Goal: Task Accomplishment & Management: Manage account settings

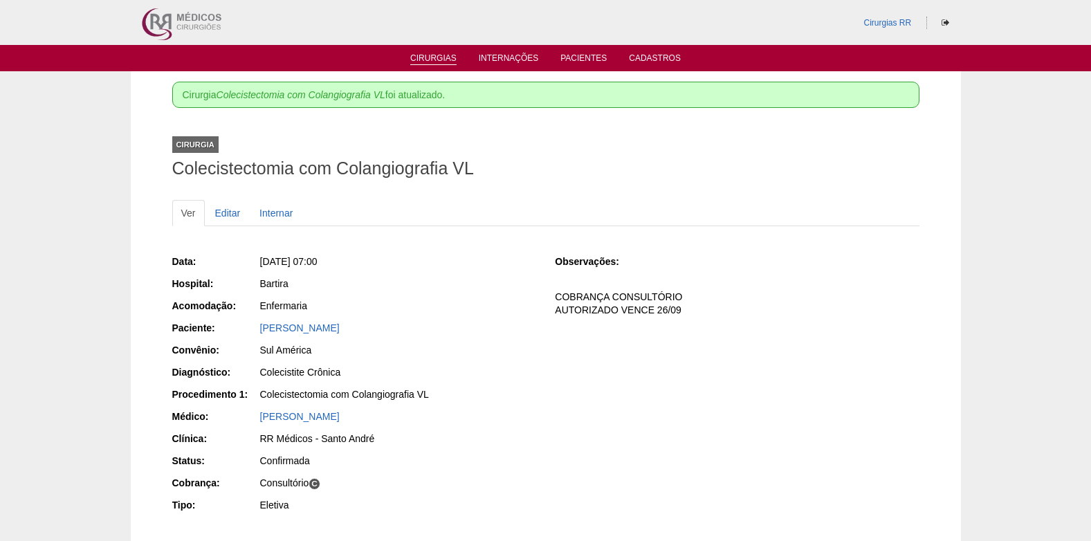
click at [444, 59] on link "Cirurgias" at bounding box center [433, 59] width 46 height 12
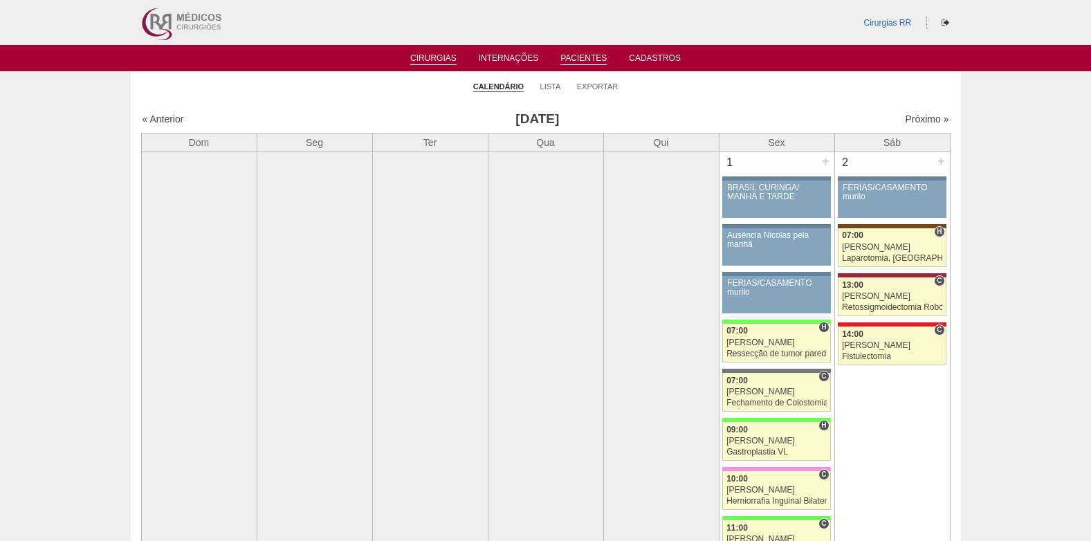
click at [571, 59] on link "Pacientes" at bounding box center [583, 59] width 46 height 12
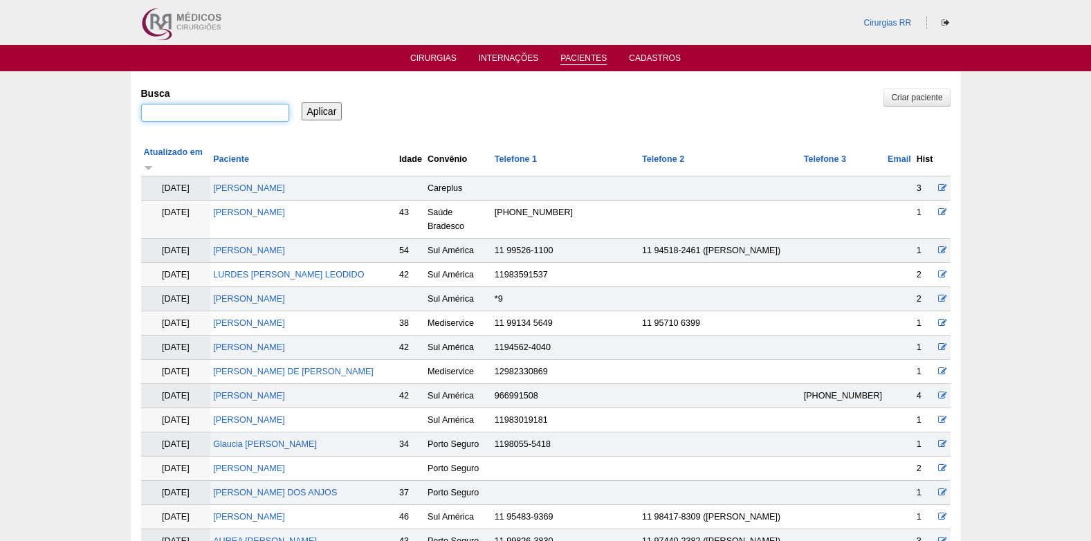
click at [252, 115] on input "Busca" at bounding box center [215, 113] width 148 height 18
click at [441, 60] on link "Cirurgias" at bounding box center [433, 59] width 46 height 12
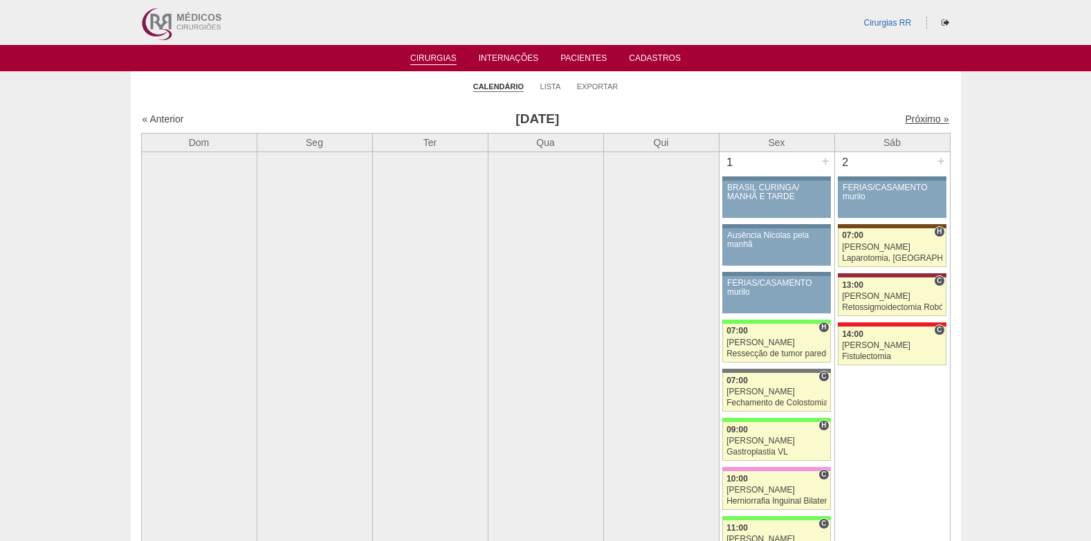
click at [906, 119] on link "Próximo »" at bounding box center [927, 118] width 44 height 11
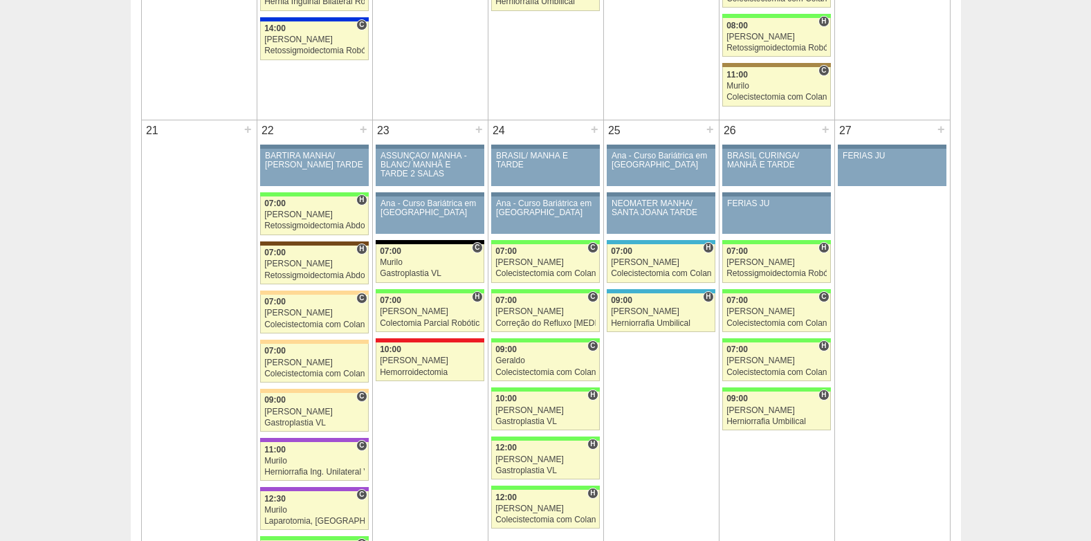
scroll to position [1867, 0]
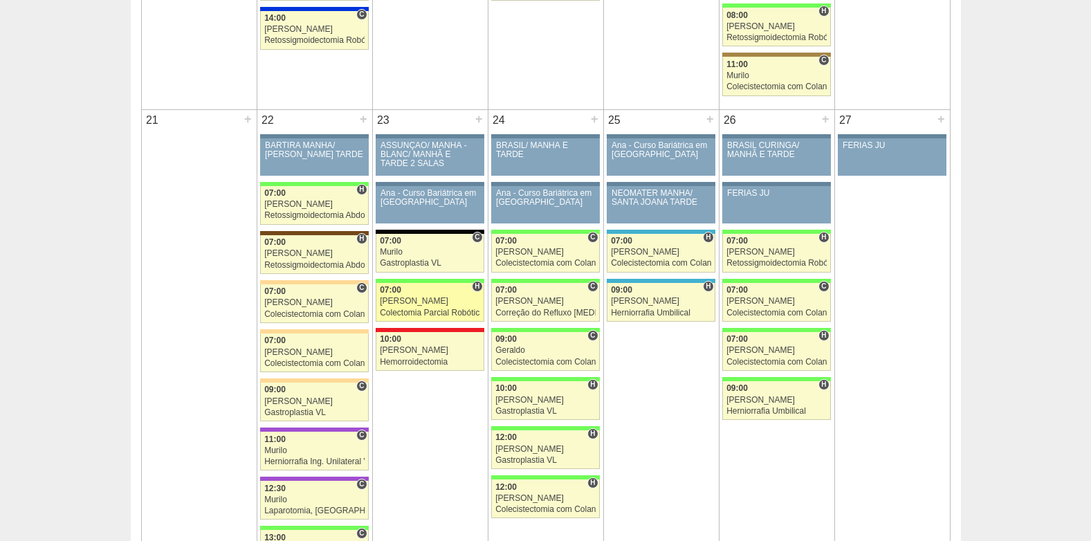
click at [429, 296] on link "88591 Bruno H 07:00 Bruno Colectomia Parcial Robótica Hospital Brasil RR Médico…" at bounding box center [430, 302] width 108 height 39
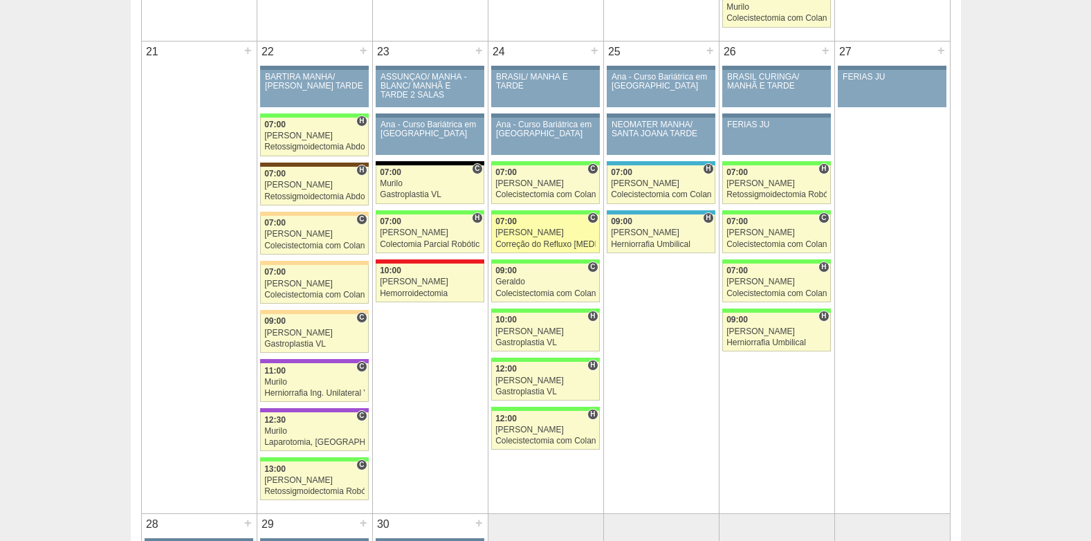
scroll to position [1937, 0]
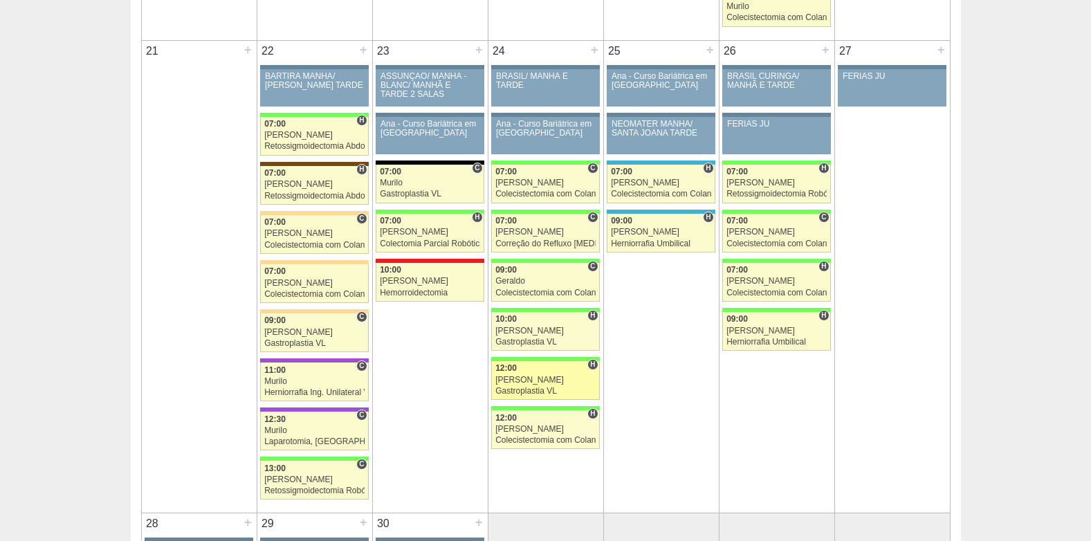
click at [522, 369] on div "12:00" at bounding box center [545, 368] width 100 height 9
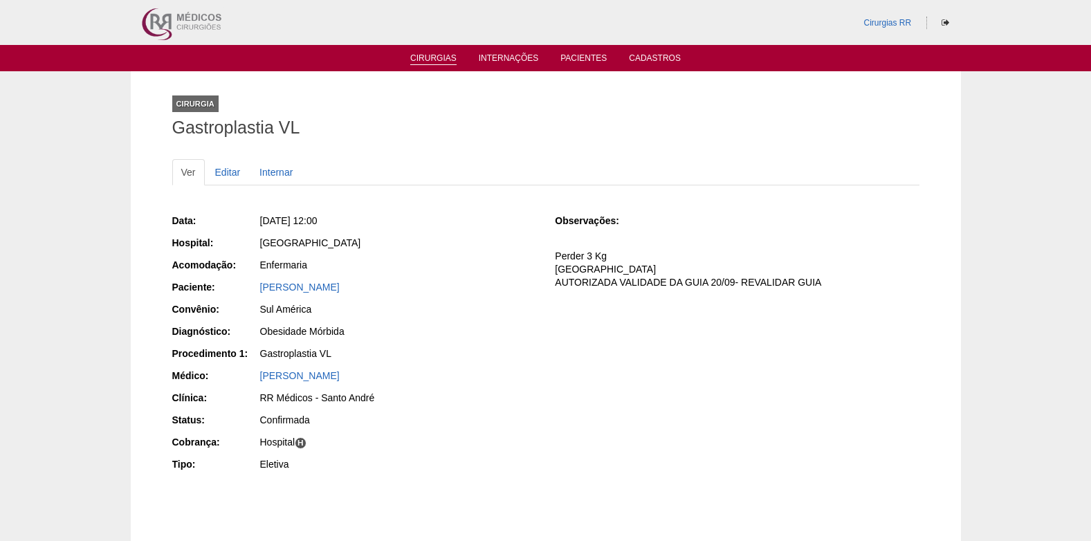
click at [429, 59] on link "Cirurgias" at bounding box center [433, 59] width 46 height 12
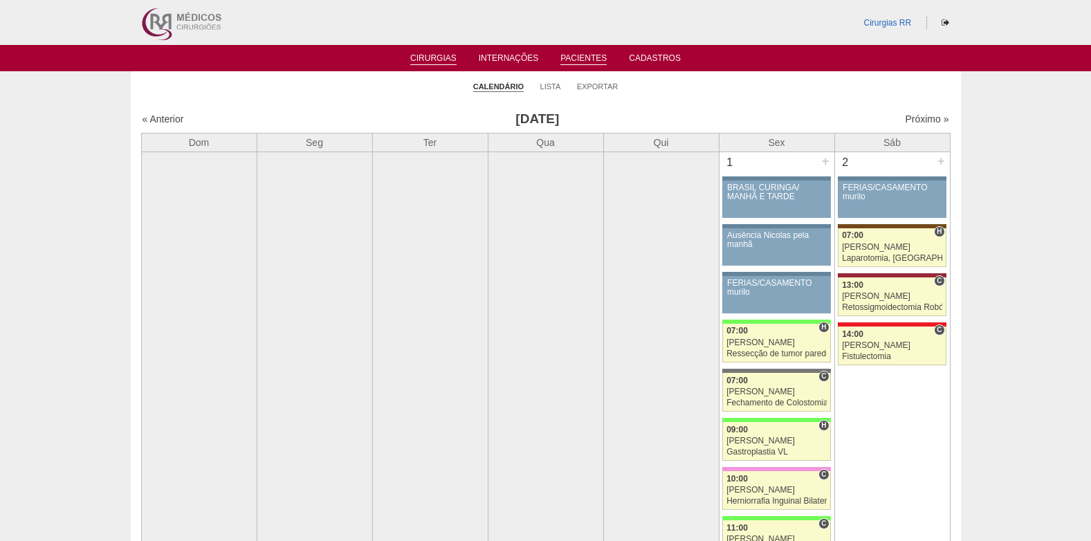
click at [584, 60] on link "Pacientes" at bounding box center [583, 59] width 46 height 12
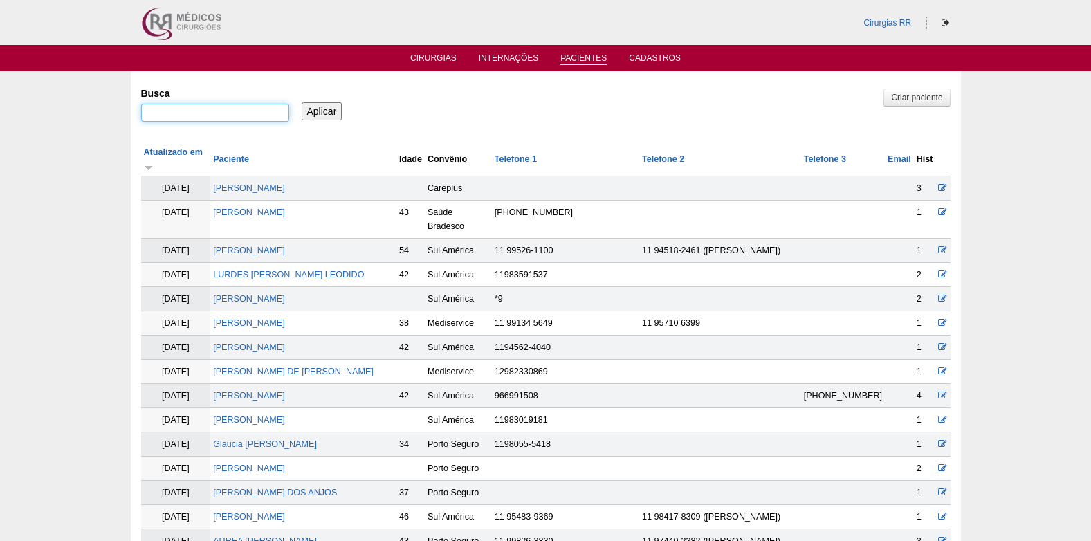
click at [204, 118] on input "Busca" at bounding box center [215, 113] width 148 height 18
paste input "PATRICIA APARECIDA BARBOSA PRETE"
type input "PATRICIA APARECIDA BARBOSA PRETE"
click at [333, 107] on input "Aplicar" at bounding box center [322, 111] width 41 height 18
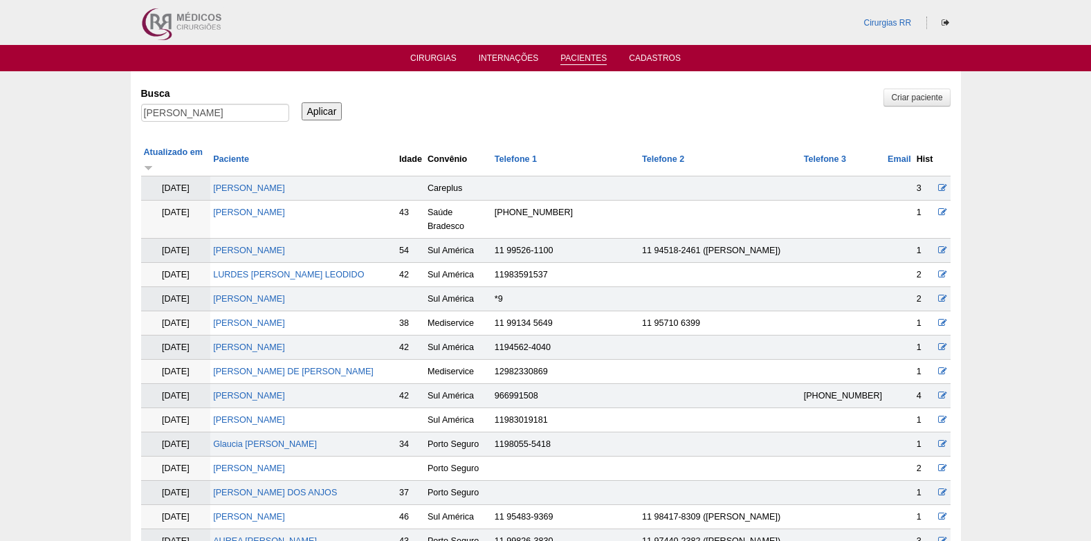
scroll to position [0, 0]
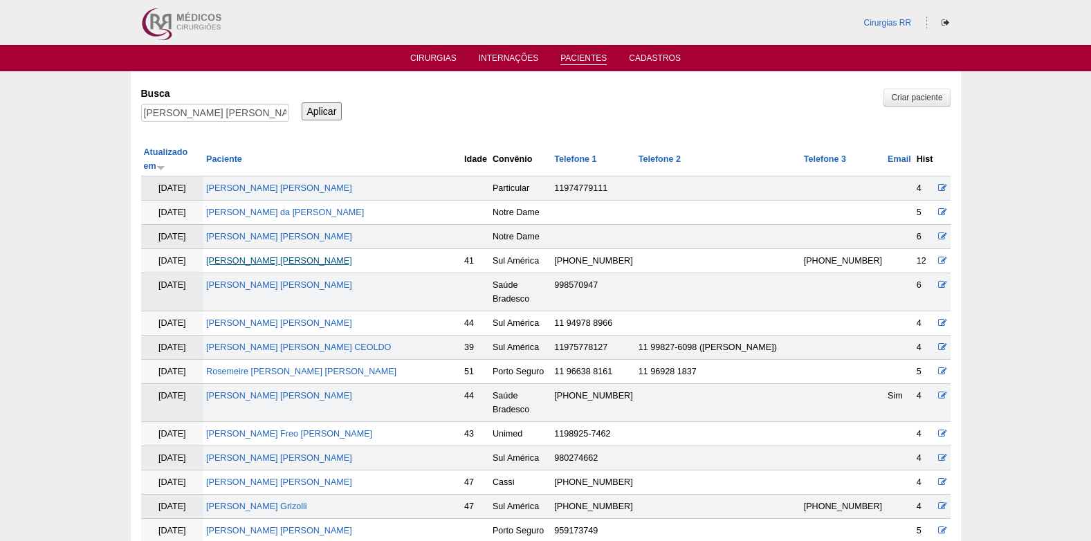
click at [299, 256] on link "[PERSON_NAME]" at bounding box center [279, 261] width 146 height 10
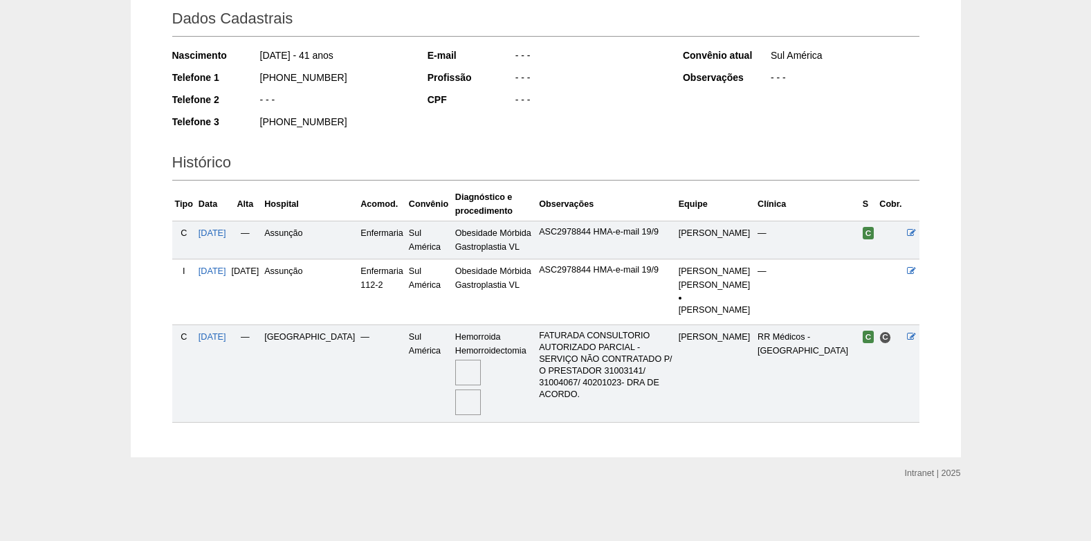
scroll to position [229, 0]
click at [217, 335] on span "20/08/2025" at bounding box center [212, 337] width 28 height 10
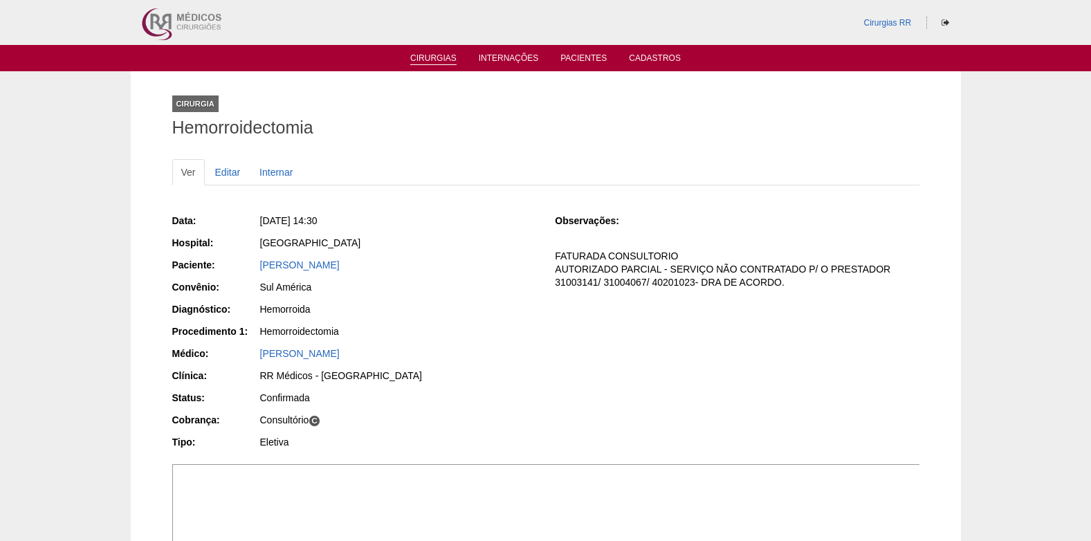
click at [427, 55] on link "Cirurgias" at bounding box center [433, 59] width 46 height 12
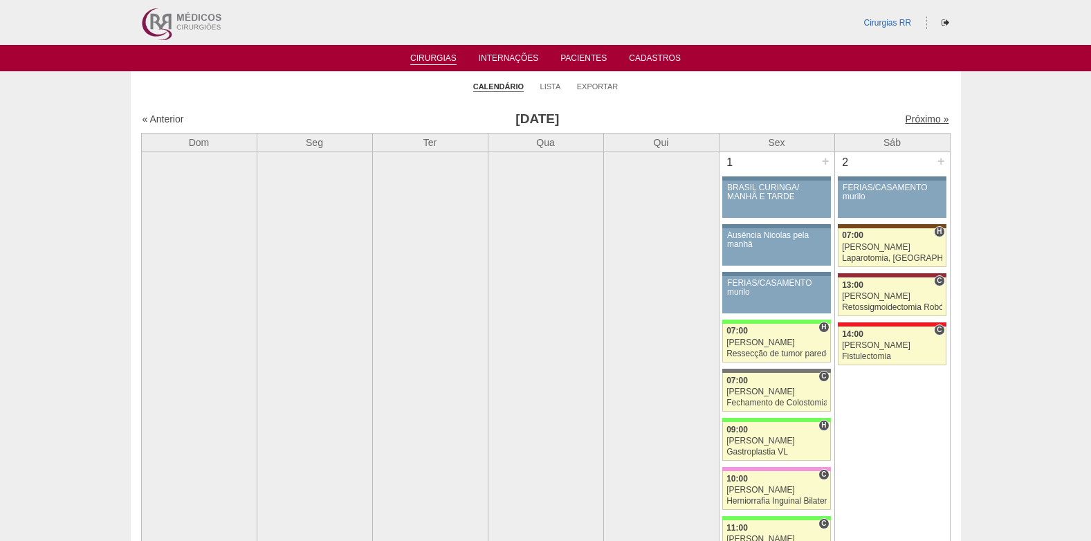
click at [917, 119] on link "Próximo »" at bounding box center [927, 118] width 44 height 11
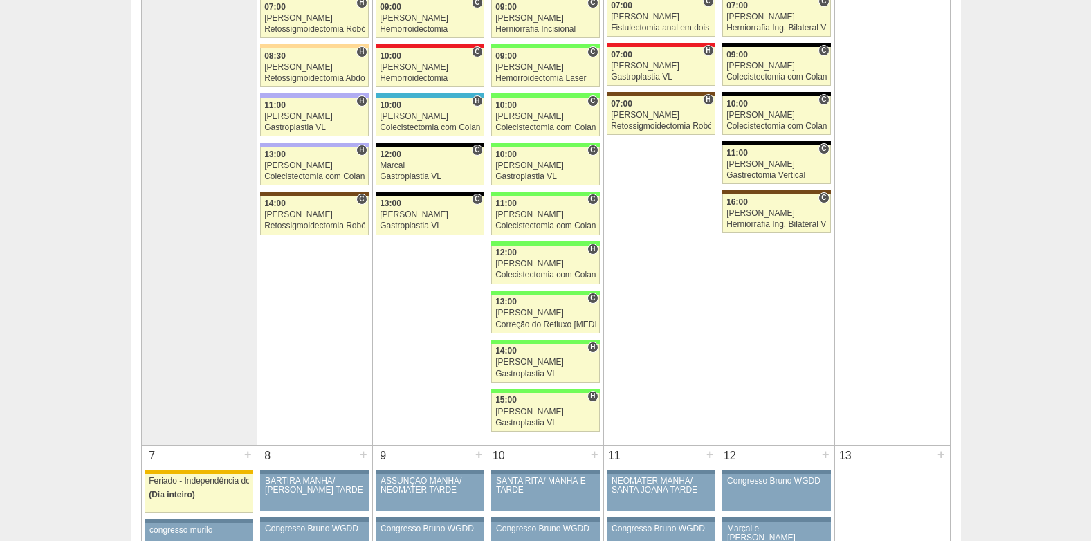
scroll to position [484, 0]
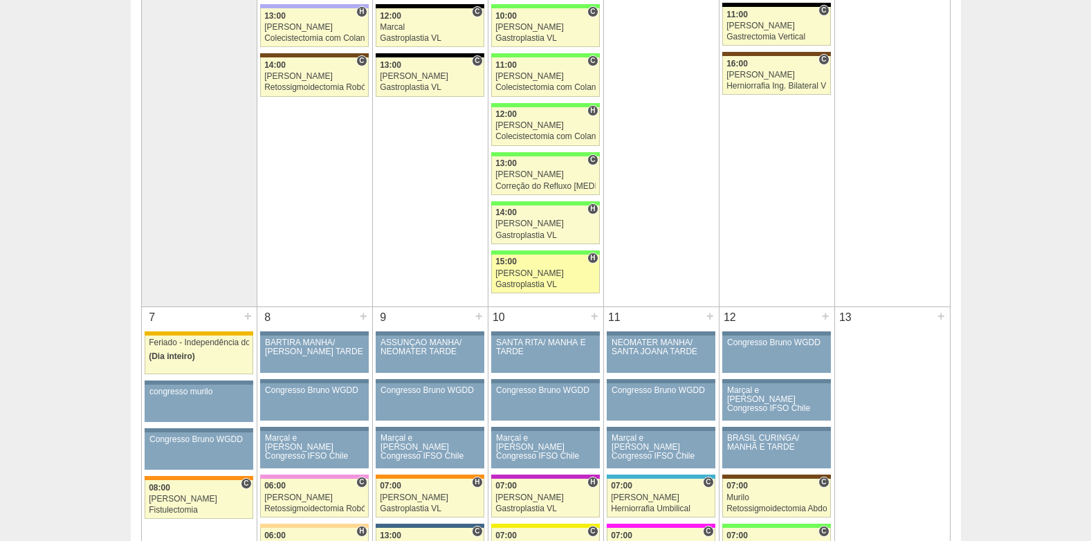
click at [526, 266] on div "15:00" at bounding box center [545, 261] width 100 height 9
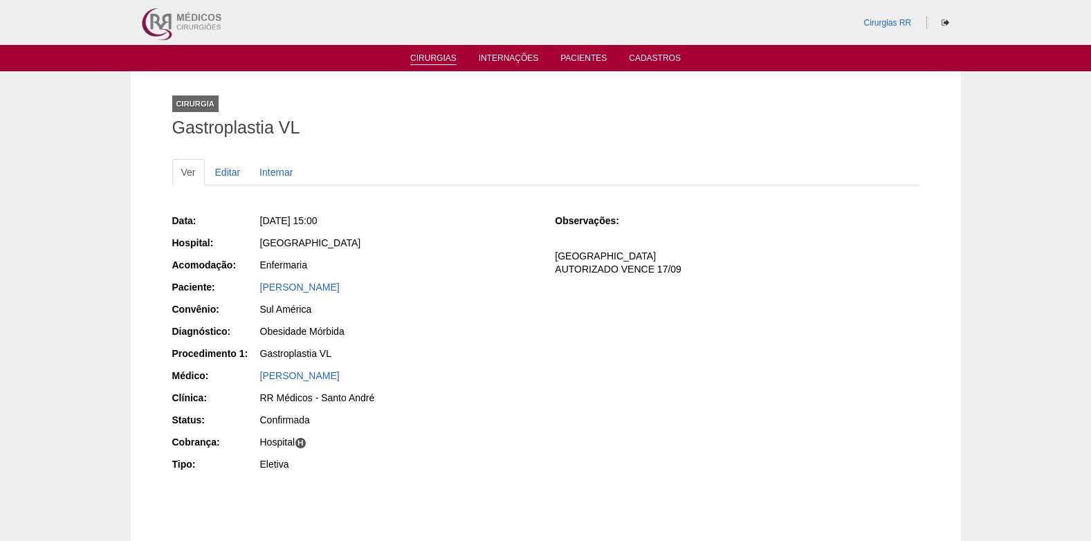
click at [444, 57] on link "Cirurgias" at bounding box center [433, 59] width 46 height 12
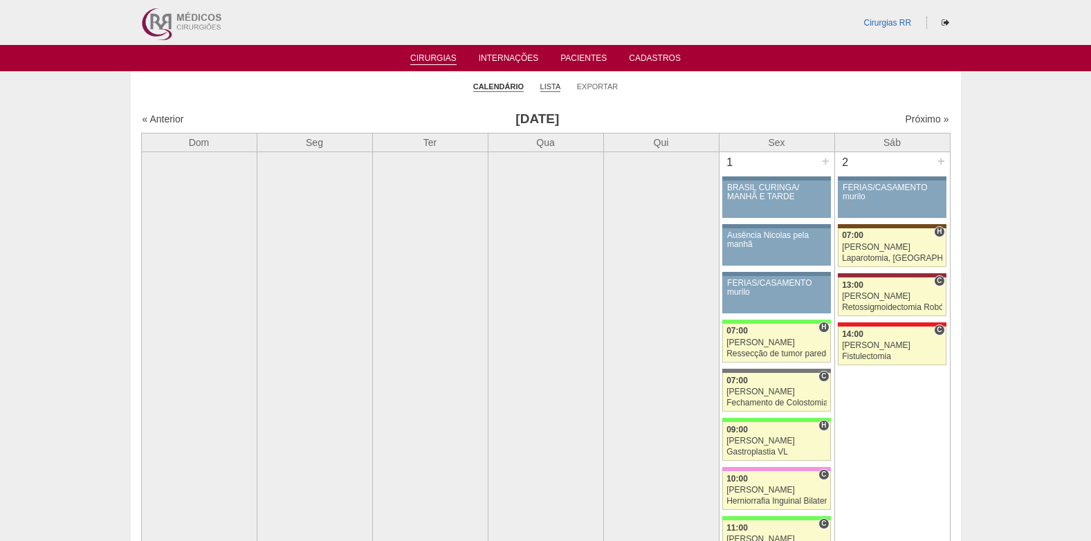
click at [557, 86] on link "Lista" at bounding box center [550, 87] width 21 height 10
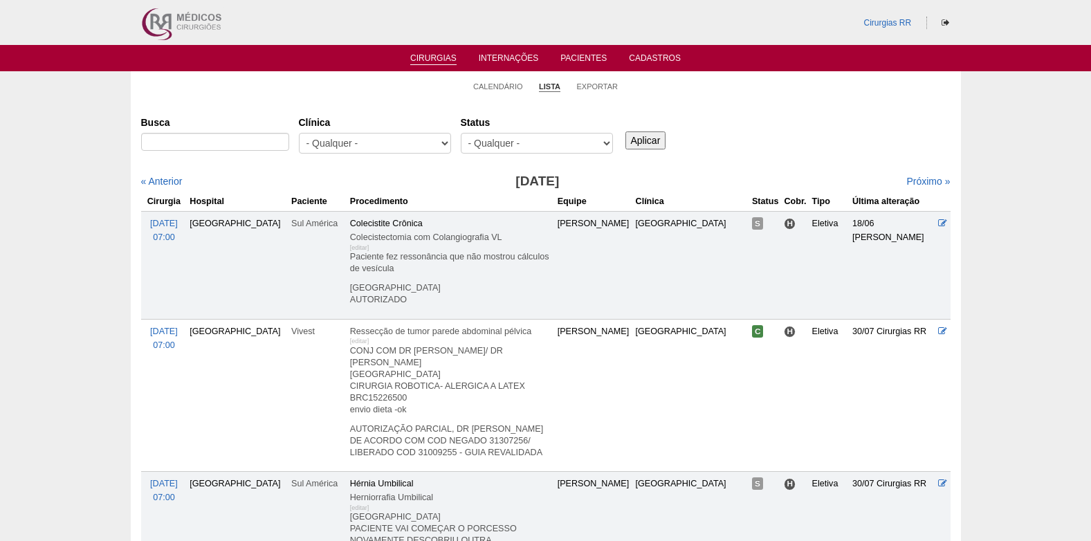
click at [508, 143] on select "- Qualquer - Reservada Confirmada Suspensa Cancelada" at bounding box center [537, 143] width 152 height 21
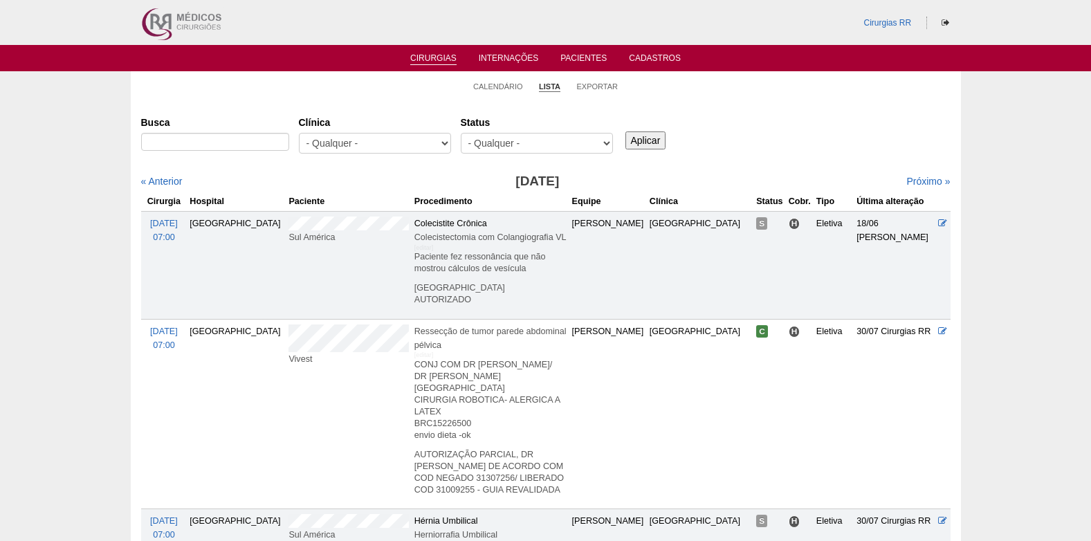
select select "resr"
click at [461, 133] on select "- Qualquer - Reservada Confirmada Suspensa Cancelada" at bounding box center [537, 143] width 152 height 21
click at [652, 138] on input "Aplicar" at bounding box center [645, 140] width 41 height 18
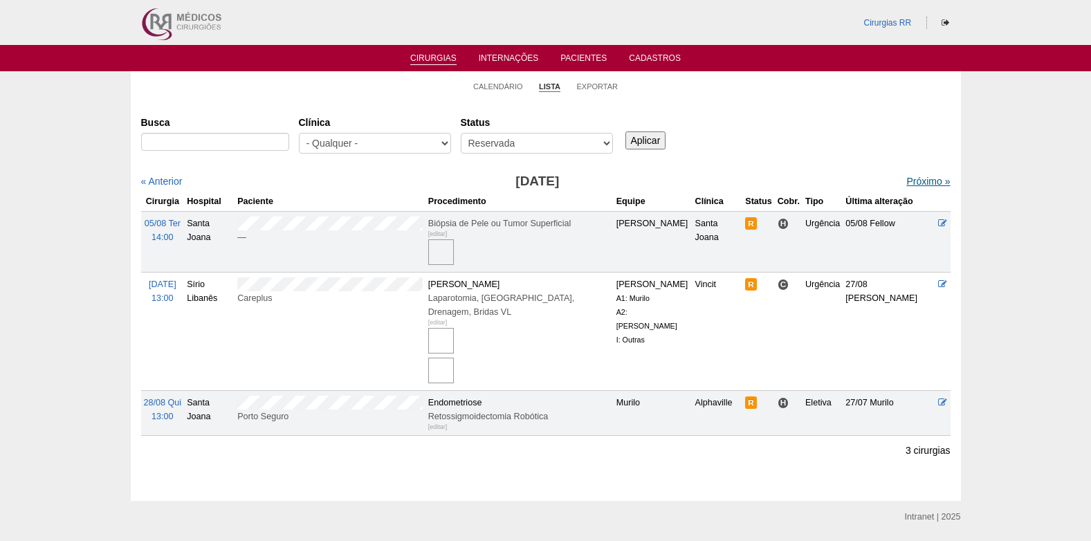
click at [911, 176] on link "Próximo »" at bounding box center [928, 181] width 44 height 11
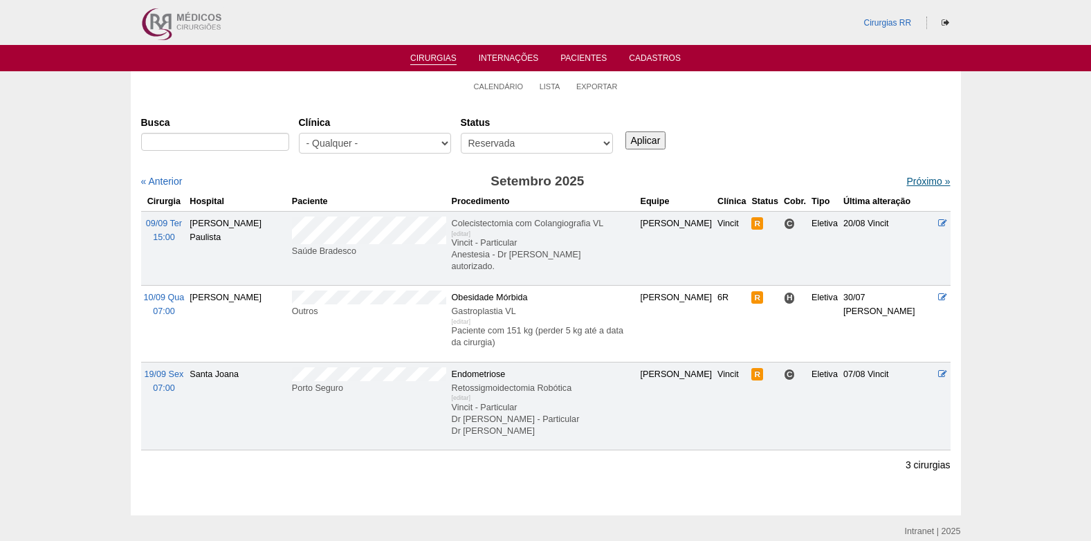
click at [906, 182] on link "Próximo »" at bounding box center [928, 181] width 44 height 11
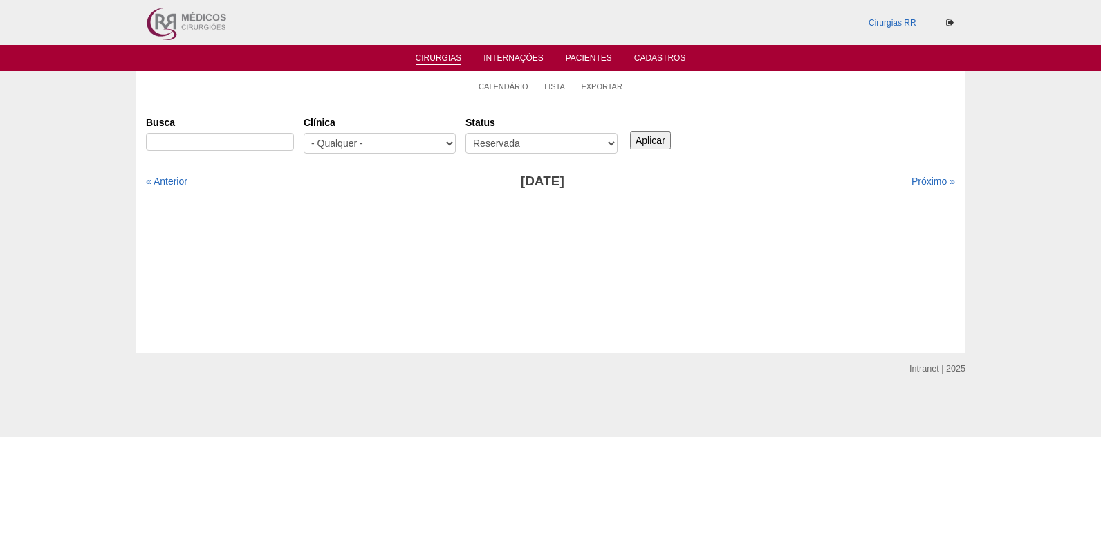
click at [454, 59] on link "Cirurgias" at bounding box center [439, 59] width 46 height 12
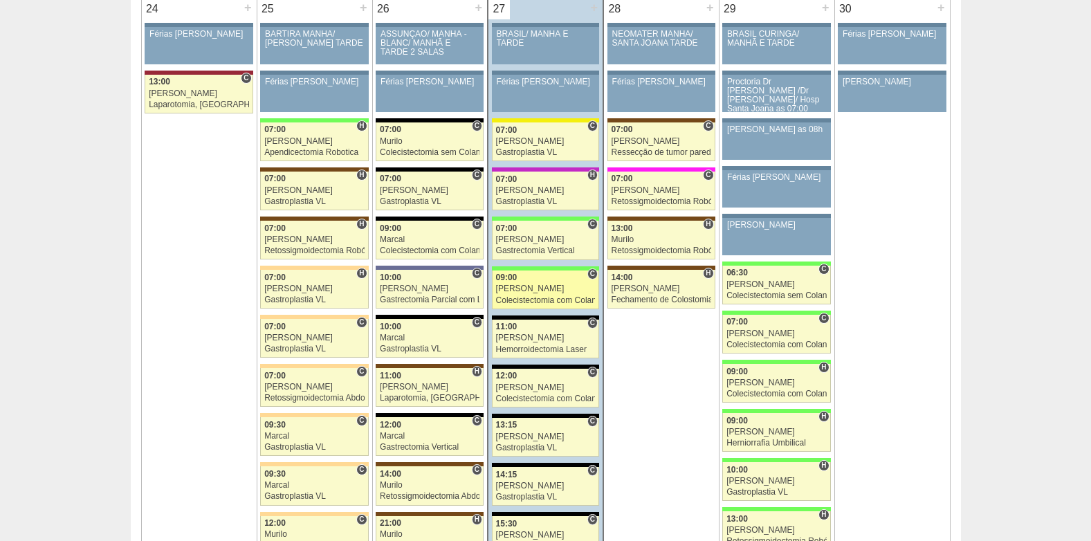
scroll to position [3112, 0]
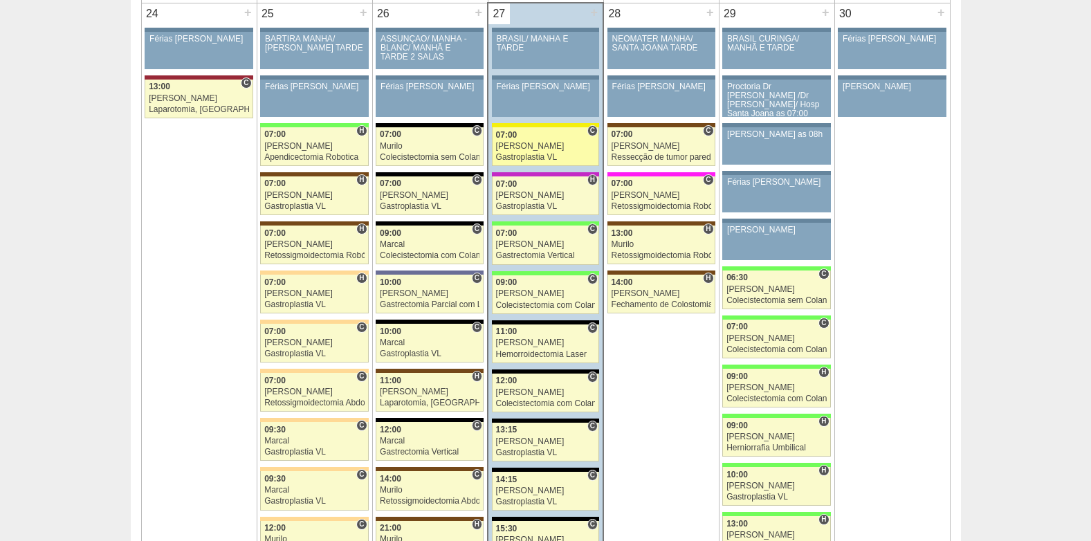
click at [544, 142] on div "[PERSON_NAME]" at bounding box center [546, 146] width 100 height 9
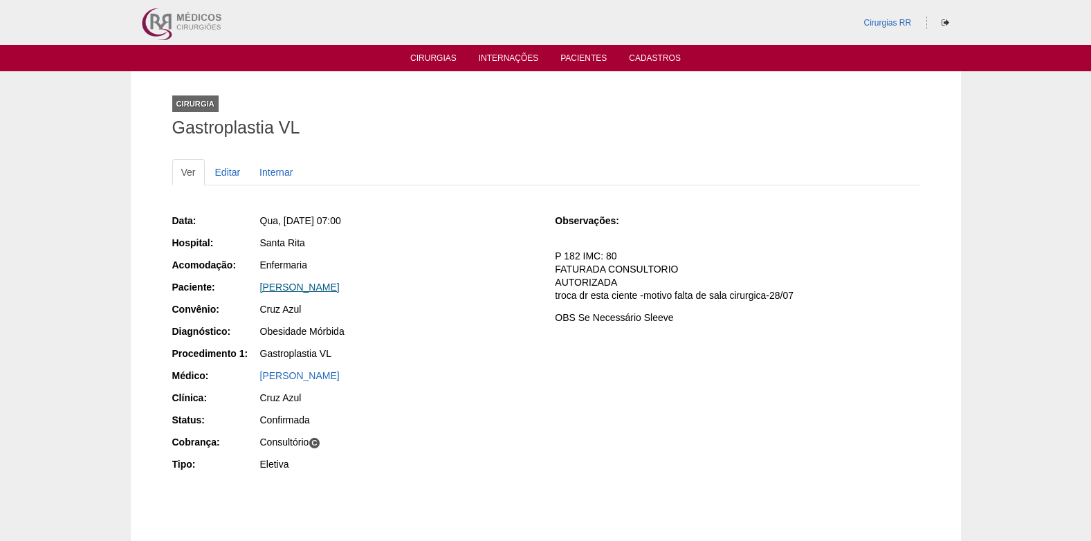
click at [312, 287] on link "[PERSON_NAME]" at bounding box center [300, 286] width 80 height 11
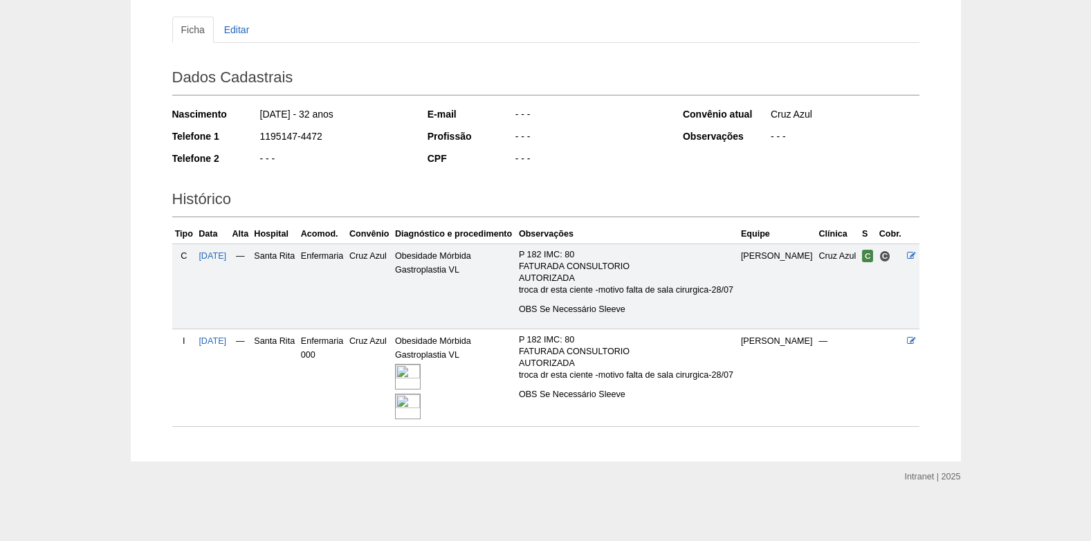
scroll to position [146, 0]
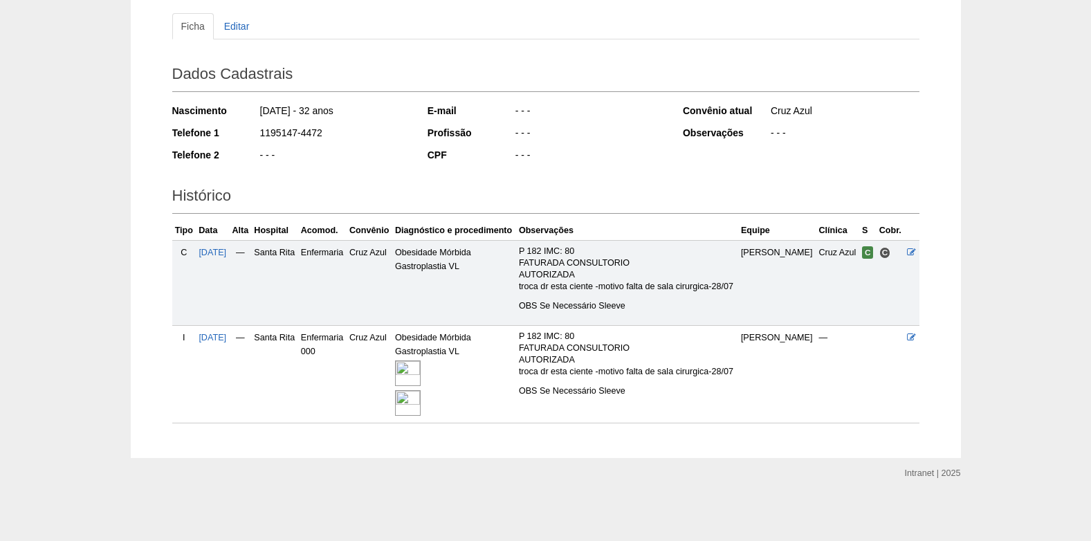
click at [421, 373] on img at bounding box center [408, 373] width 26 height 26
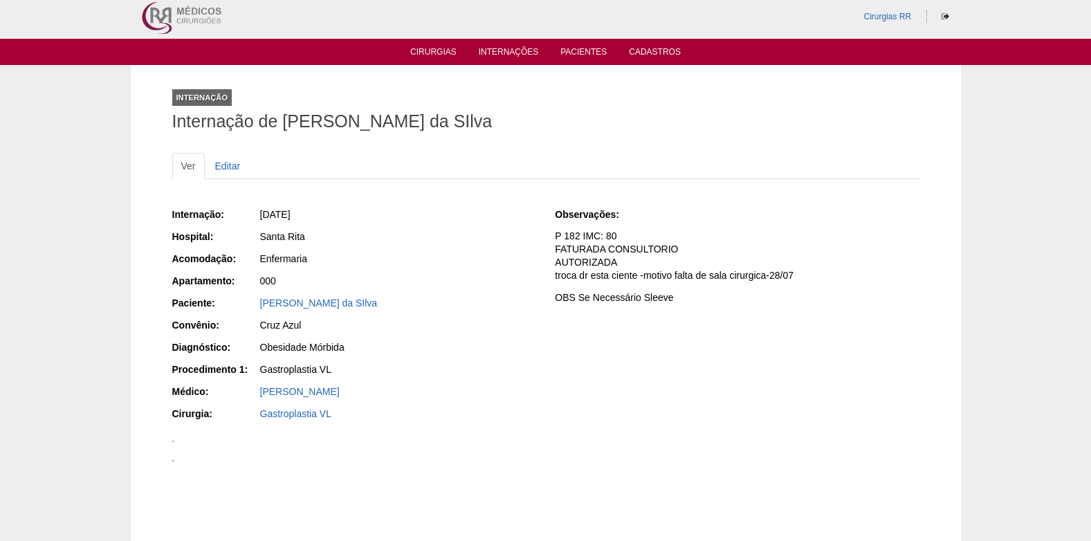
scroll to position [3, 0]
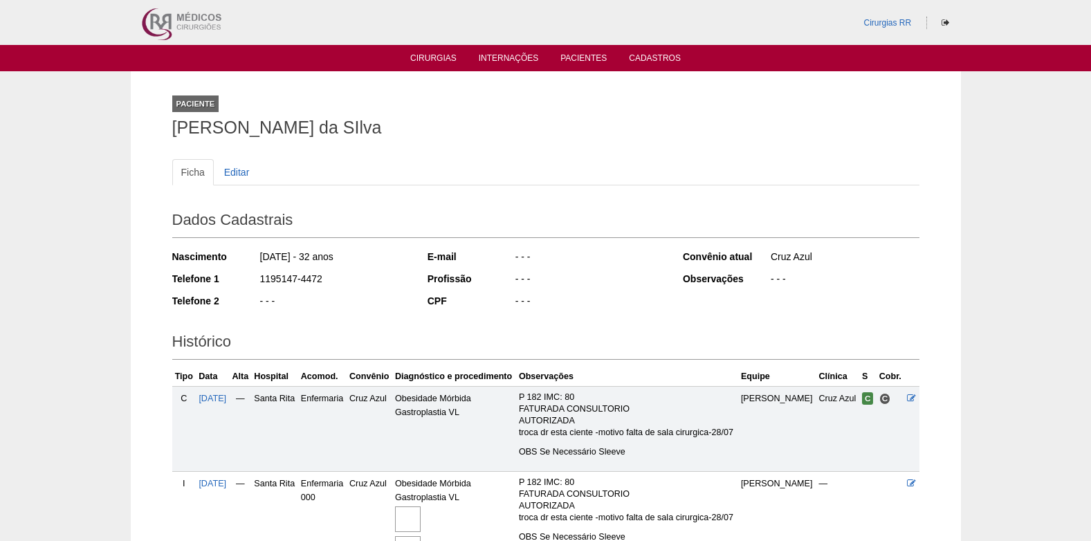
scroll to position [146, 0]
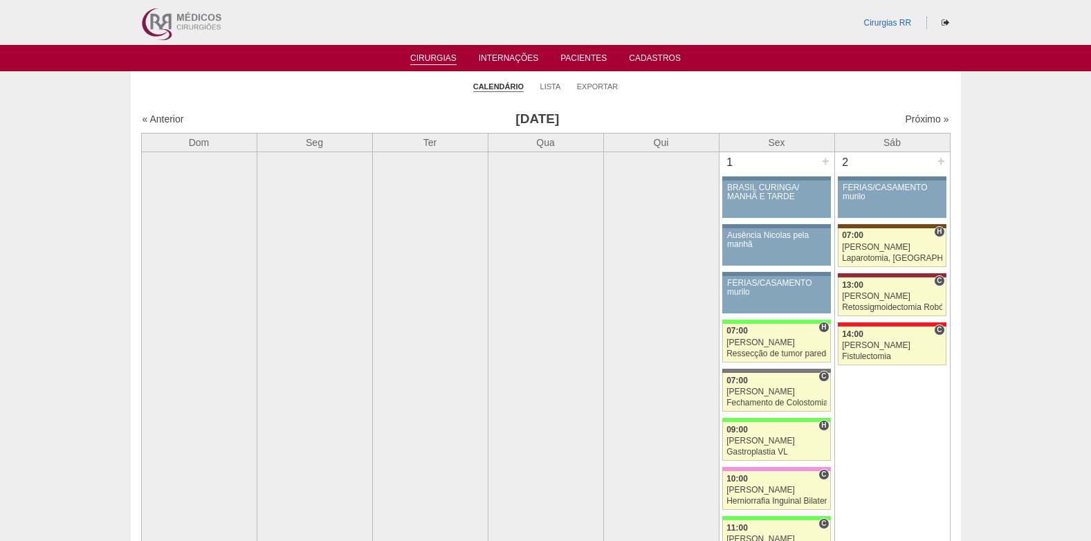
scroll to position [3112, 0]
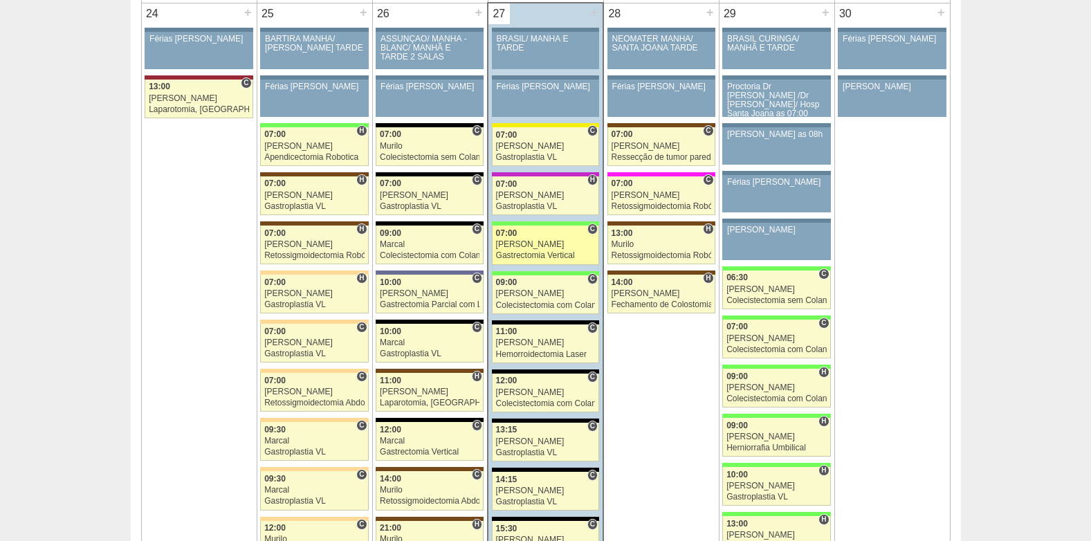
click at [530, 237] on div "07:00" at bounding box center [546, 233] width 100 height 9
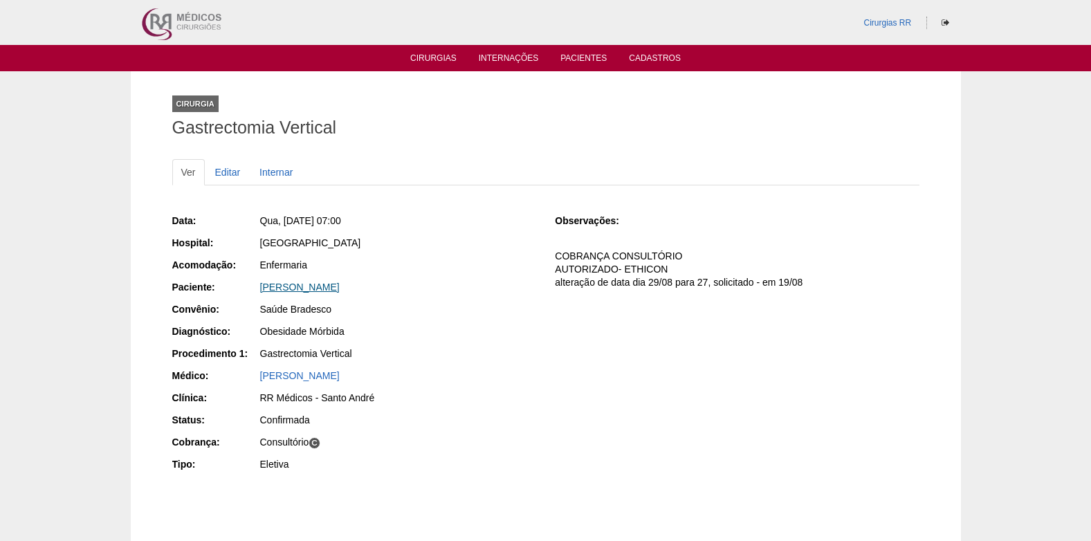
click at [288, 284] on link "ISABELLA VELLOSO DA SILVA" at bounding box center [300, 286] width 80 height 11
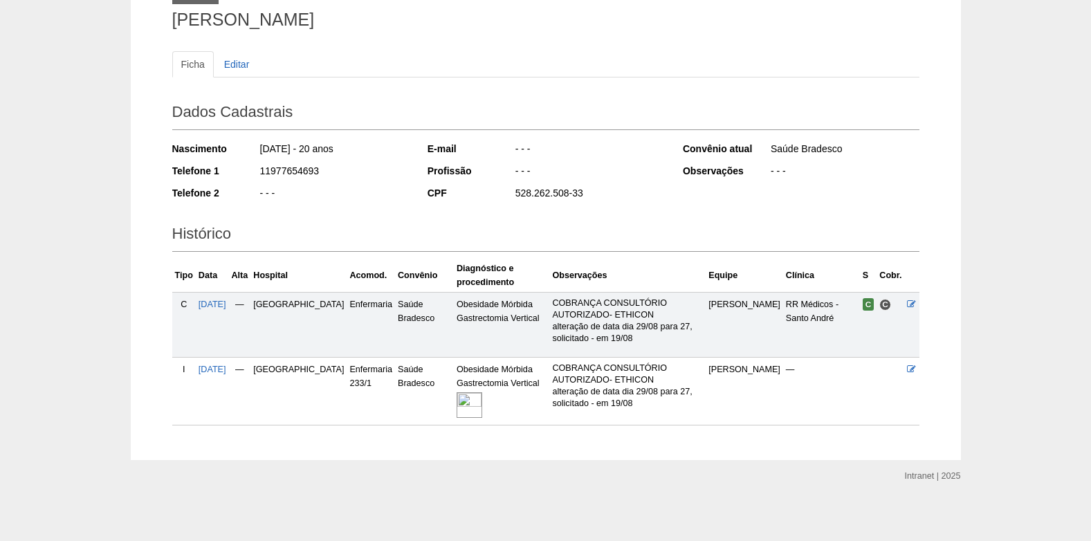
scroll to position [111, 0]
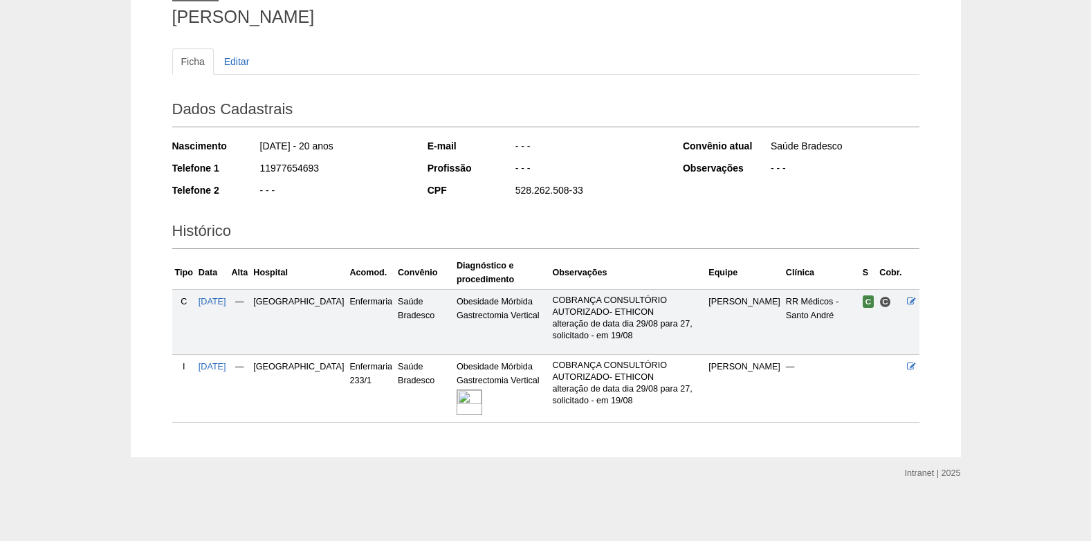
click at [456, 394] on div at bounding box center [501, 402] width 90 height 30
click at [456, 403] on img at bounding box center [469, 402] width 26 height 26
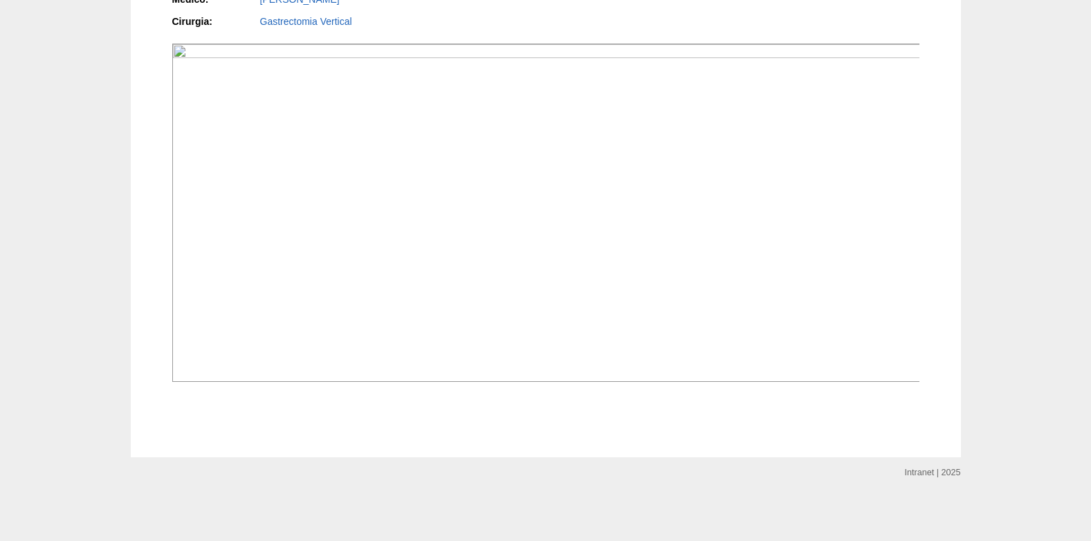
scroll to position [1176, 0]
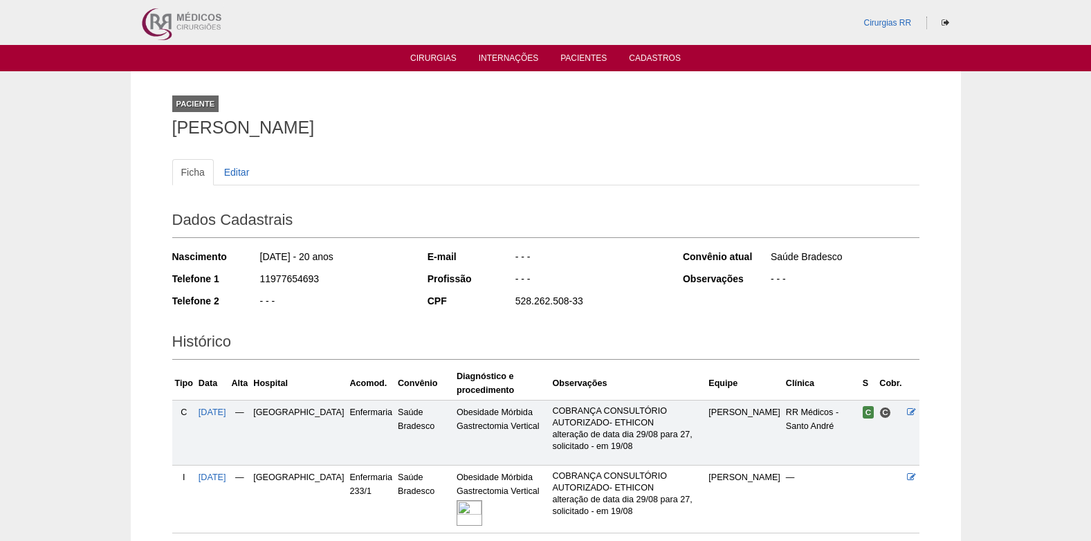
scroll to position [111, 0]
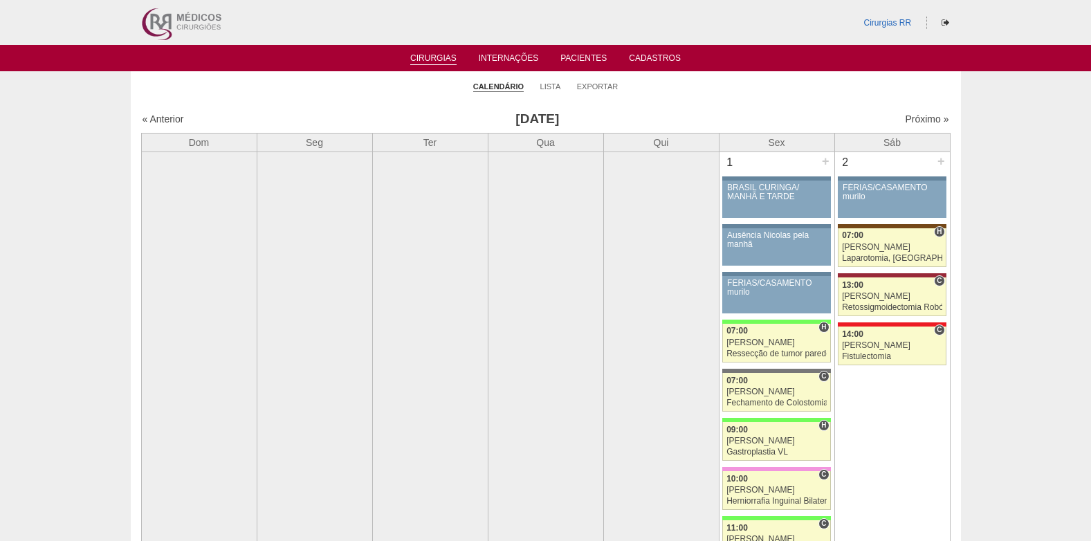
scroll to position [3112, 0]
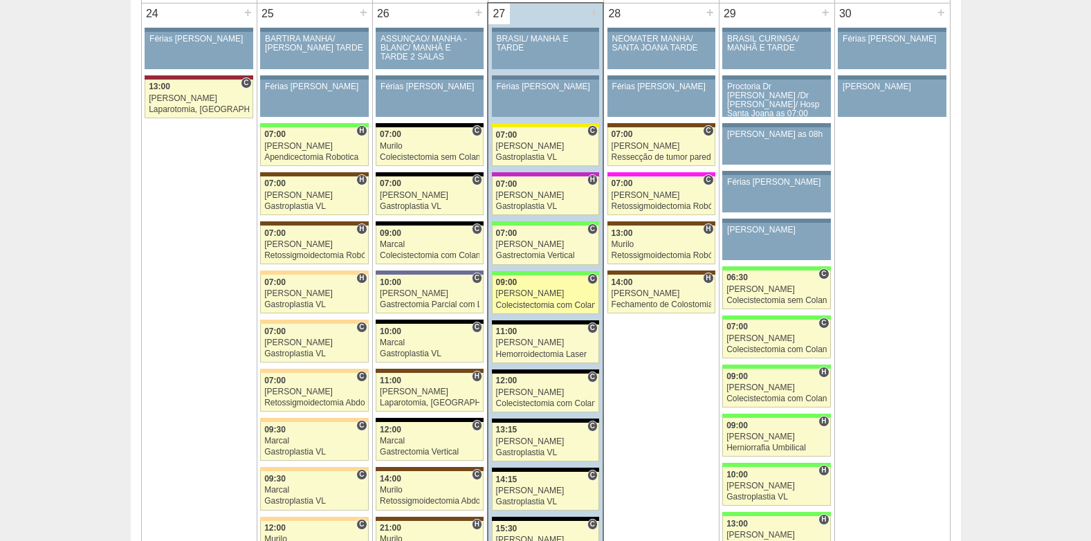
click at [526, 304] on div "Colecistectomia com Colangiografia VL" at bounding box center [546, 305] width 100 height 9
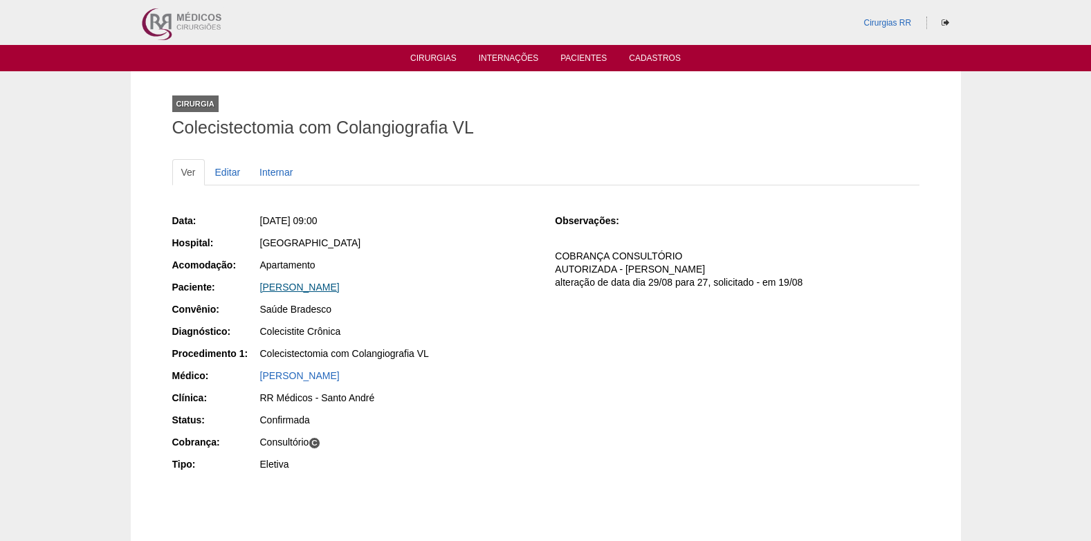
click at [314, 286] on link "[PERSON_NAME]" at bounding box center [300, 286] width 80 height 11
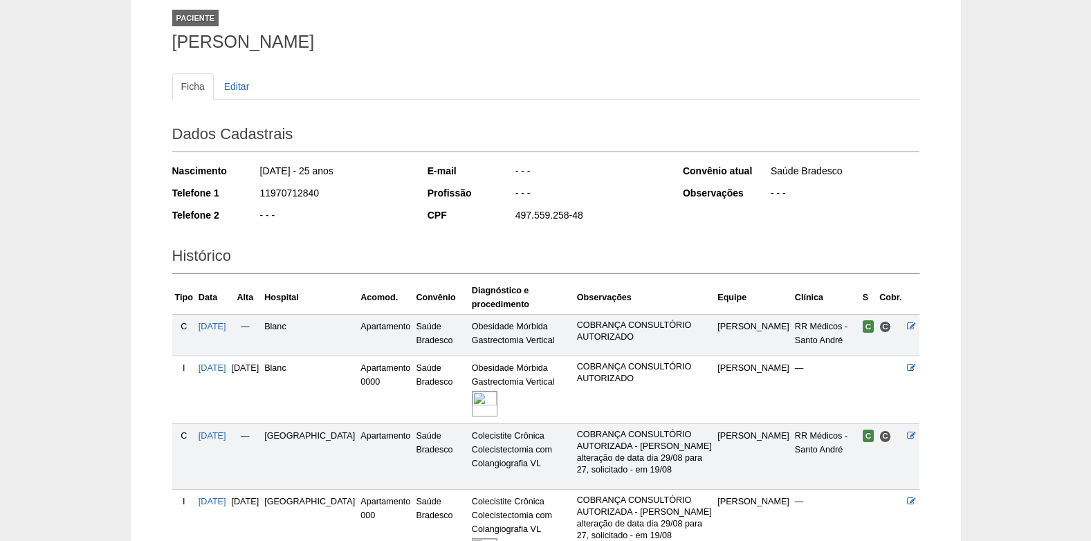
scroll to position [264, 0]
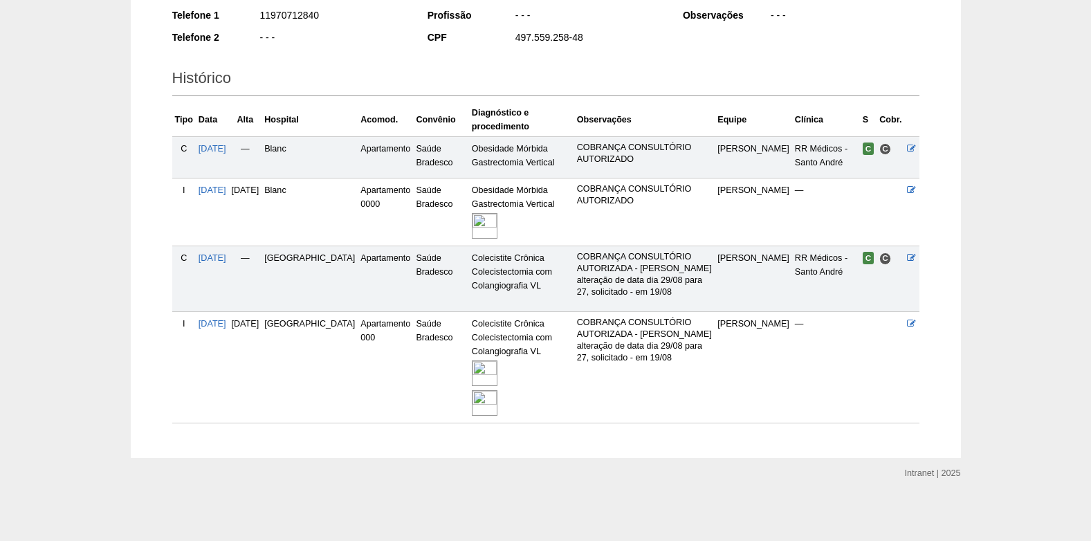
click at [472, 374] on img at bounding box center [485, 373] width 26 height 26
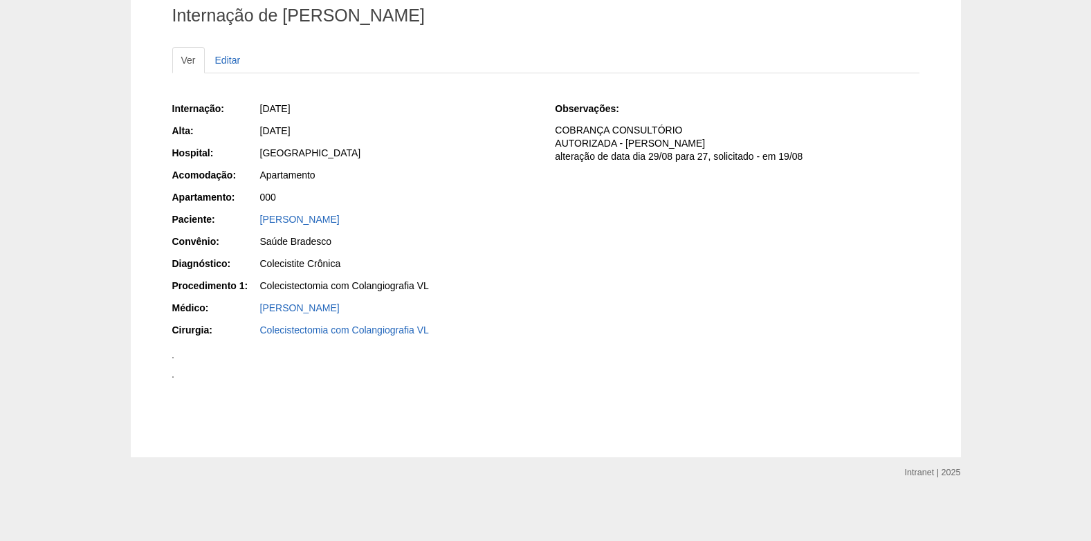
scroll to position [1192, 0]
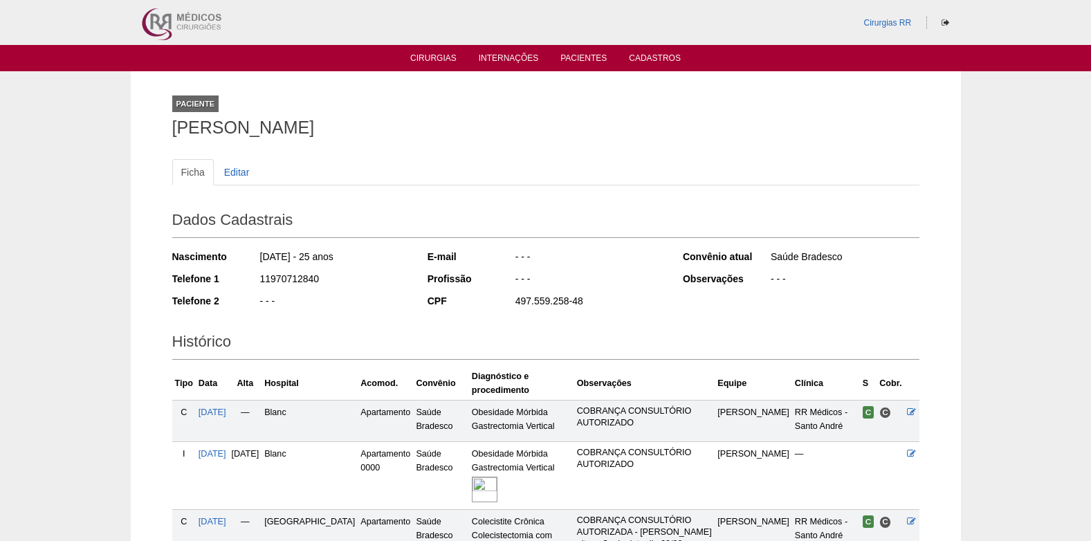
scroll to position [264, 0]
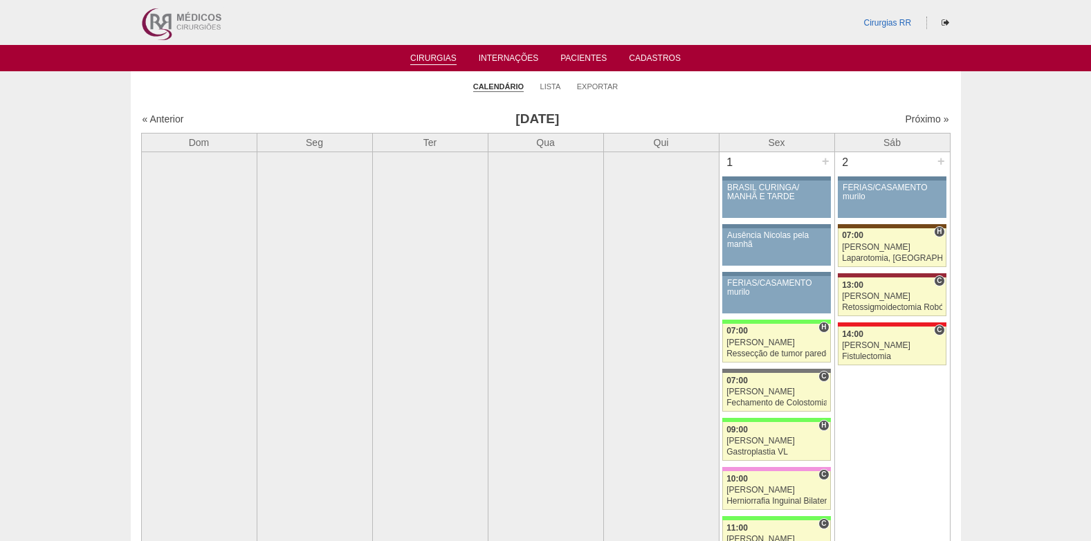
scroll to position [3112, 0]
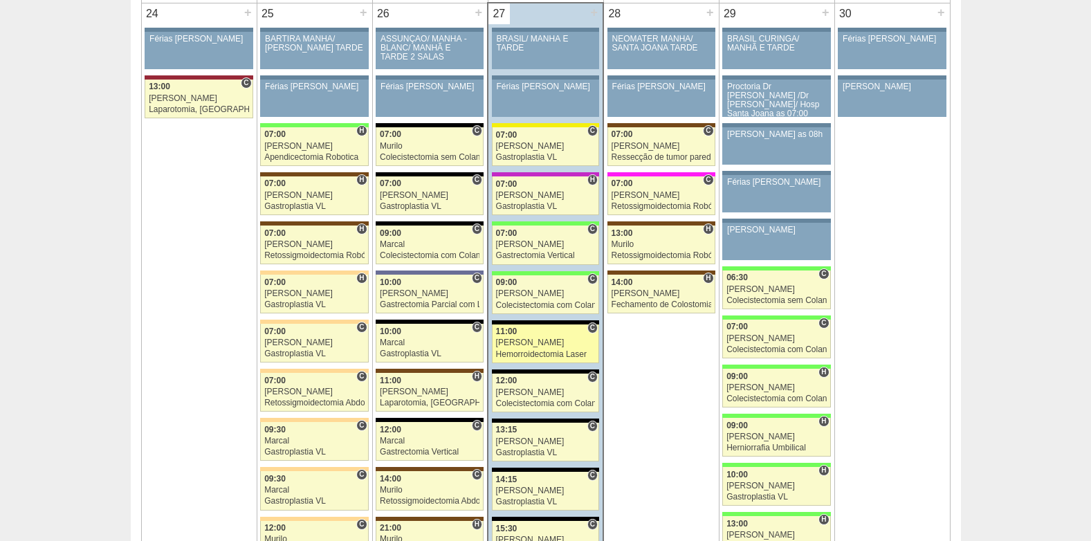
click at [533, 335] on div "11:00" at bounding box center [546, 331] width 100 height 9
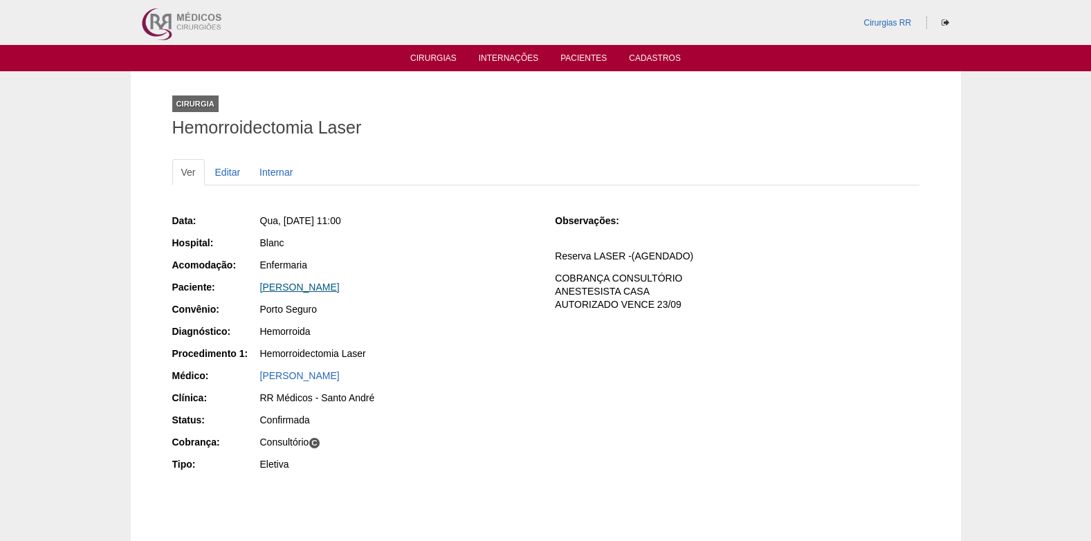
click at [296, 286] on link "Jennifer Colucci" at bounding box center [300, 286] width 80 height 11
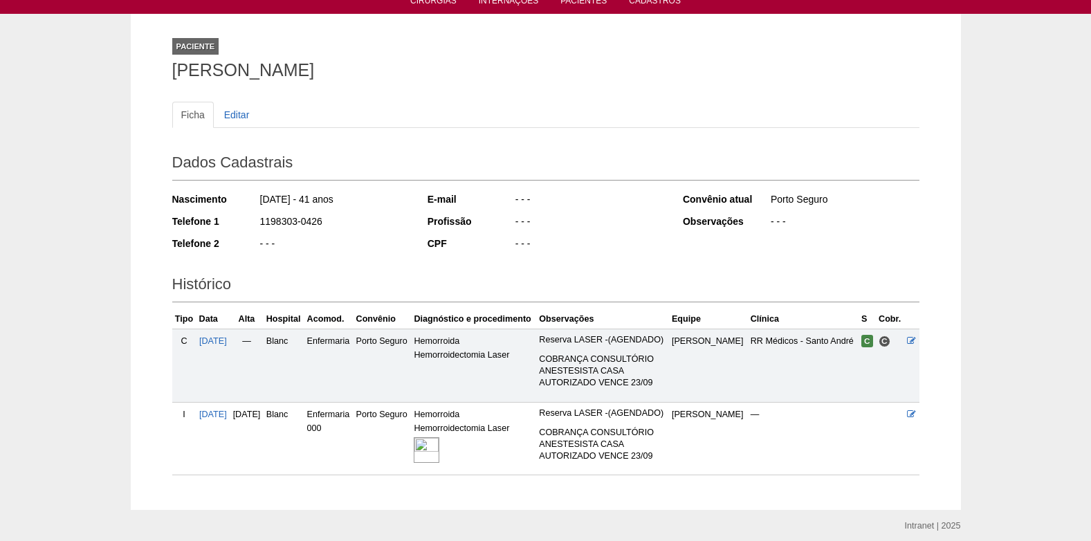
scroll to position [110, 0]
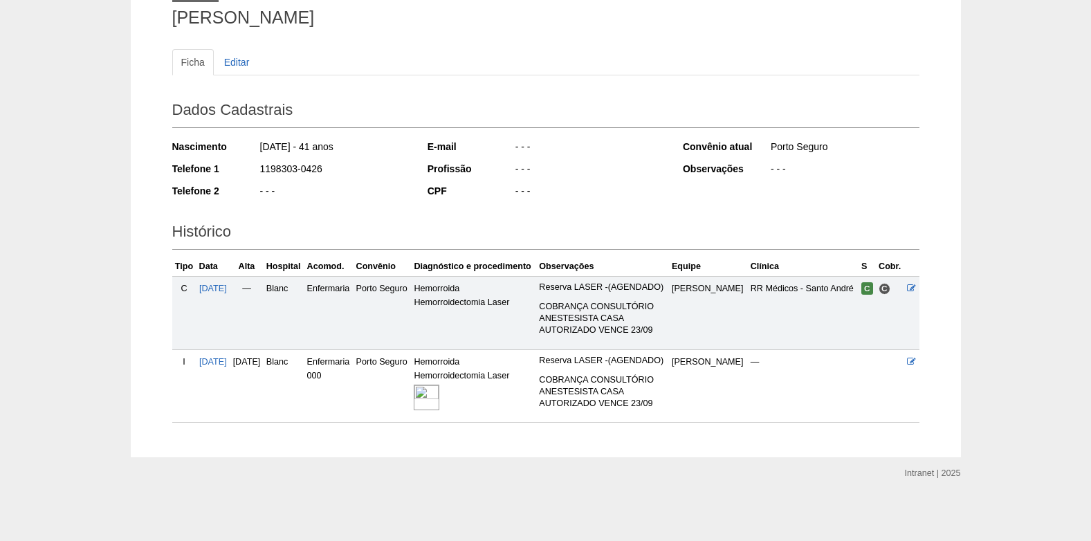
click at [439, 397] on img at bounding box center [427, 398] width 26 height 26
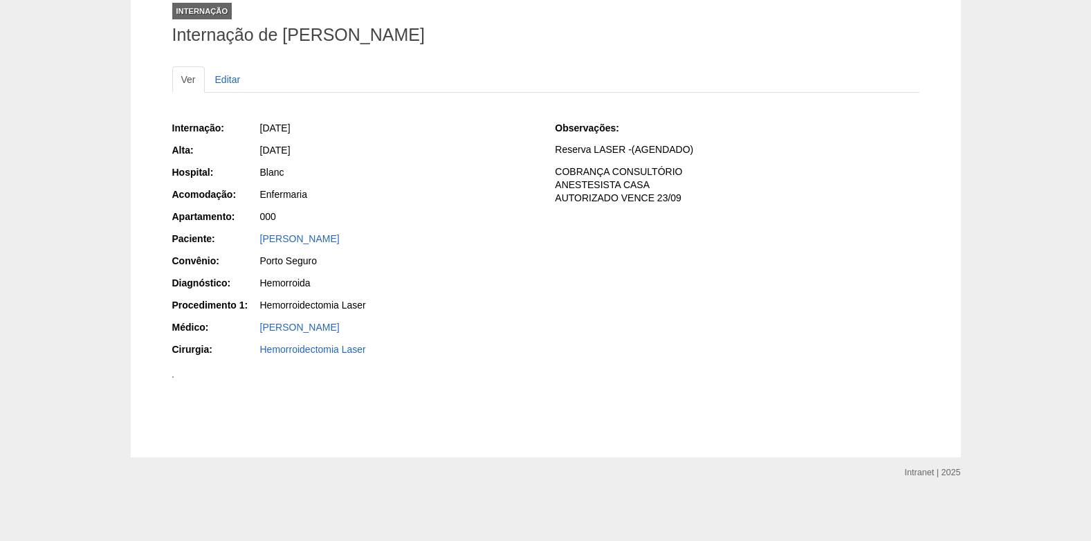
scroll to position [622, 0]
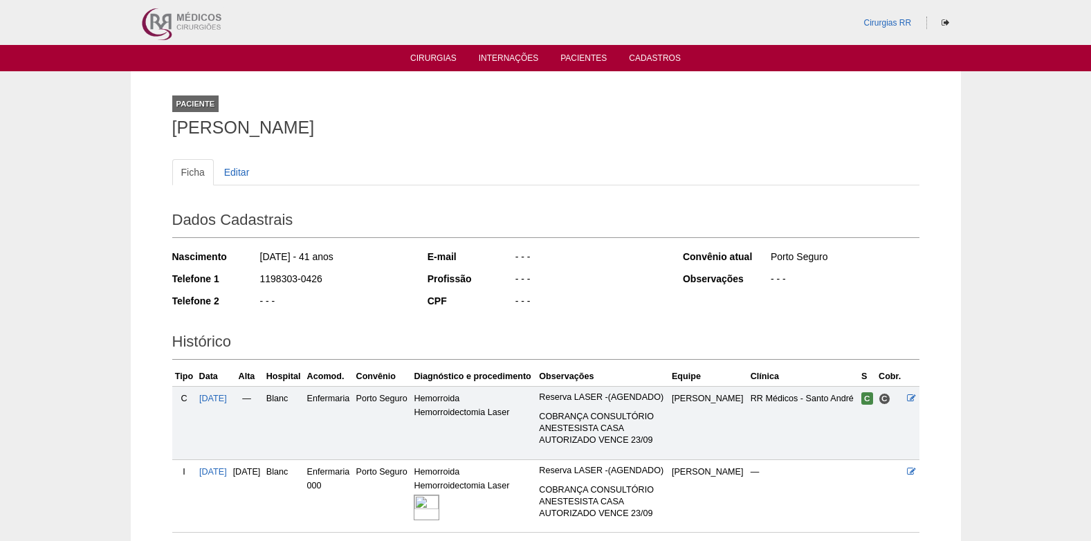
scroll to position [110, 0]
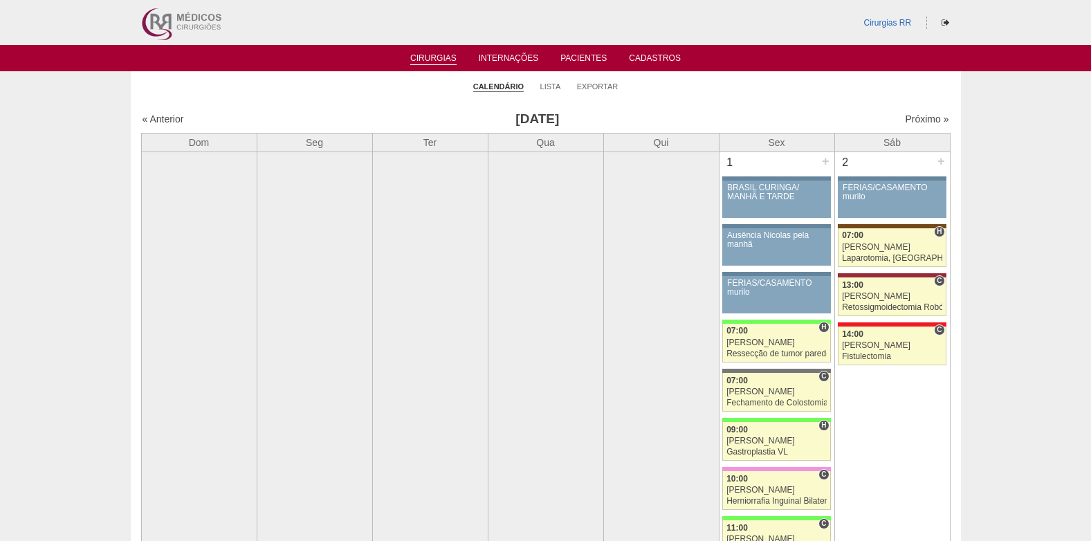
scroll to position [3112, 0]
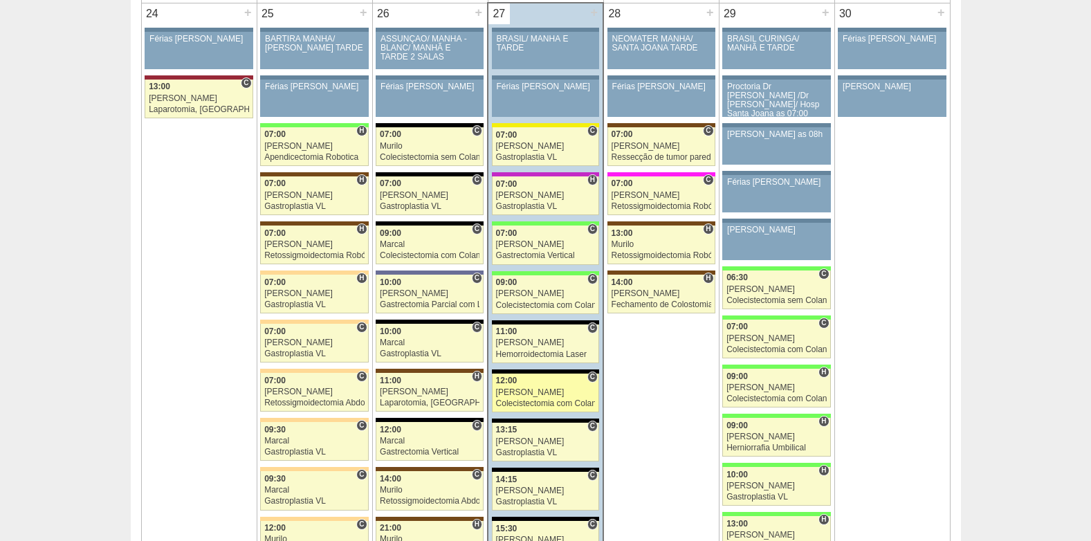
click at [529, 396] on div "[PERSON_NAME]" at bounding box center [546, 392] width 100 height 9
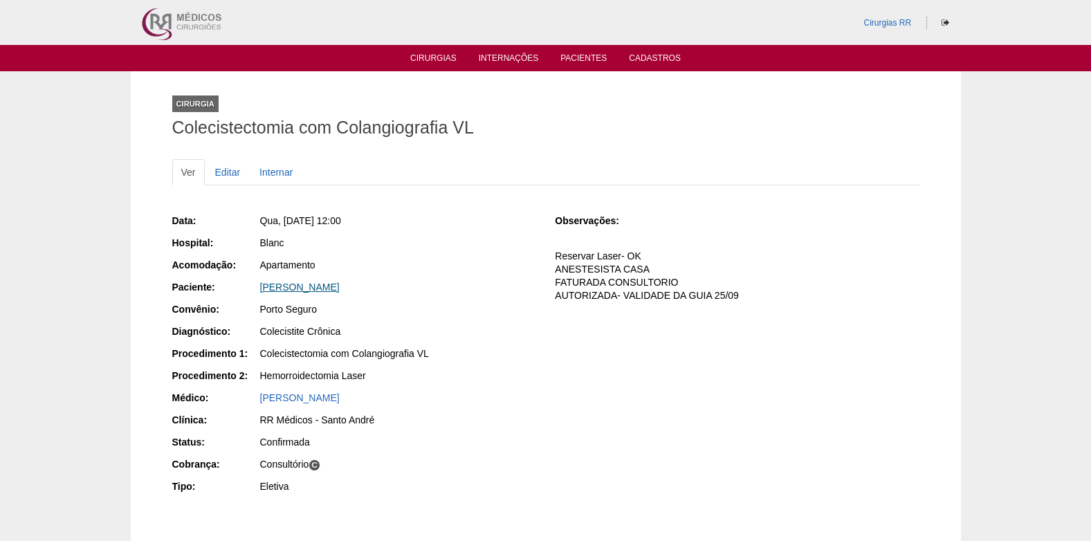
click at [284, 284] on link "[PERSON_NAME]" at bounding box center [300, 286] width 80 height 11
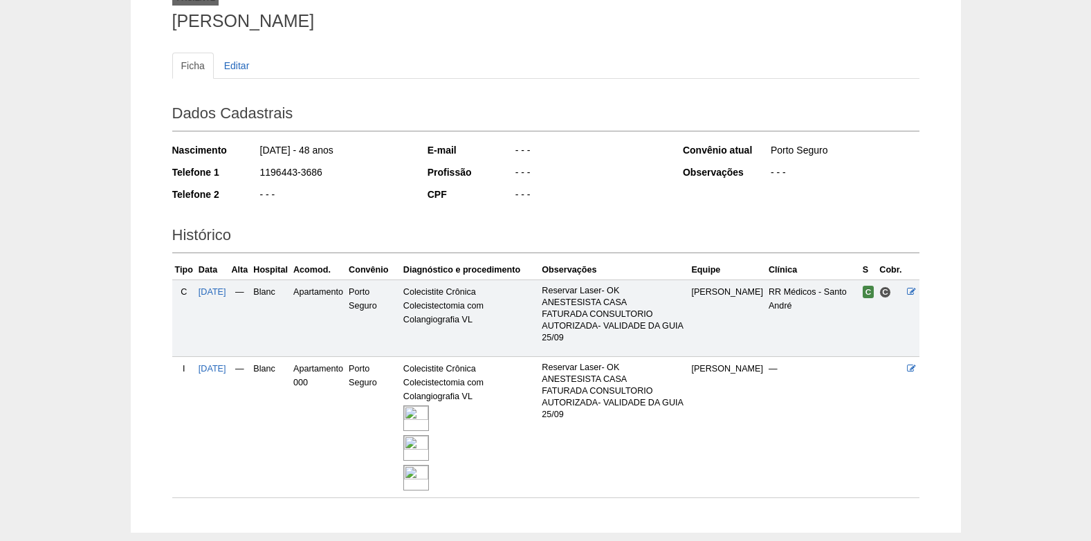
scroll to position [182, 0]
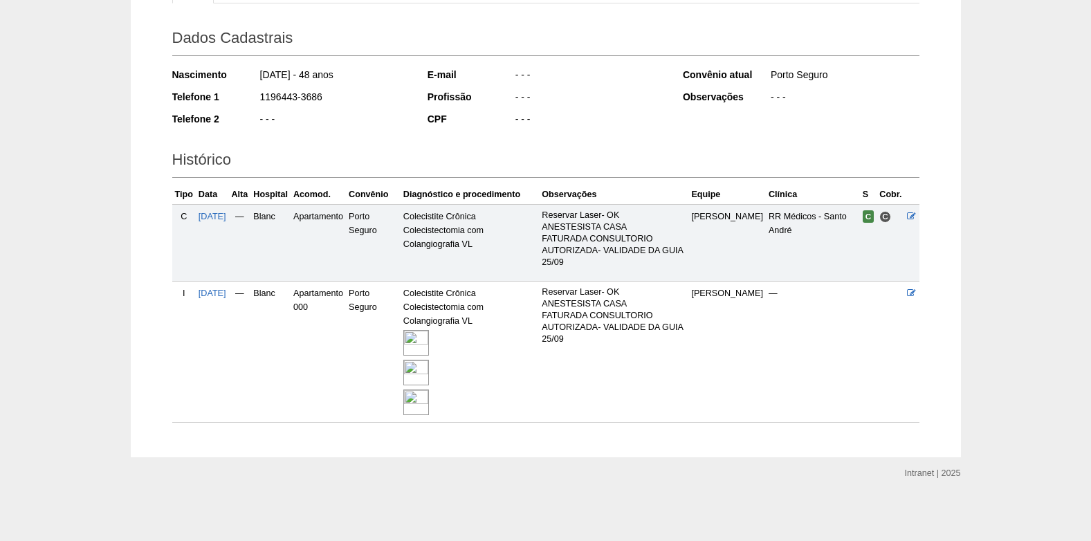
click at [429, 339] on img at bounding box center [416, 343] width 26 height 26
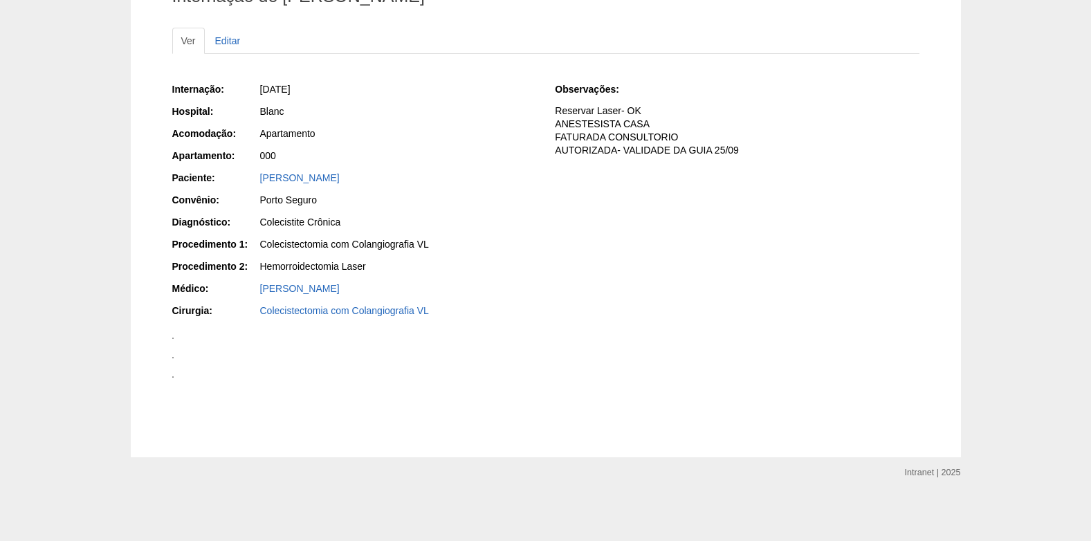
scroll to position [2857, 0]
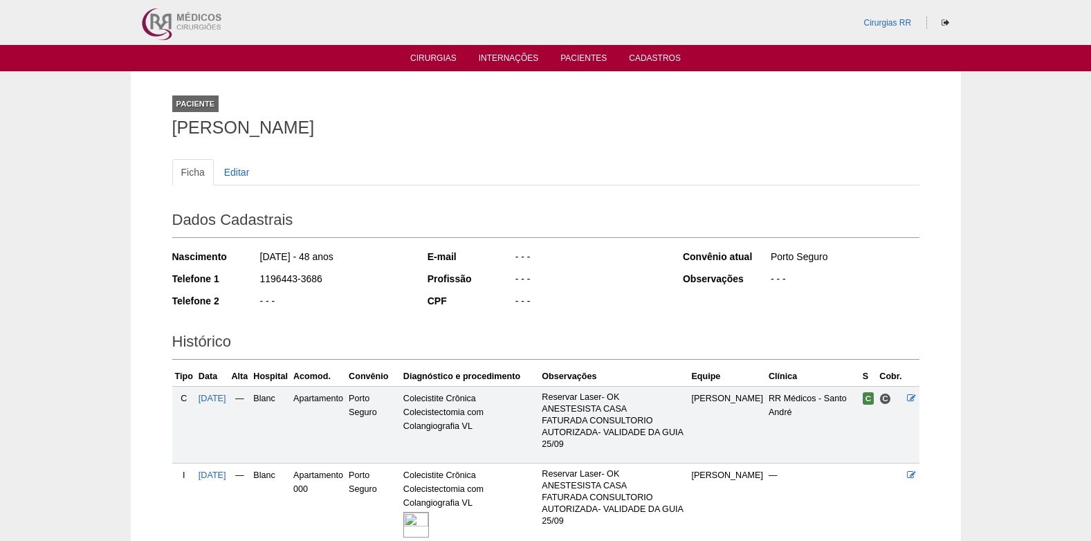
scroll to position [182, 0]
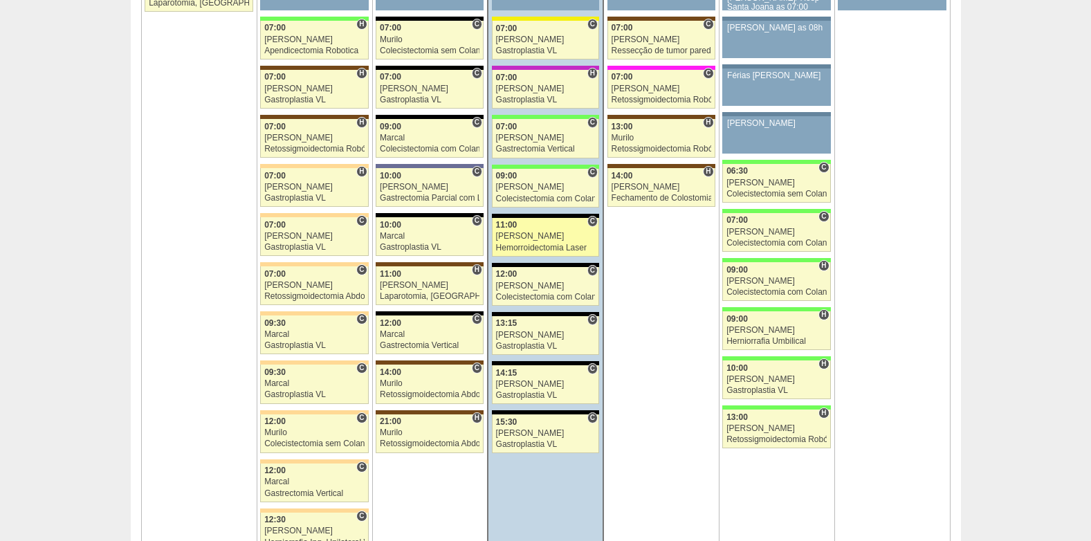
scroll to position [3251, 0]
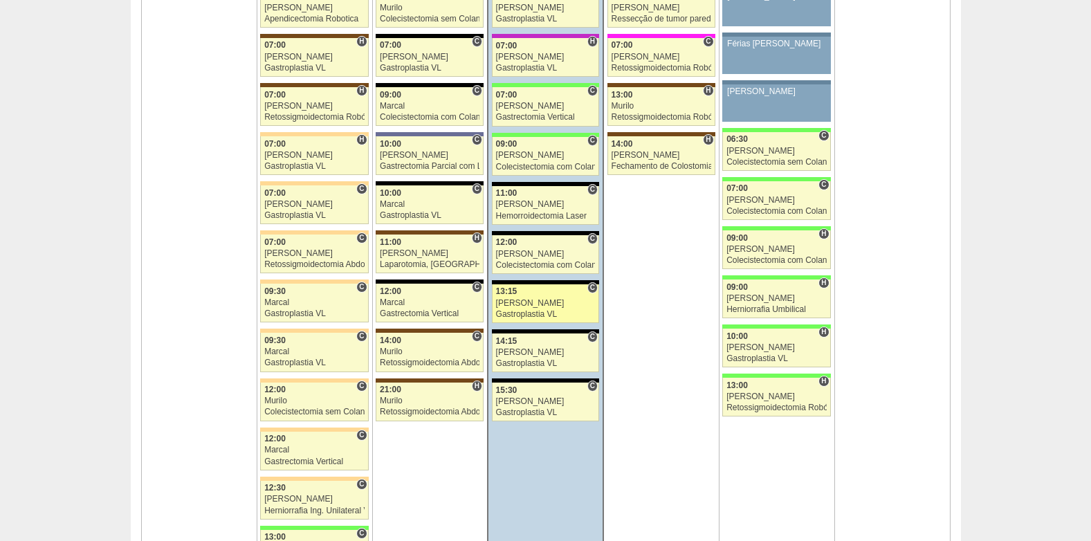
click at [522, 311] on div "Gastroplastia VL" at bounding box center [546, 314] width 100 height 9
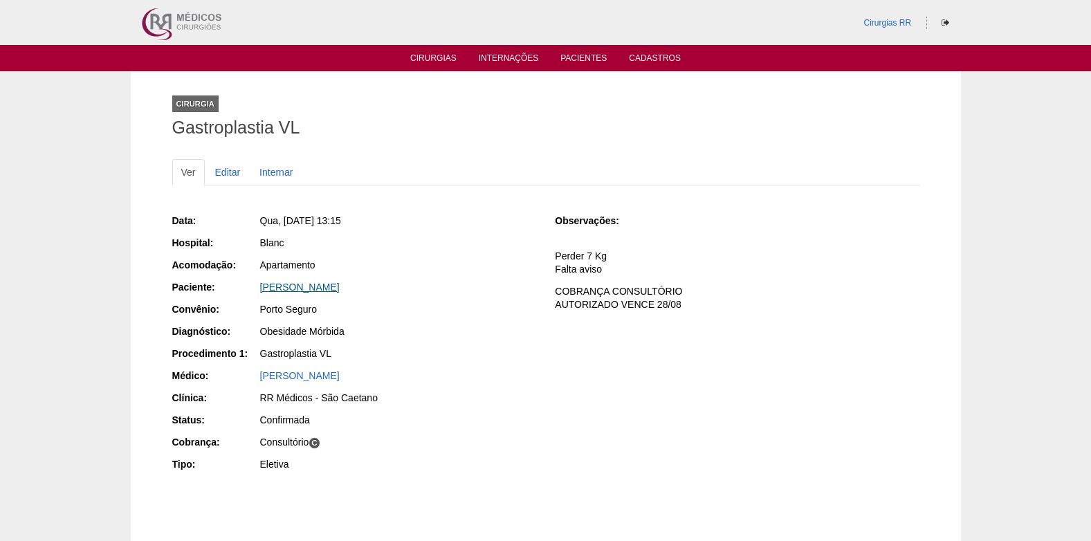
click at [319, 286] on link "[PERSON_NAME]" at bounding box center [300, 286] width 80 height 11
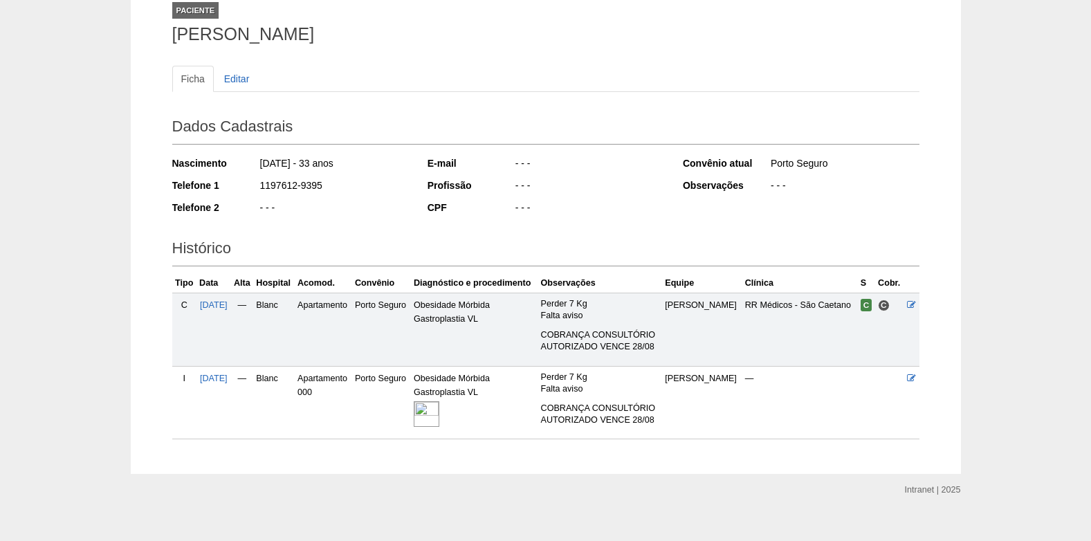
scroll to position [110, 0]
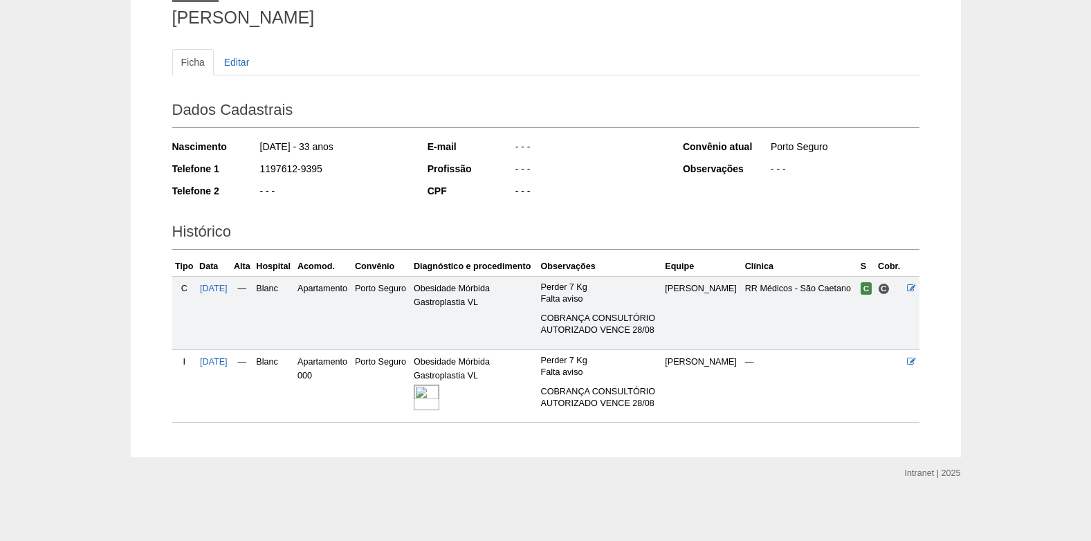
click at [439, 407] on img at bounding box center [427, 398] width 26 height 26
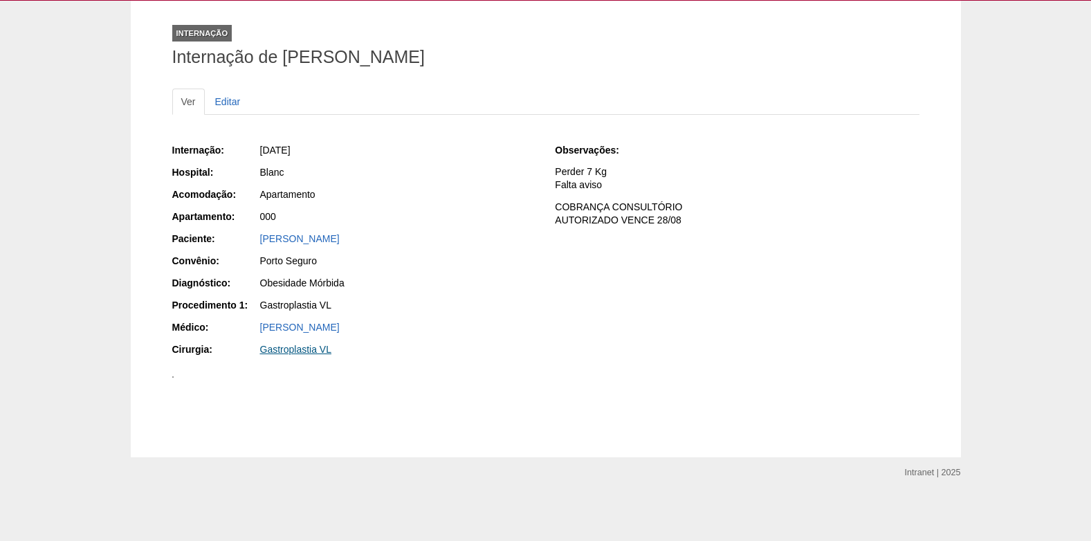
scroll to position [62, 0]
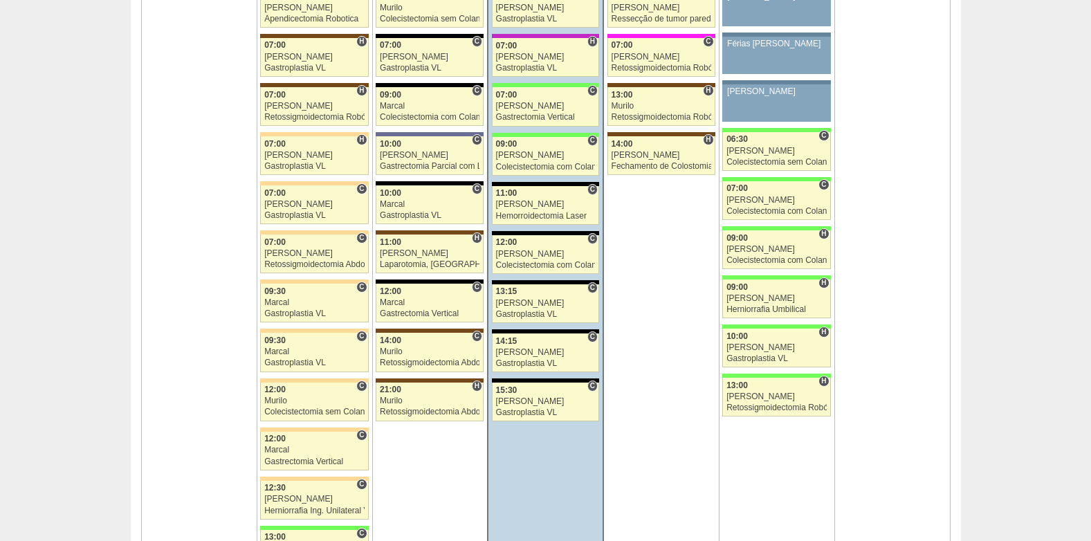
scroll to position [3251, 0]
click at [519, 351] on div "[PERSON_NAME]" at bounding box center [546, 352] width 100 height 9
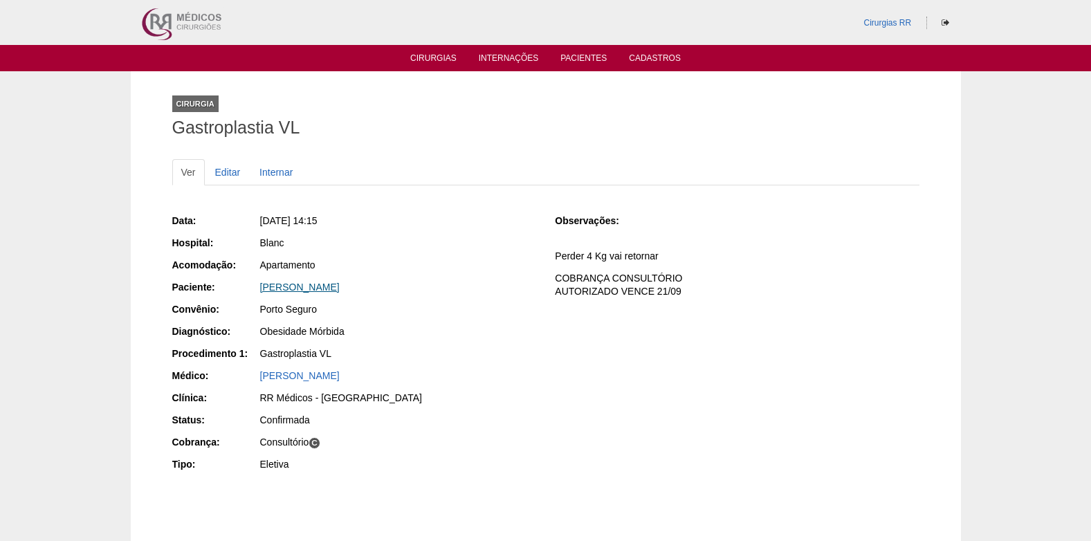
click at [306, 291] on link "[PERSON_NAME]" at bounding box center [300, 286] width 80 height 11
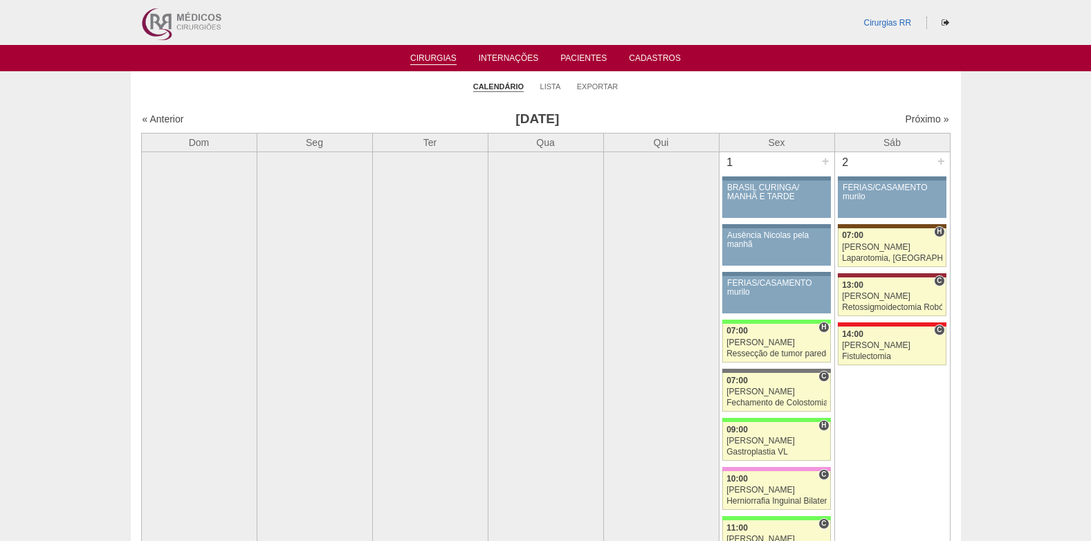
scroll to position [3251, 0]
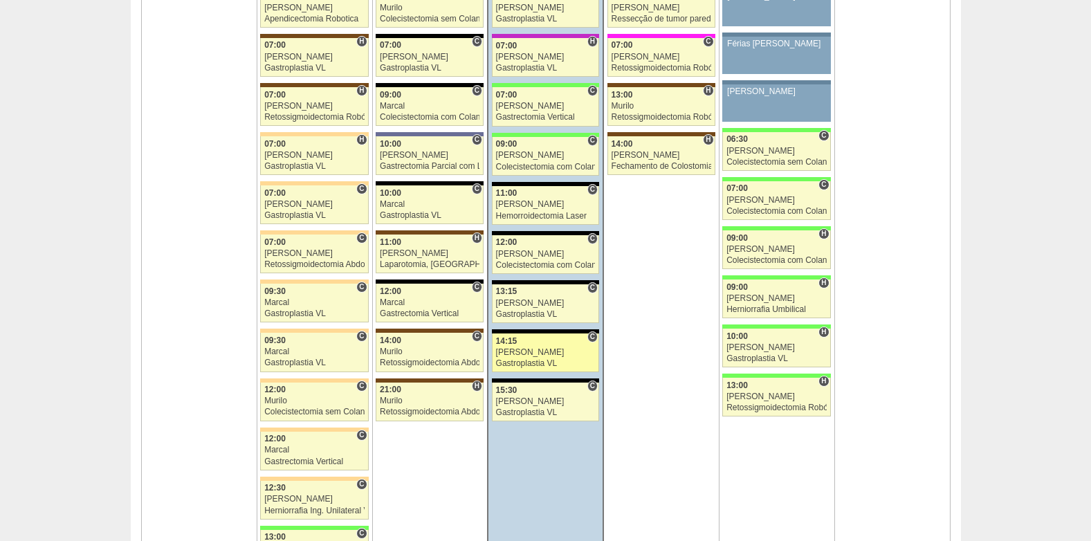
click at [548, 360] on div "Gastroplastia VL" at bounding box center [546, 363] width 100 height 9
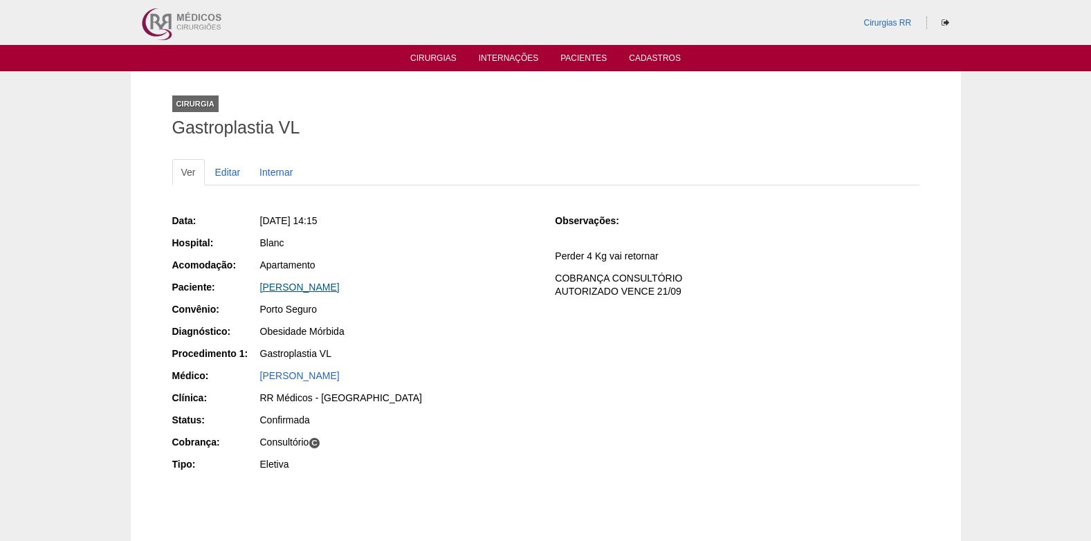
click at [296, 285] on link "[PERSON_NAME]" at bounding box center [300, 286] width 80 height 11
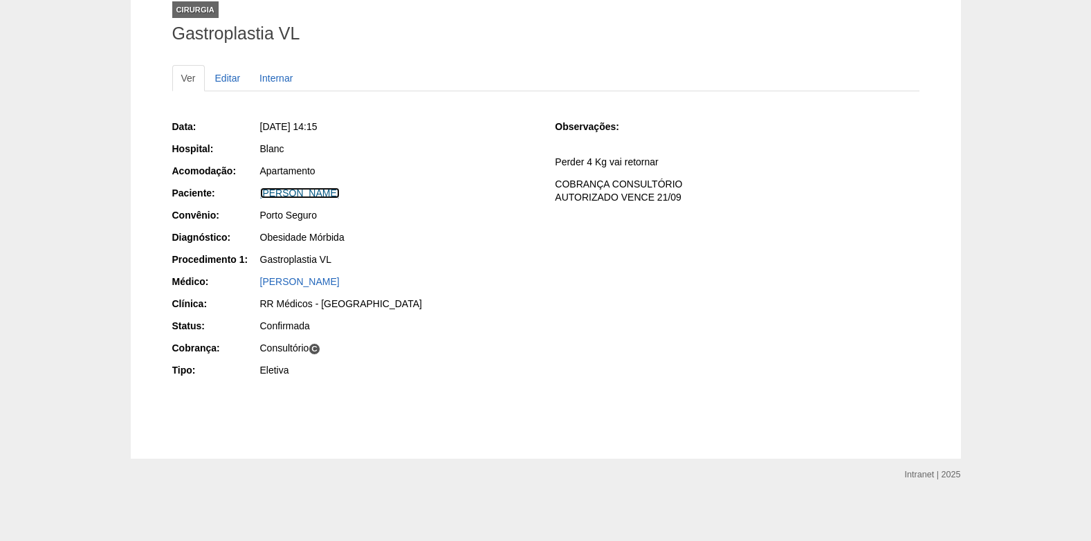
scroll to position [95, 0]
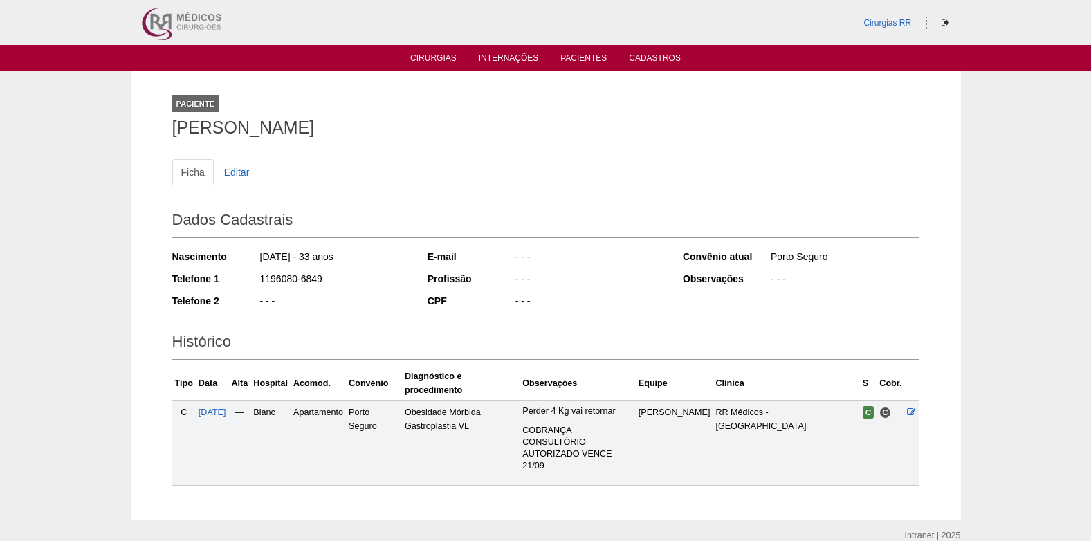
scroll to position [62, 0]
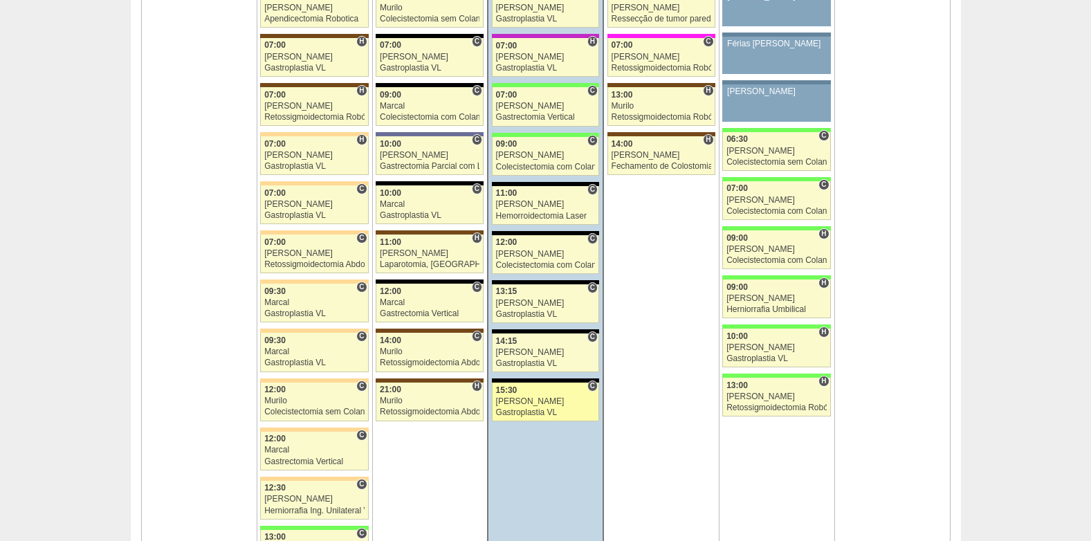
scroll to position [3251, 0]
click at [548, 394] on div "15:30" at bounding box center [546, 390] width 100 height 9
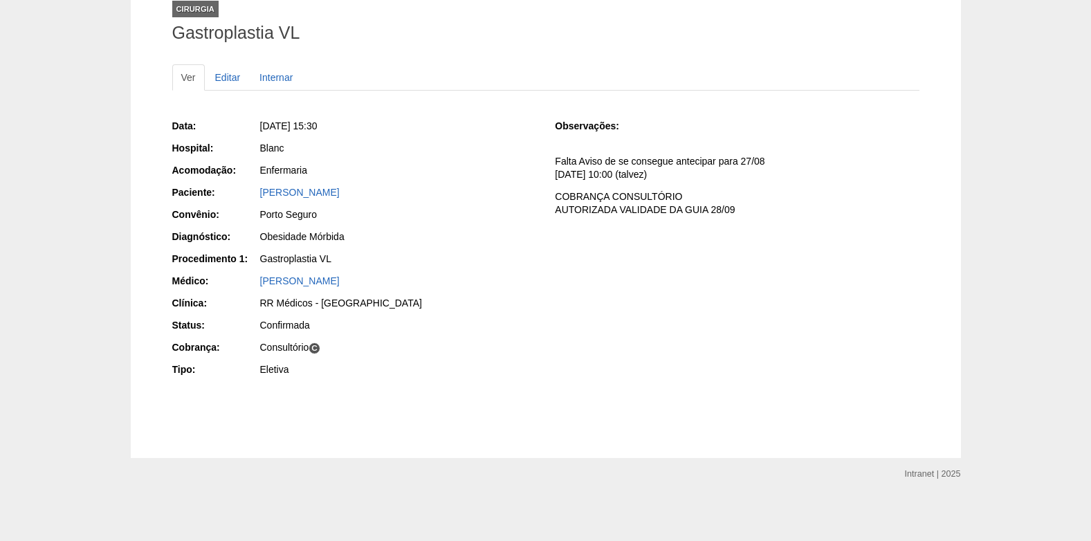
scroll to position [95, 0]
click at [301, 194] on link "Irian de Souza Santos" at bounding box center [300, 191] width 80 height 11
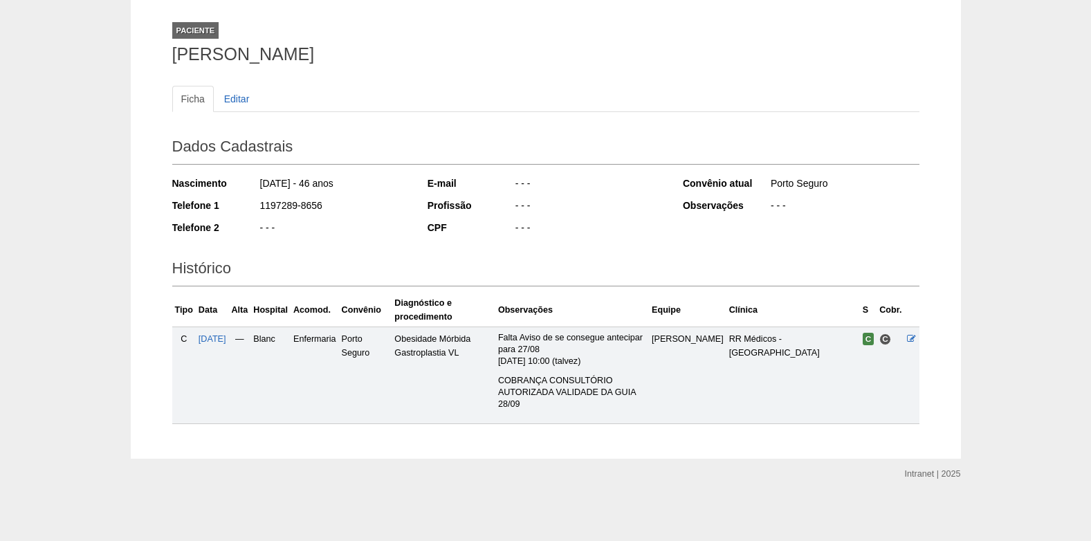
scroll to position [74, 0]
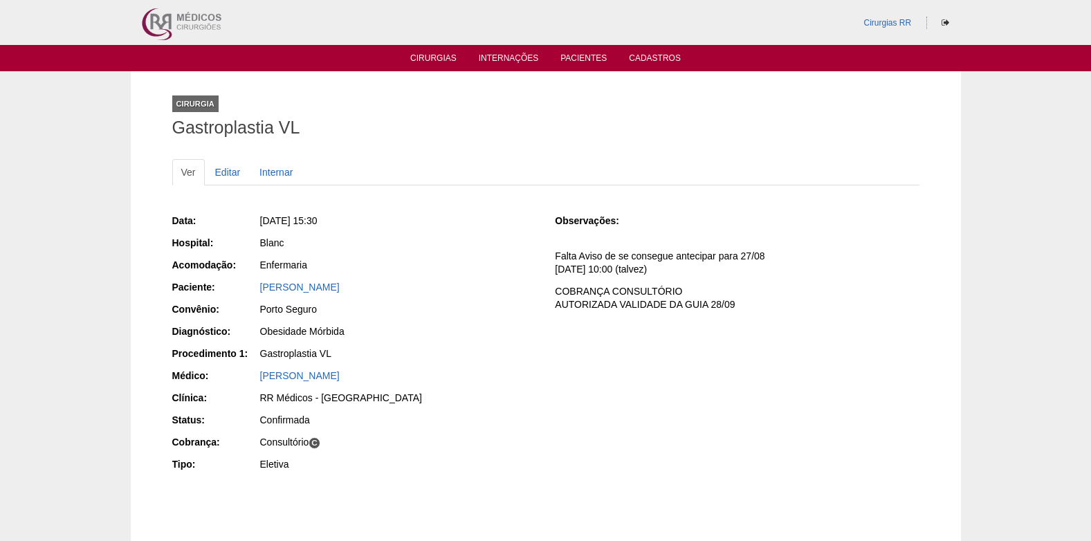
scroll to position [95, 0]
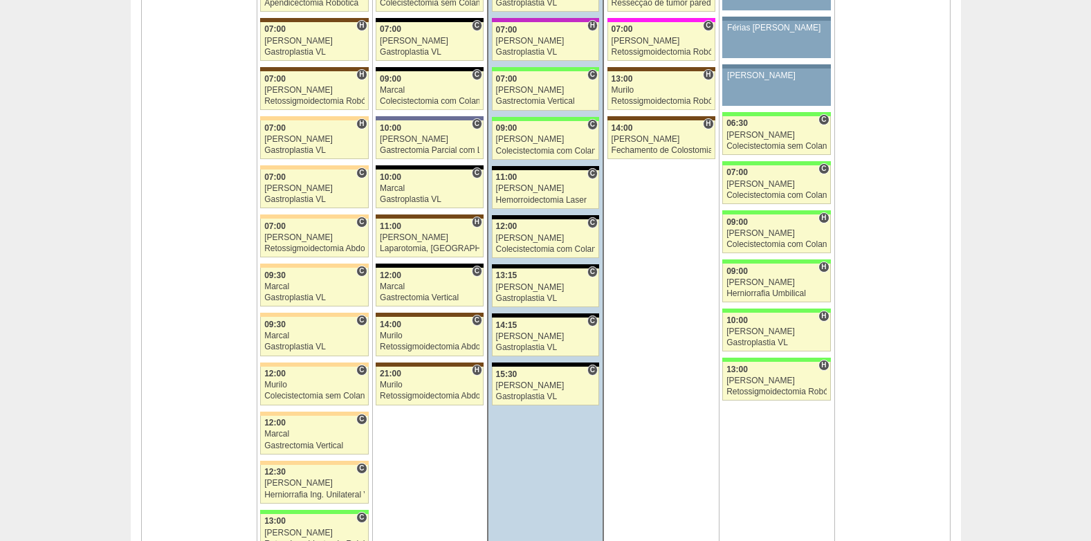
scroll to position [3320, 0]
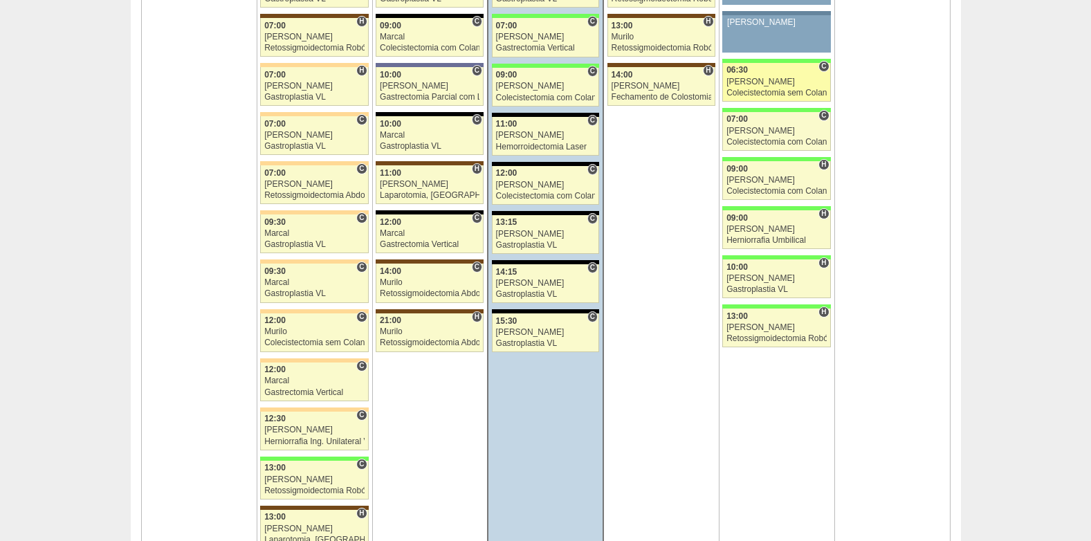
click at [752, 79] on div "[PERSON_NAME]" at bounding box center [776, 81] width 100 height 9
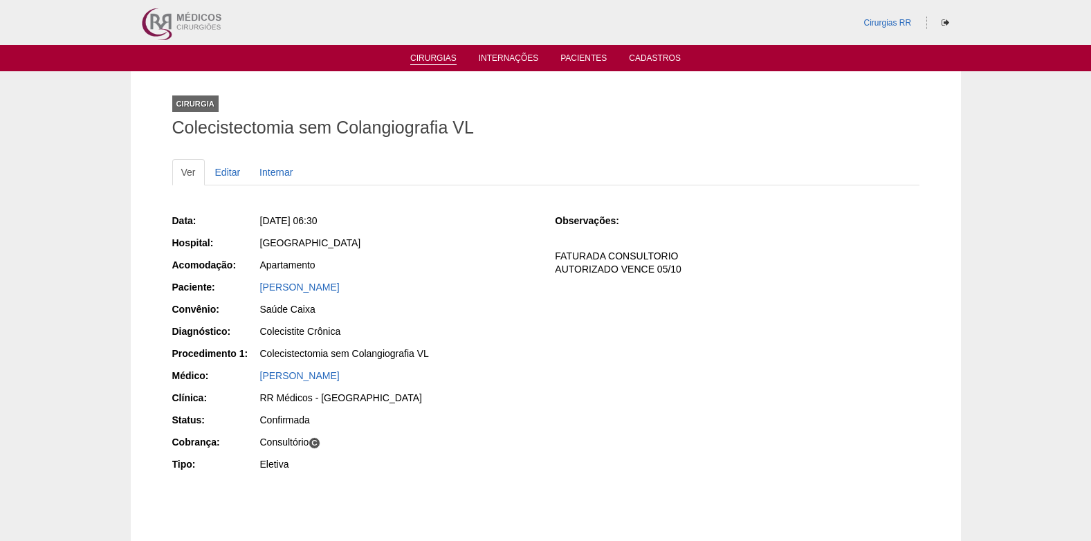
click at [425, 57] on link "Cirurgias" at bounding box center [433, 59] width 46 height 12
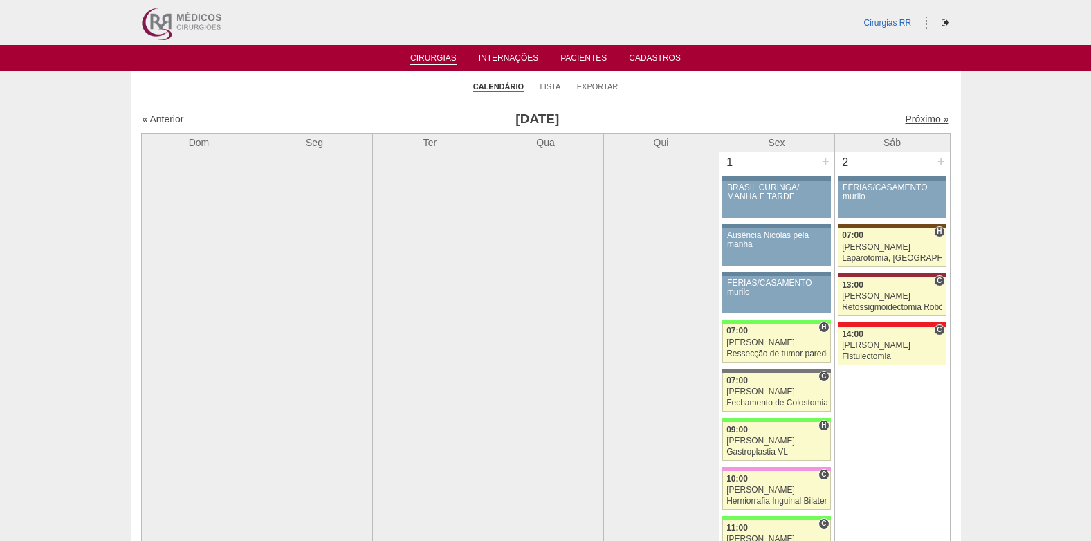
click at [914, 120] on link "Próximo »" at bounding box center [927, 118] width 44 height 11
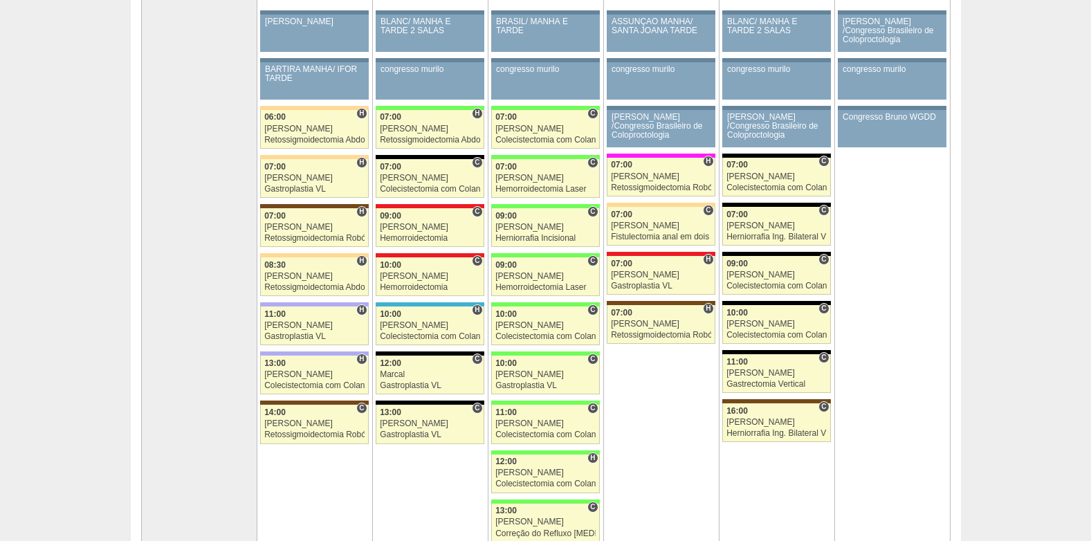
scroll to position [138, 0]
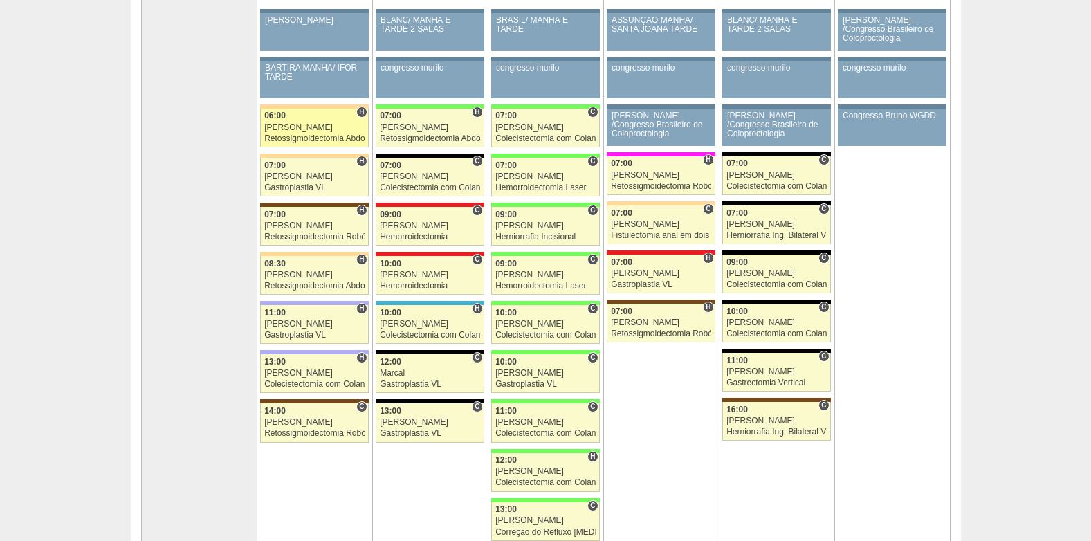
click at [313, 127] on div "[PERSON_NAME]" at bounding box center [314, 127] width 100 height 9
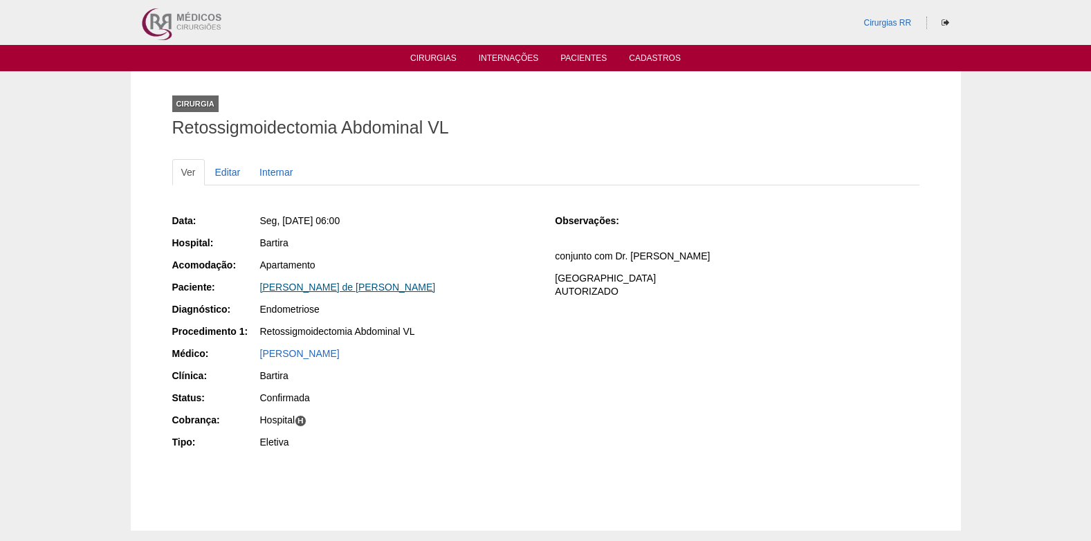
click at [306, 288] on link "Claudia Santiago de Amaral Peres" at bounding box center [348, 286] width 176 height 11
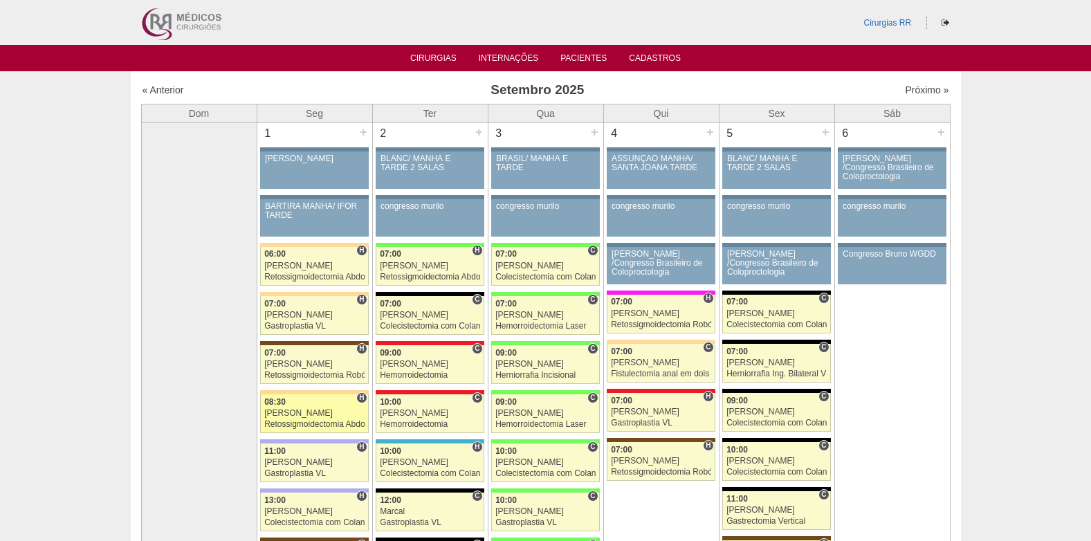
scroll to position [138, 0]
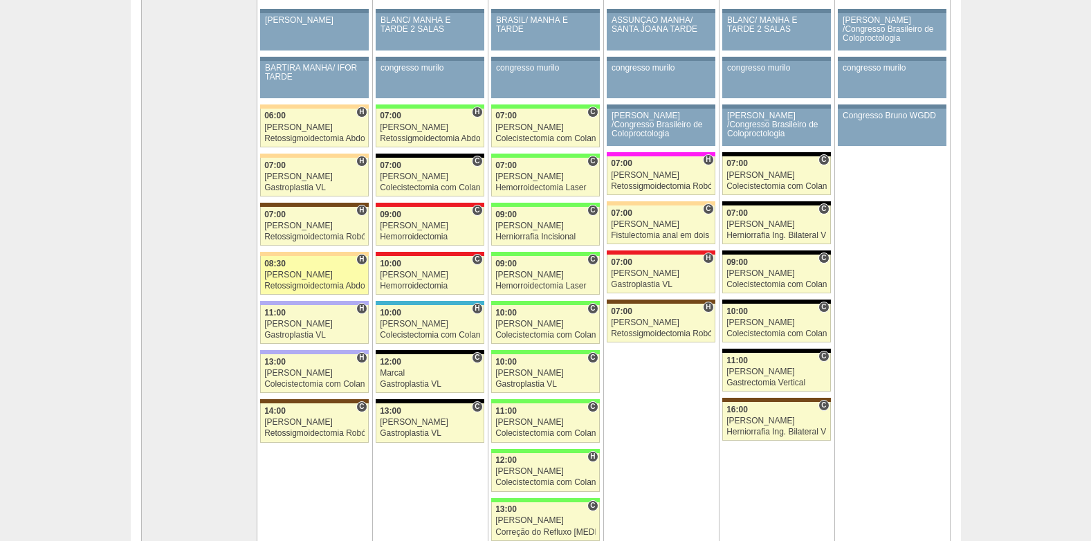
click at [289, 281] on link "87918 Cirurgias RR H 08:30 Felipe Rossi Retossigmoidectomia Abdominal VL Hospit…" at bounding box center [314, 275] width 108 height 39
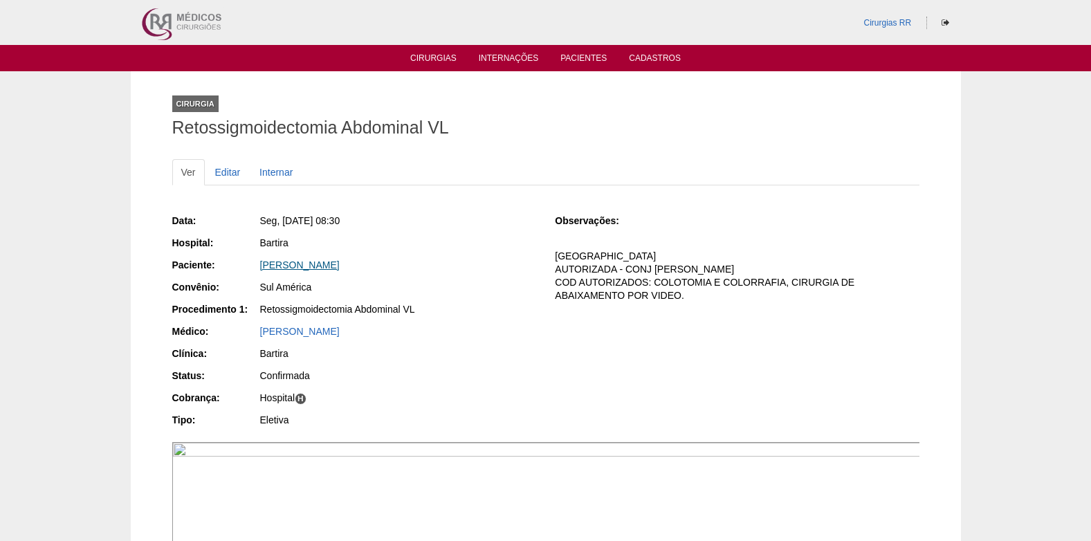
click at [319, 270] on link "[PERSON_NAME]" at bounding box center [300, 264] width 80 height 11
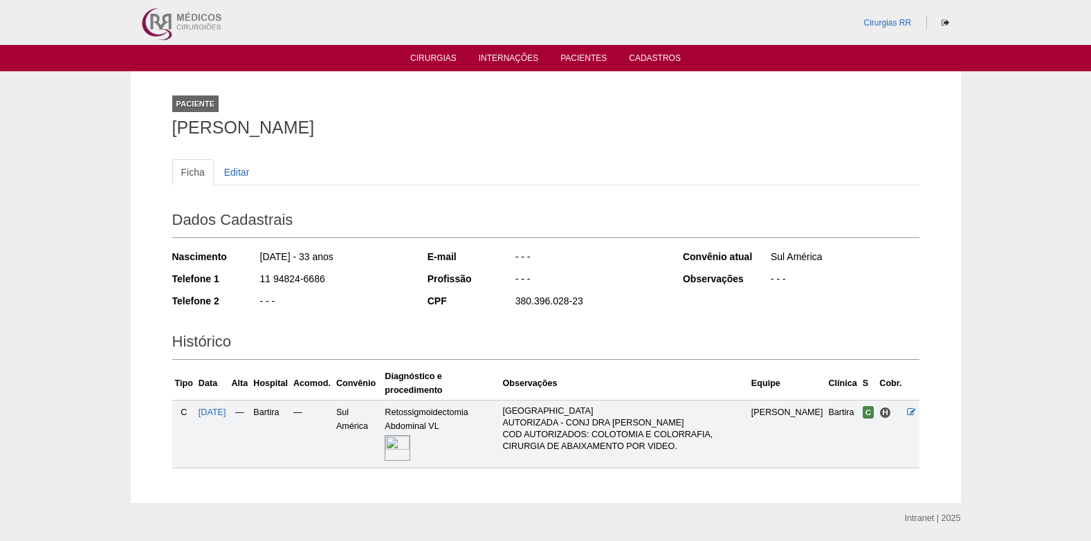
drag, startPoint x: 259, startPoint y: 279, endPoint x: 329, endPoint y: 279, distance: 69.9
click at [329, 279] on div "11 94824-6686" at bounding box center [334, 280] width 150 height 17
copy div "11 94824-6686"
click at [430, 54] on link "Cirurgias" at bounding box center [433, 59] width 46 height 12
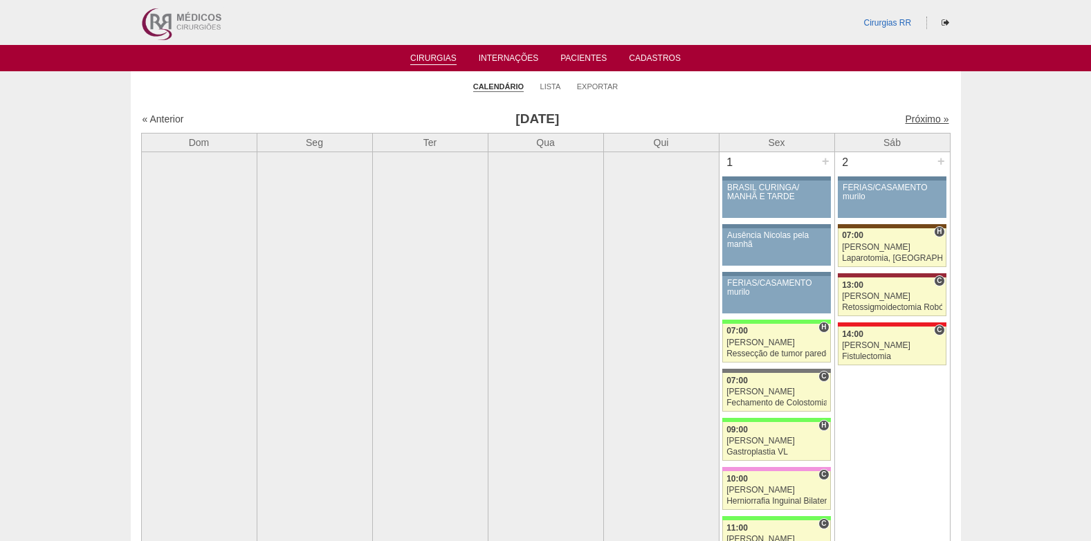
click at [911, 113] on link "Próximo »" at bounding box center [927, 118] width 44 height 11
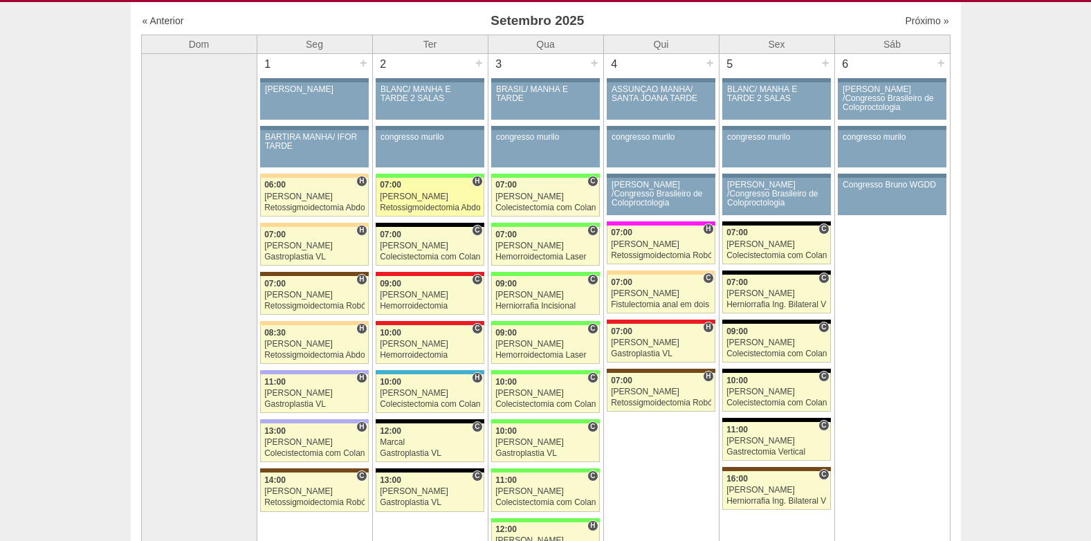
scroll to position [138, 0]
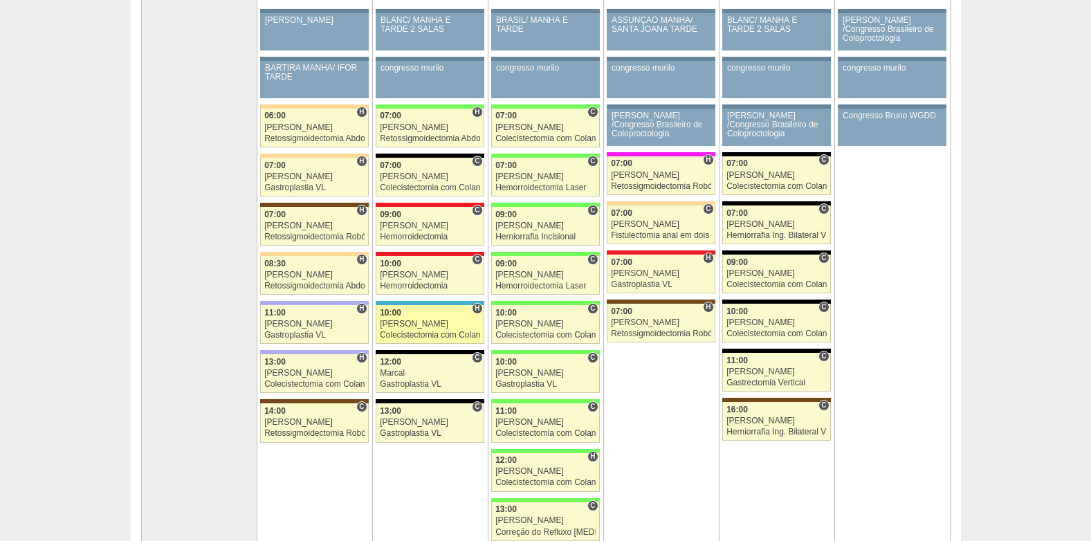
click at [412, 325] on div "[PERSON_NAME]" at bounding box center [430, 324] width 100 height 9
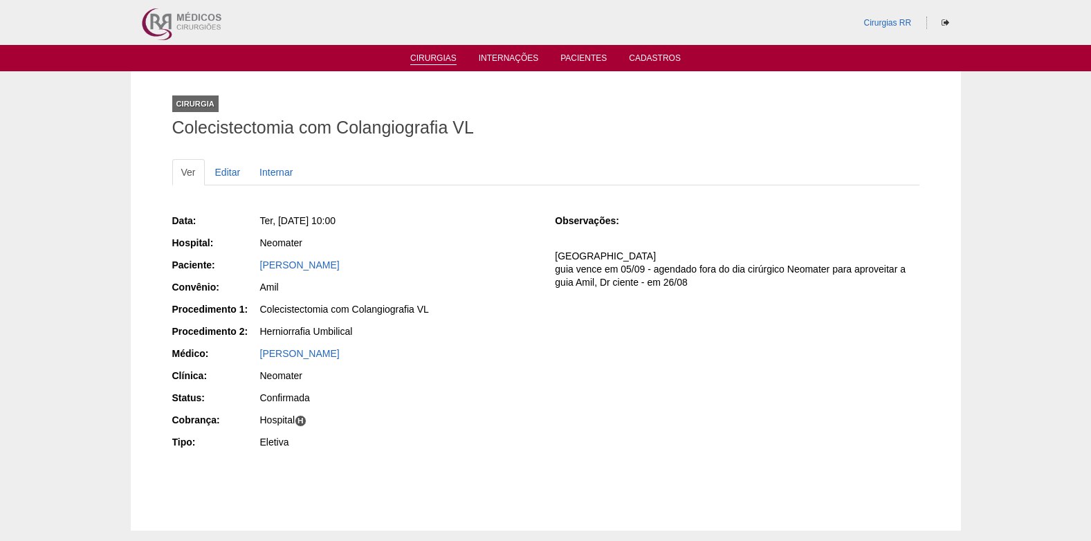
click at [421, 57] on link "Cirurgias" at bounding box center [433, 59] width 46 height 12
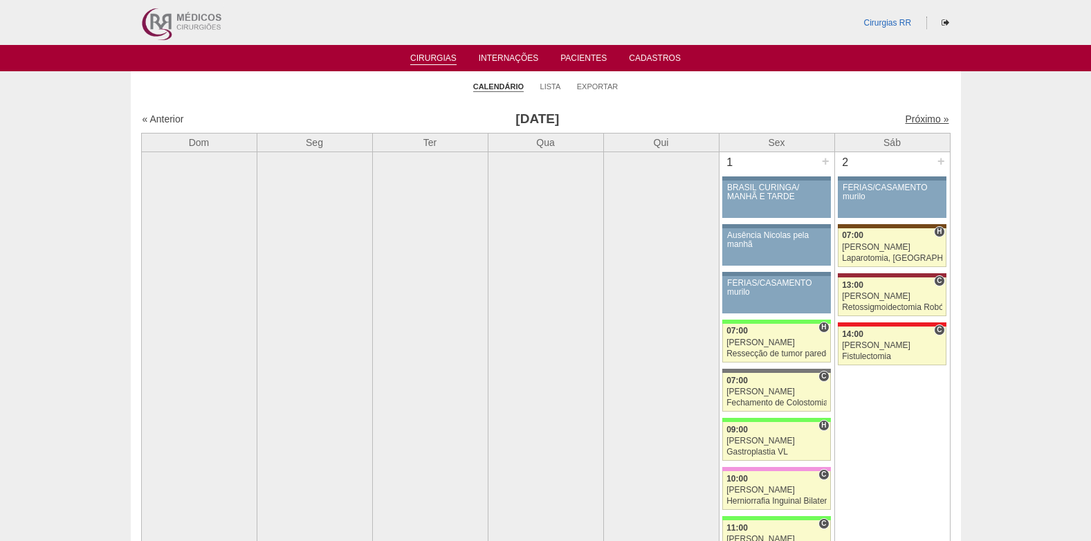
click at [910, 120] on link "Próximo »" at bounding box center [927, 118] width 44 height 11
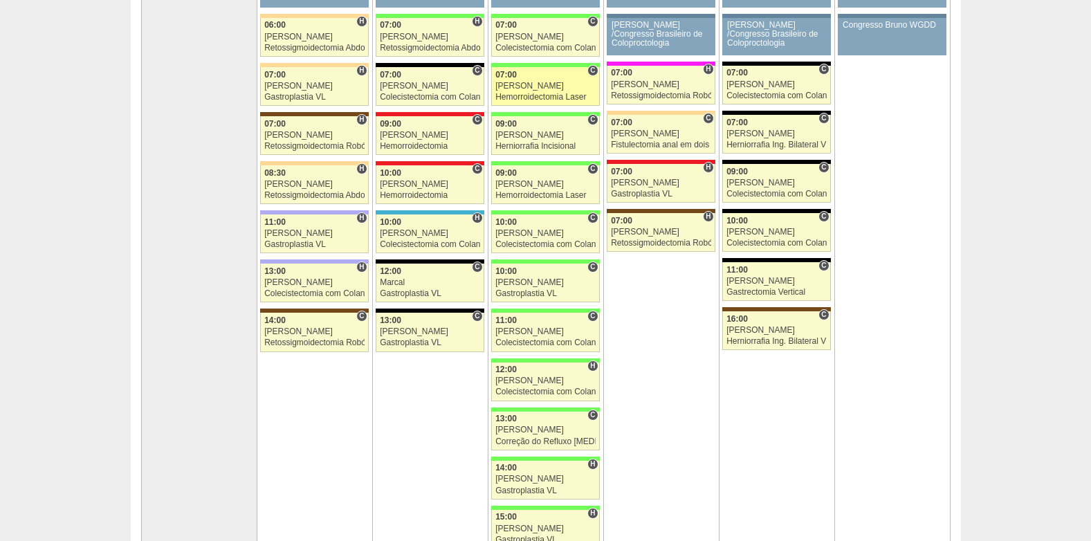
scroll to position [138, 0]
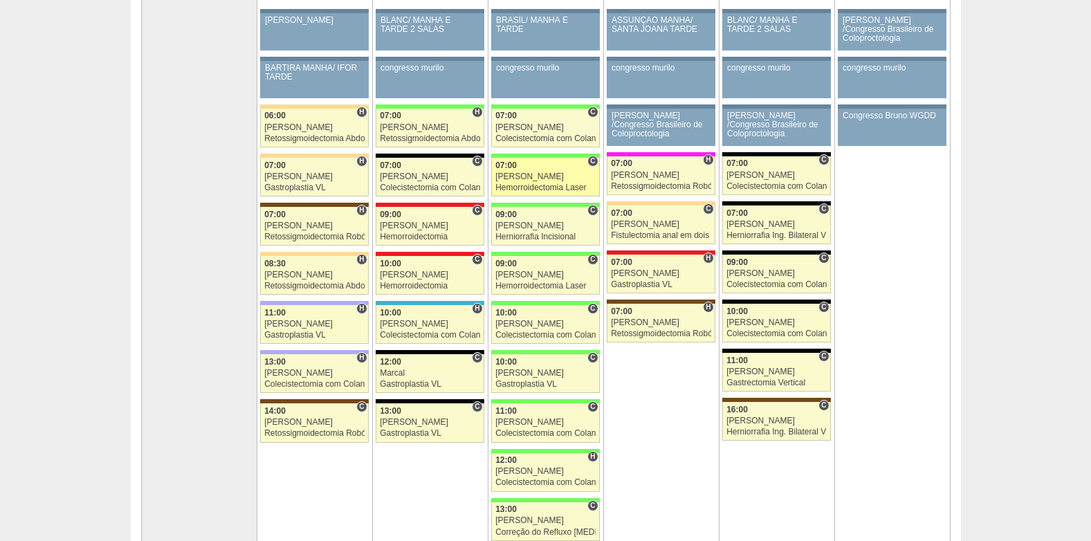
click at [541, 179] on div "[PERSON_NAME]" at bounding box center [545, 176] width 100 height 9
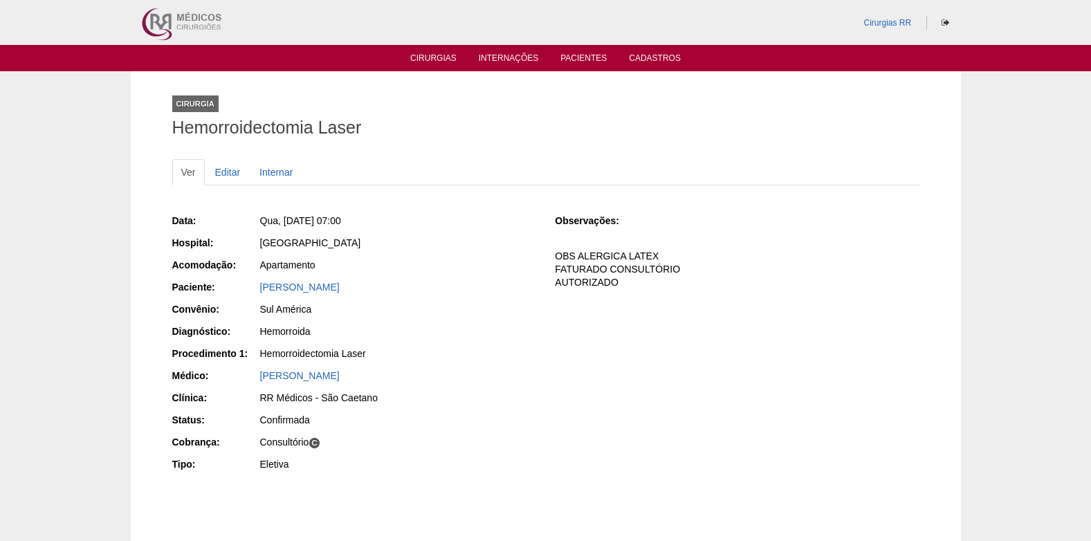
drag, startPoint x: 377, startPoint y: 288, endPoint x: 258, endPoint y: 293, distance: 119.1
click at [258, 293] on div "Paciente: [PERSON_NAME]" at bounding box center [354, 288] width 364 height 17
copy div "Paciente: [PERSON_NAME]"
click at [228, 175] on link "Editar" at bounding box center [228, 172] width 44 height 26
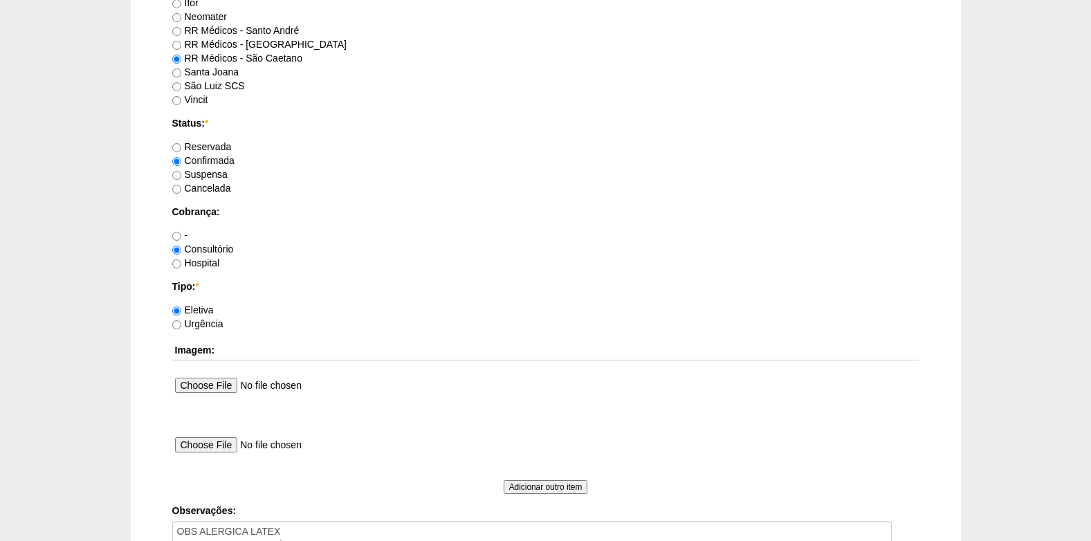
scroll to position [1176, 0]
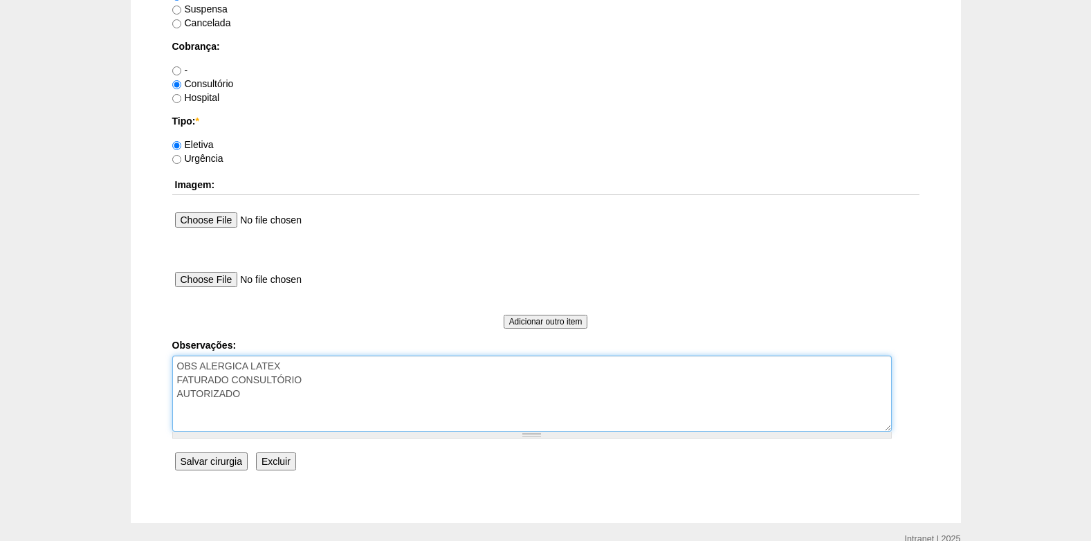
click at [296, 396] on textarea "OBS ALERGICA LATEX FATURADO CONSULTÓRIO AUTORIZADO" at bounding box center [531, 393] width 719 height 76
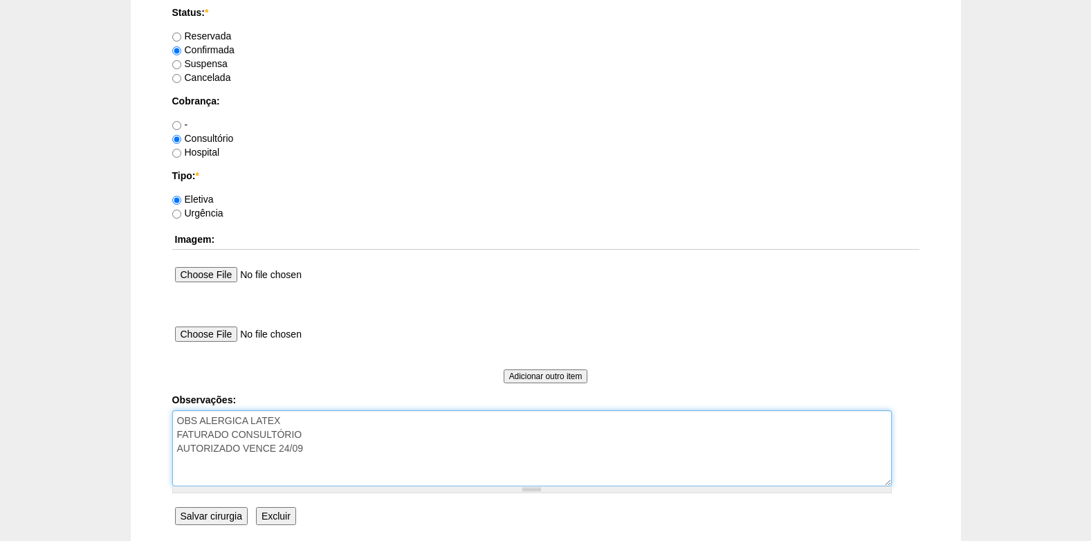
scroll to position [1241, 0]
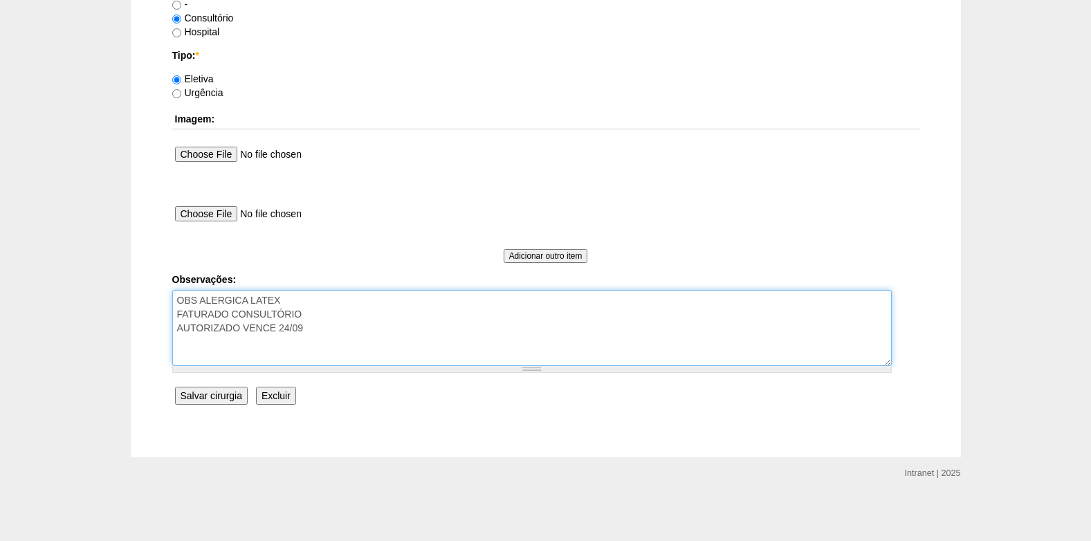
type textarea "OBS ALERGICA LATEX FATURADO CONSULTÓRIO AUTORIZADO VENCE 24/09"
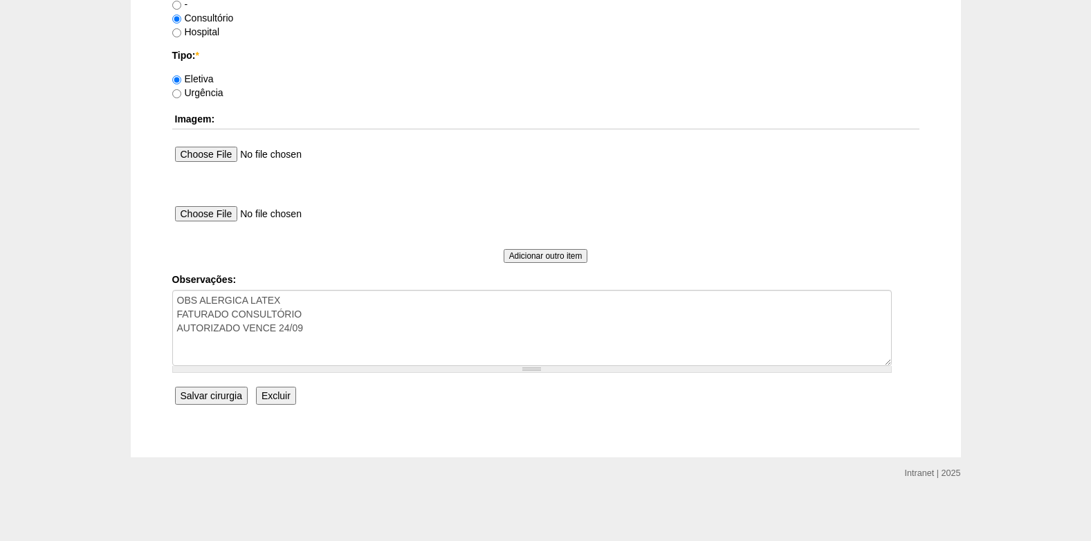
click at [202, 398] on input "Salvar cirurgia" at bounding box center [211, 396] width 73 height 18
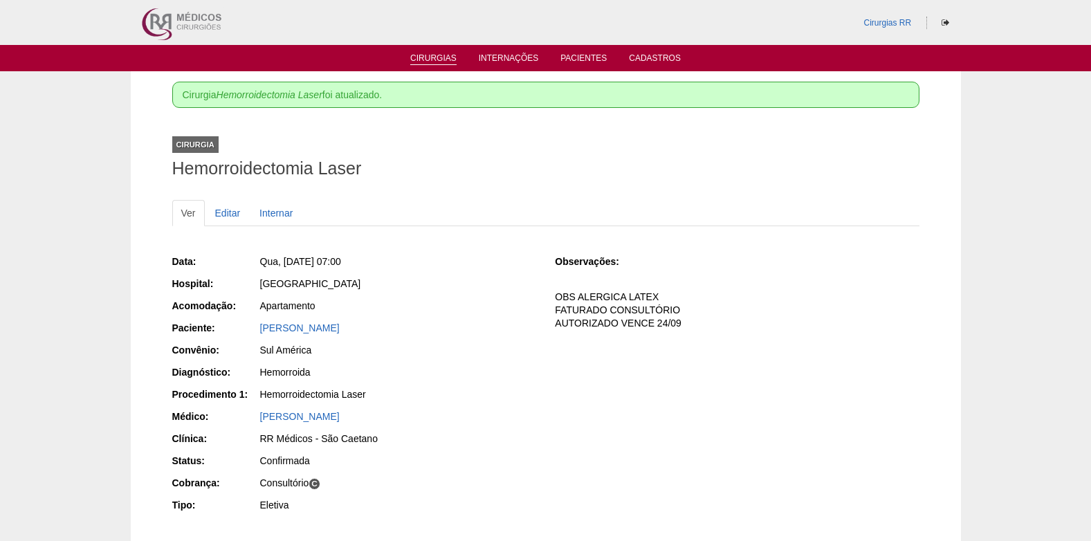
click at [444, 64] on link "Cirurgias" at bounding box center [433, 59] width 46 height 12
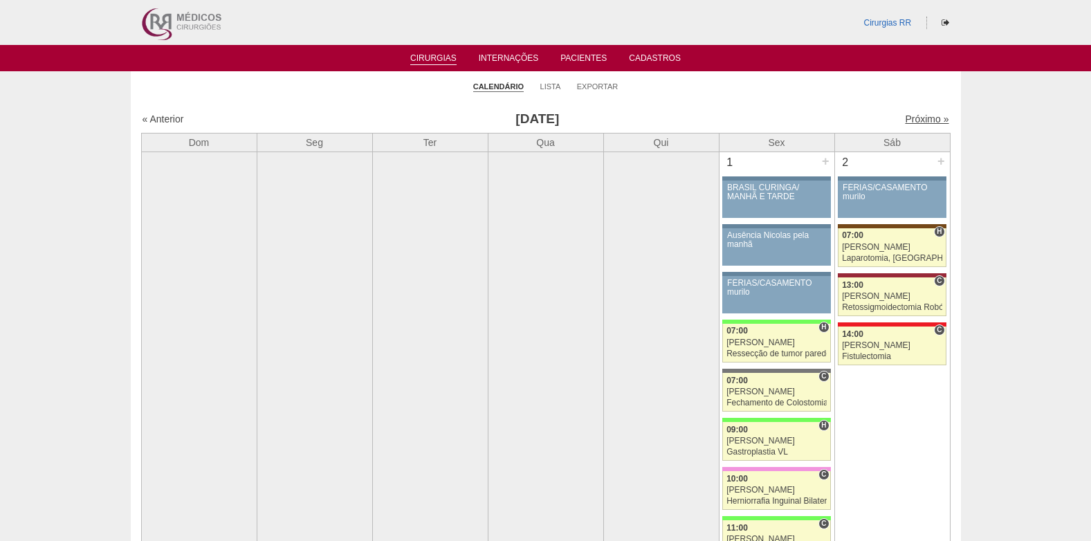
click at [914, 116] on link "Próximo »" at bounding box center [927, 118] width 44 height 11
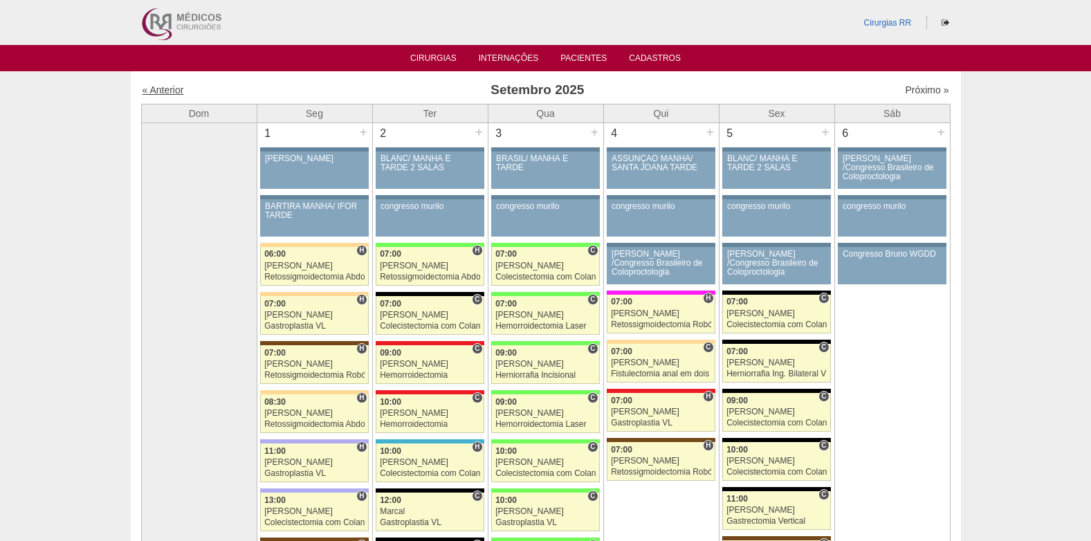
click at [168, 85] on link "« Anterior" at bounding box center [162, 89] width 41 height 11
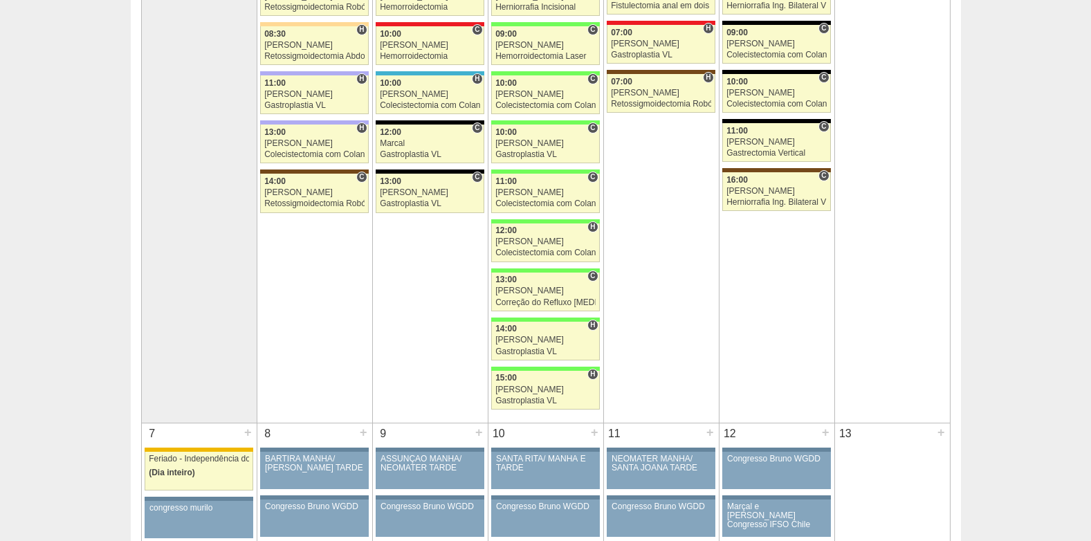
scroll to position [620, 0]
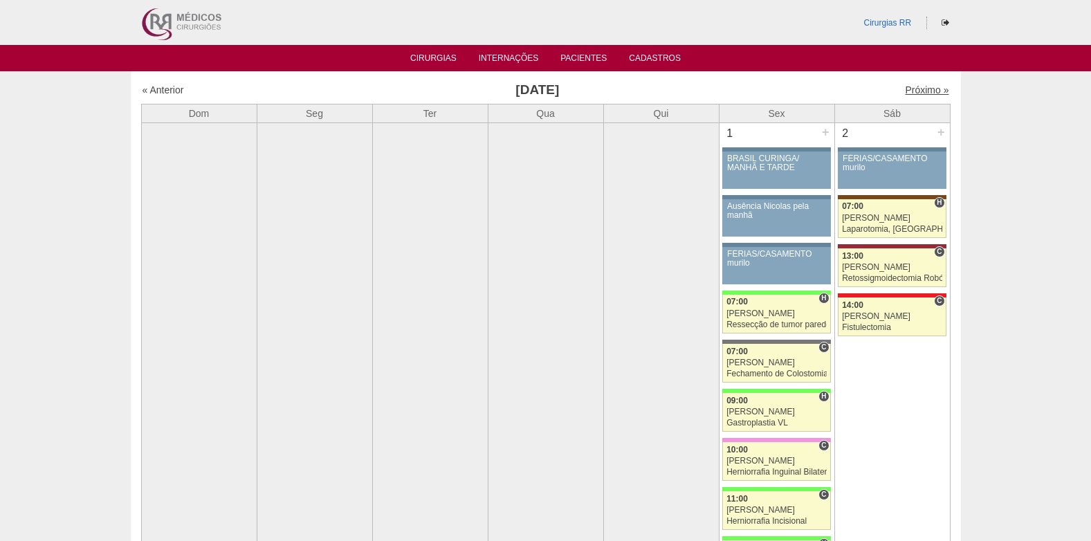
click at [914, 88] on link "Próximo »" at bounding box center [927, 89] width 44 height 11
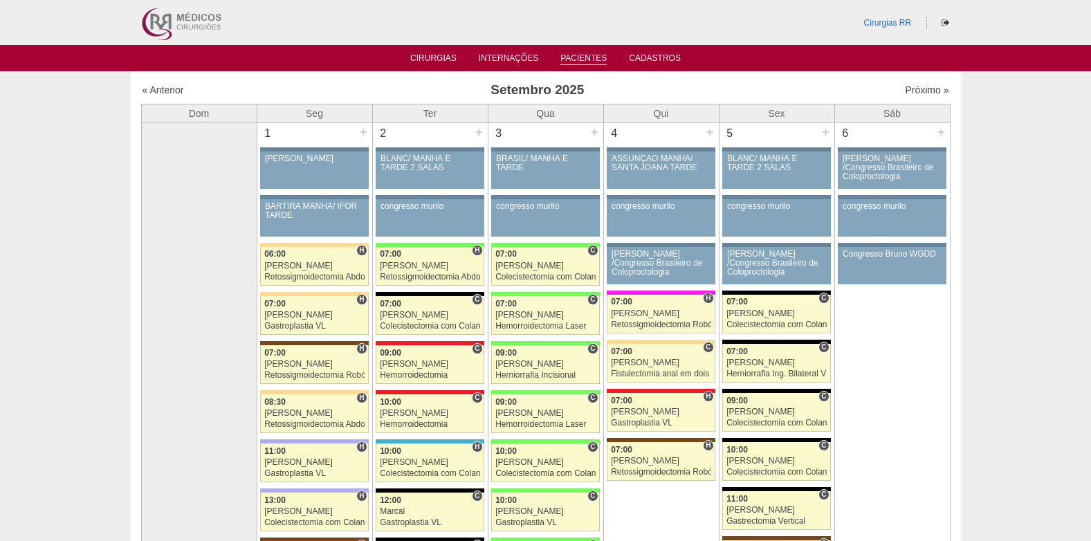
click at [575, 61] on link "Pacientes" at bounding box center [583, 59] width 46 height 12
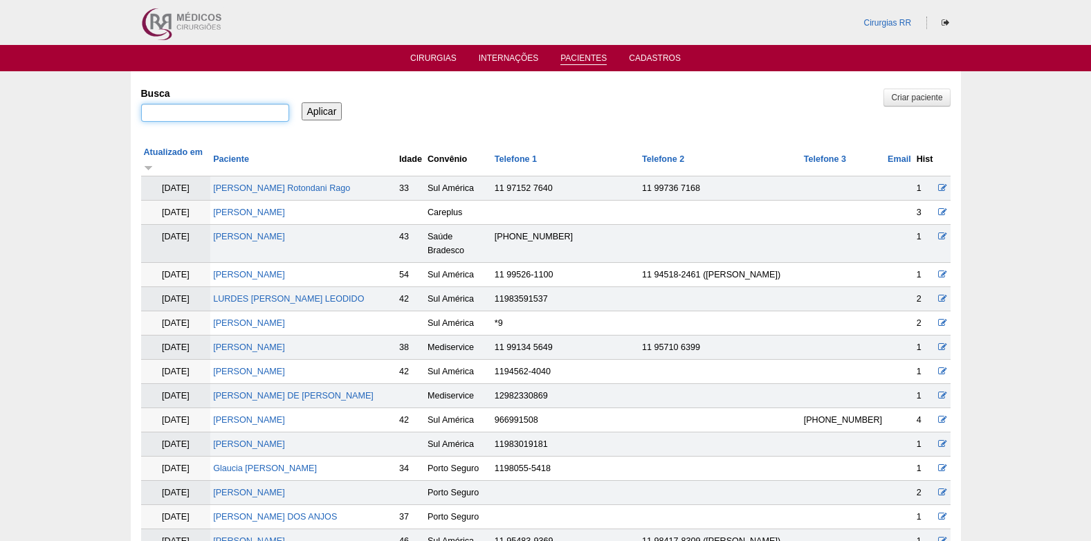
click at [257, 111] on input "Busca" at bounding box center [215, 113] width 148 height 18
type input "claudiano"
click at [307, 111] on input "Aplicar" at bounding box center [322, 111] width 41 height 18
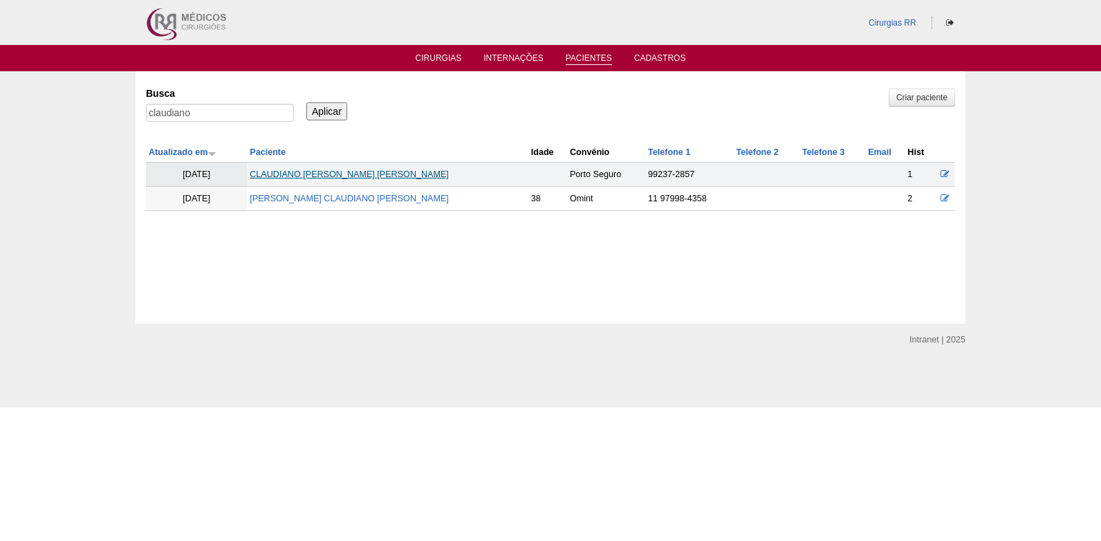
click at [325, 174] on link "[PERSON_NAME]" at bounding box center [349, 174] width 199 height 10
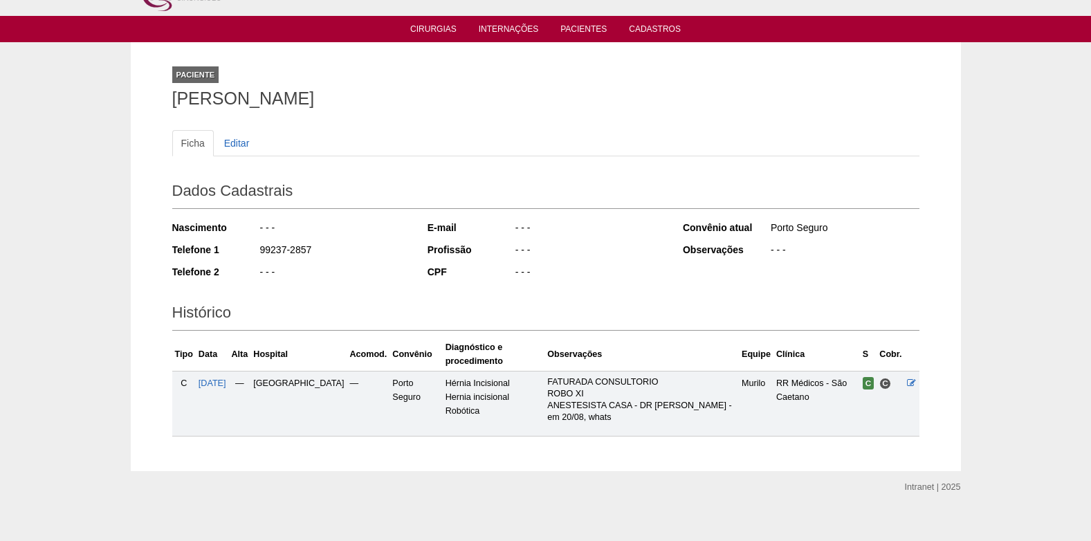
scroll to position [43, 0]
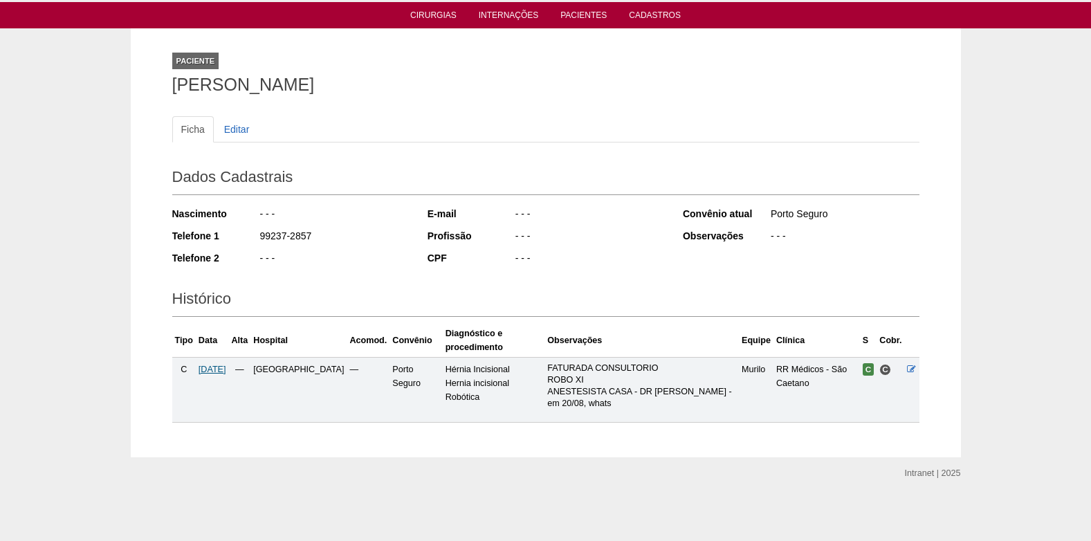
click at [207, 367] on span "29/09/2025" at bounding box center [212, 369] width 28 height 10
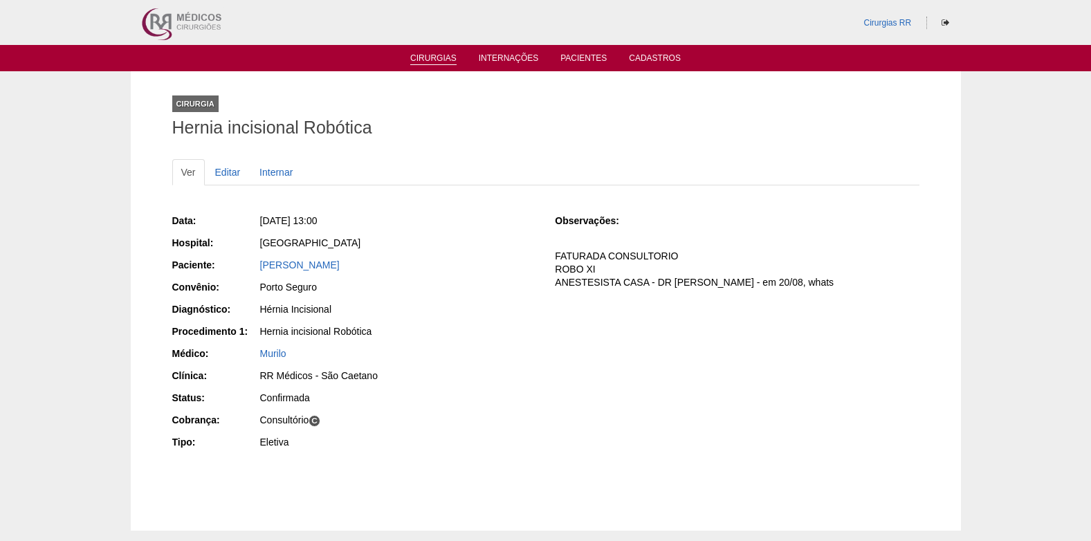
click at [430, 55] on link "Cirurgias" at bounding box center [433, 59] width 46 height 12
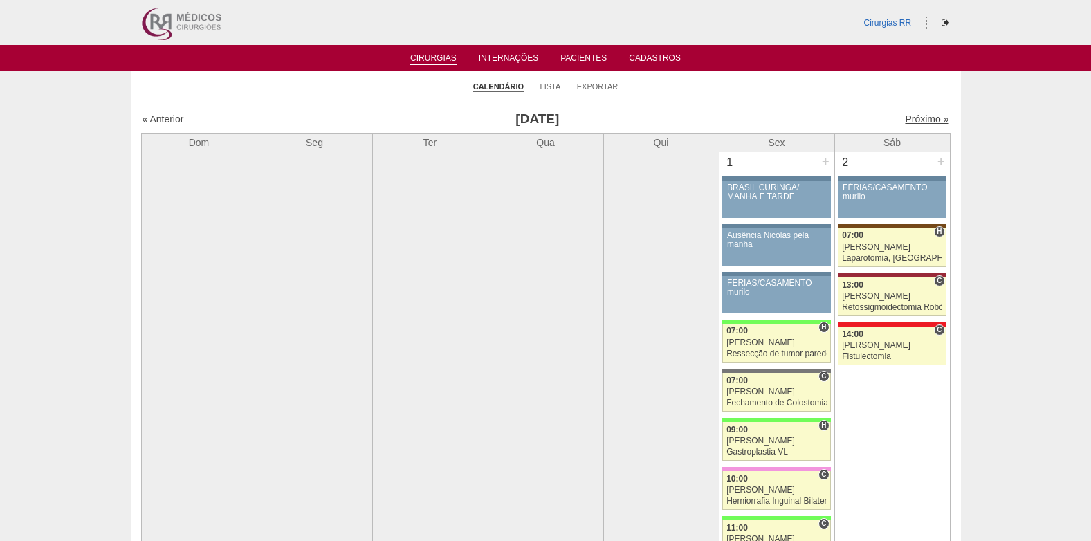
click at [921, 120] on link "Próximo »" at bounding box center [927, 118] width 44 height 11
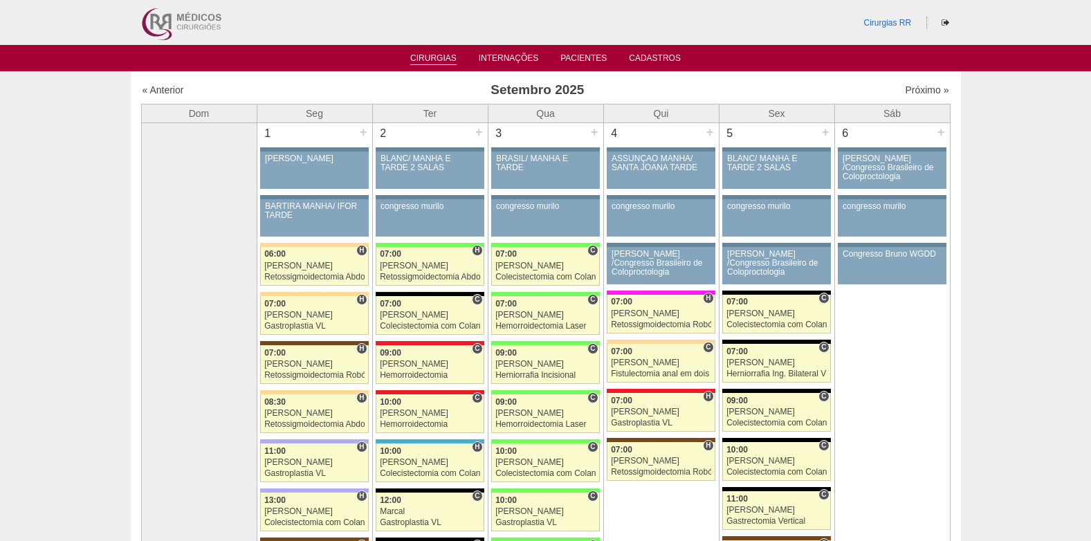
click at [431, 61] on link "Cirurgias" at bounding box center [433, 59] width 46 height 12
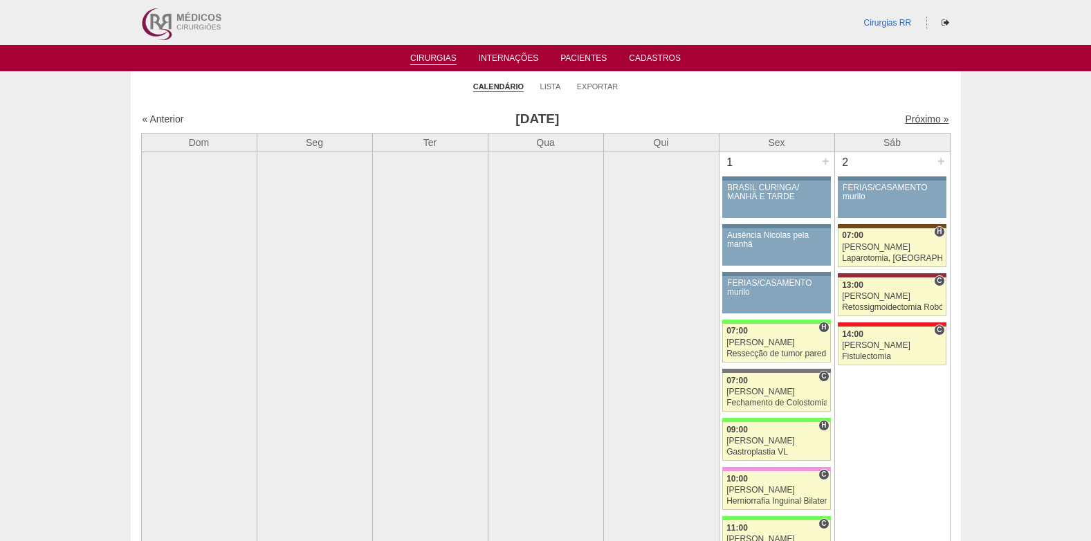
click at [925, 120] on link "Próximo »" at bounding box center [927, 118] width 44 height 11
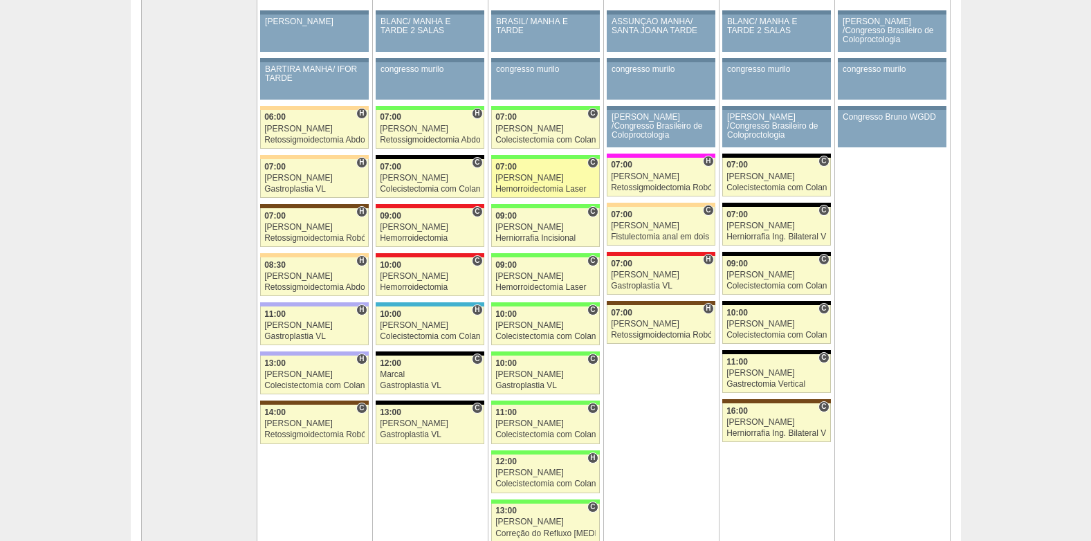
scroll to position [69, 0]
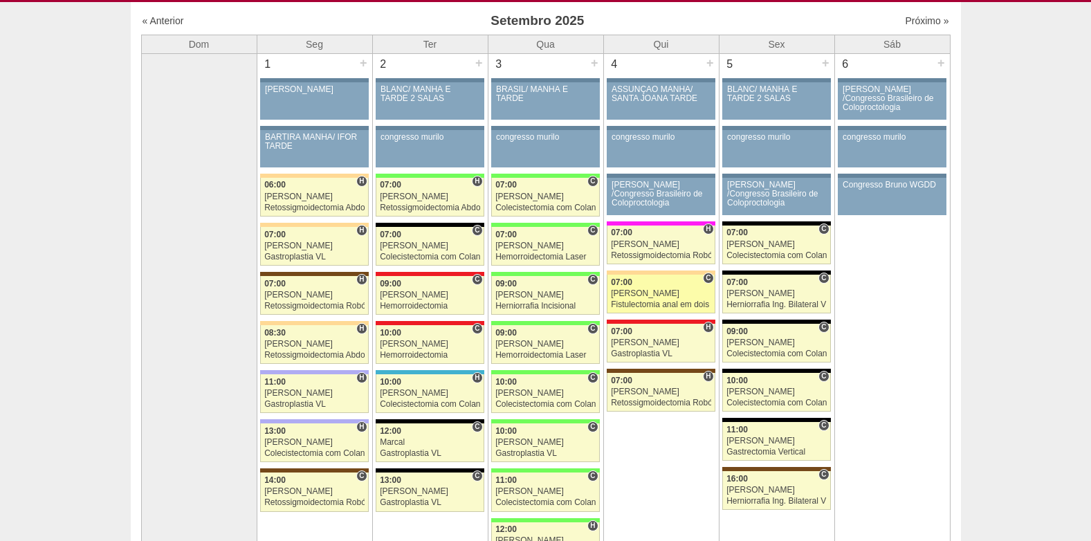
click at [654, 292] on div "[PERSON_NAME]" at bounding box center [661, 293] width 100 height 9
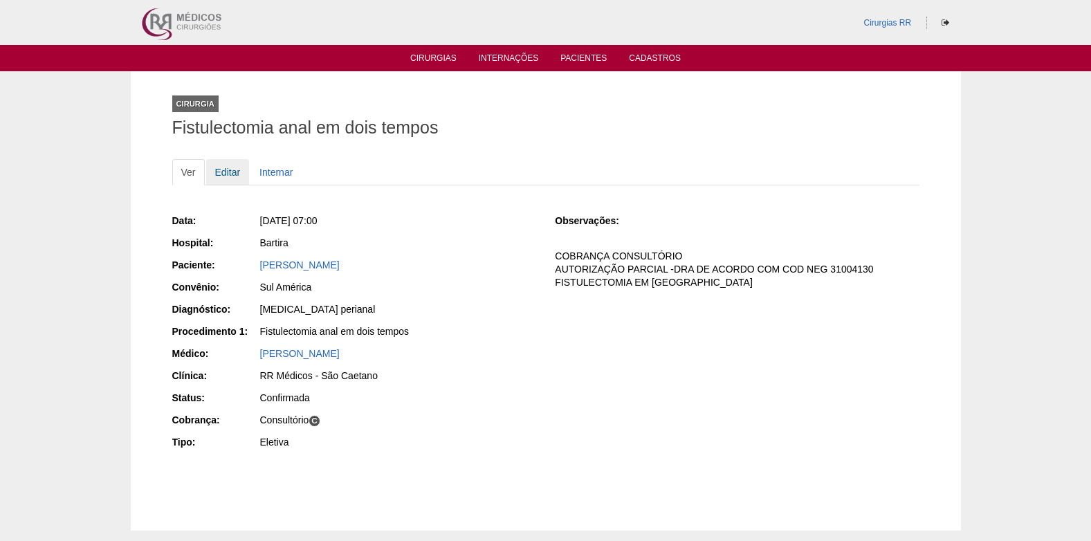
click at [235, 167] on link "Editar" at bounding box center [228, 172] width 44 height 26
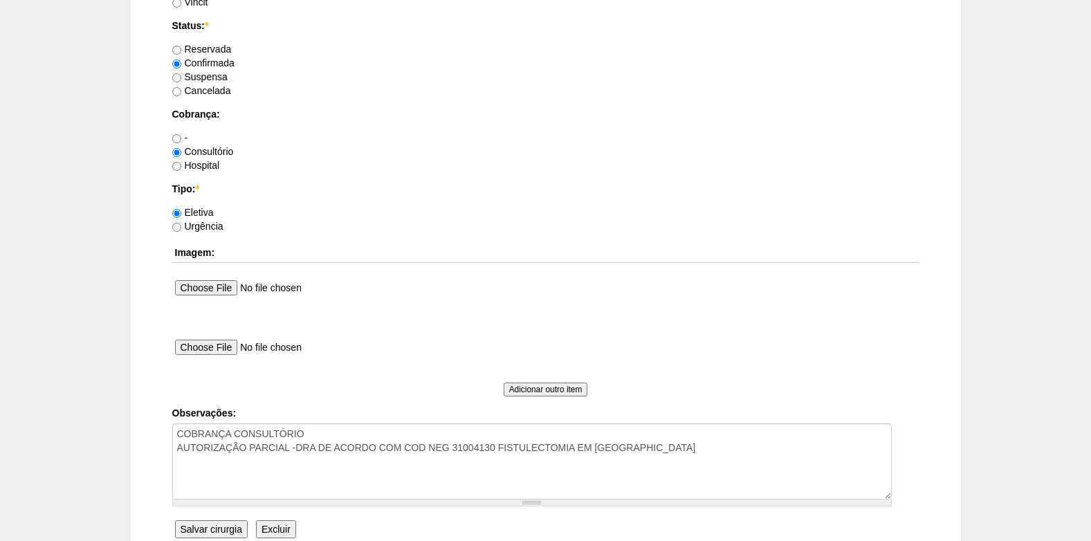
scroll to position [1241, 0]
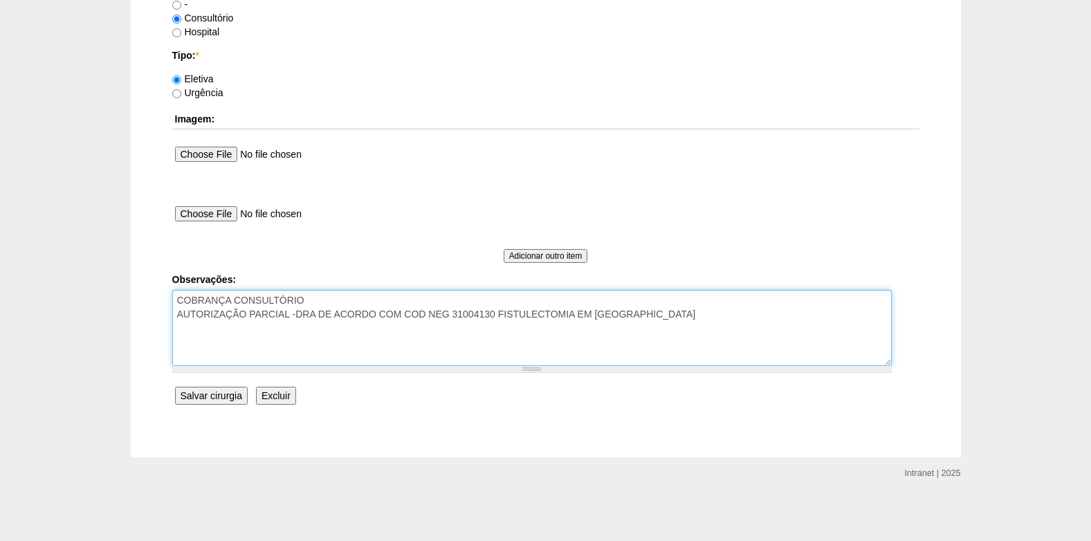
click at [681, 317] on textarea "COBRANÇA CONSULTÓRIO AUTORIZAÇÃO PARCIAL -DRA DE ACORDO COM COD NEG 31004130 FI…" at bounding box center [531, 328] width 719 height 76
type textarea "COBRANÇA CONSULTÓRIO AUTORIZAÇÃO PARCIAL -DRA DE ACORDO COM COD NEG 31004130 FI…"
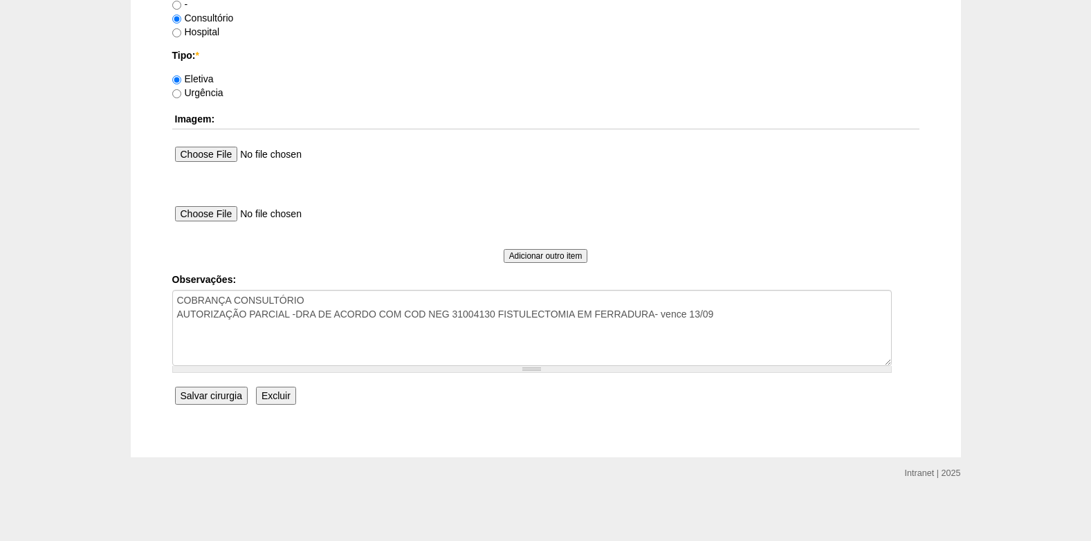
click at [224, 397] on input "Salvar cirurgia" at bounding box center [211, 396] width 73 height 18
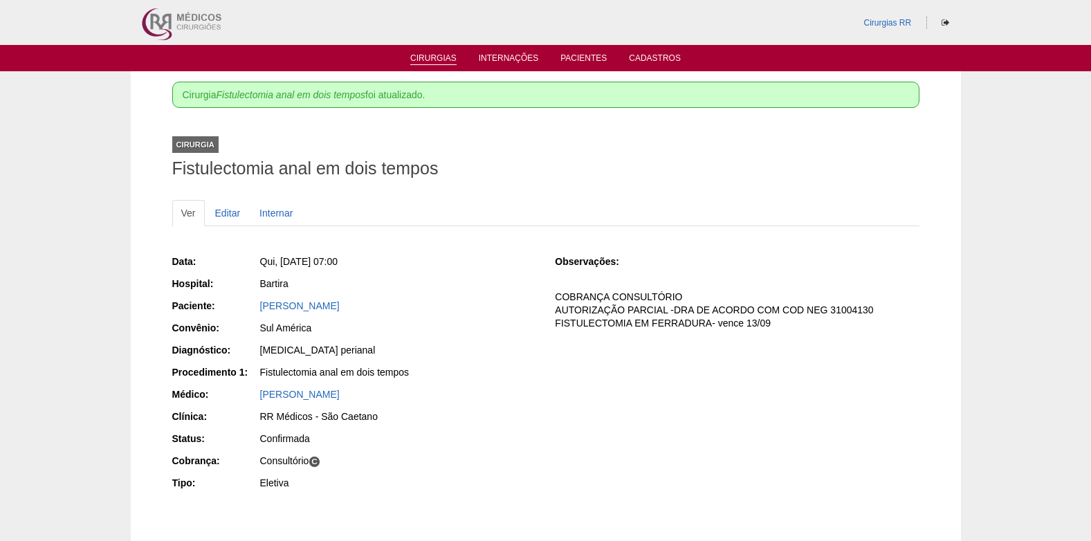
click at [429, 58] on link "Cirurgias" at bounding box center [433, 59] width 46 height 12
